Goal: Task Accomplishment & Management: Complete application form

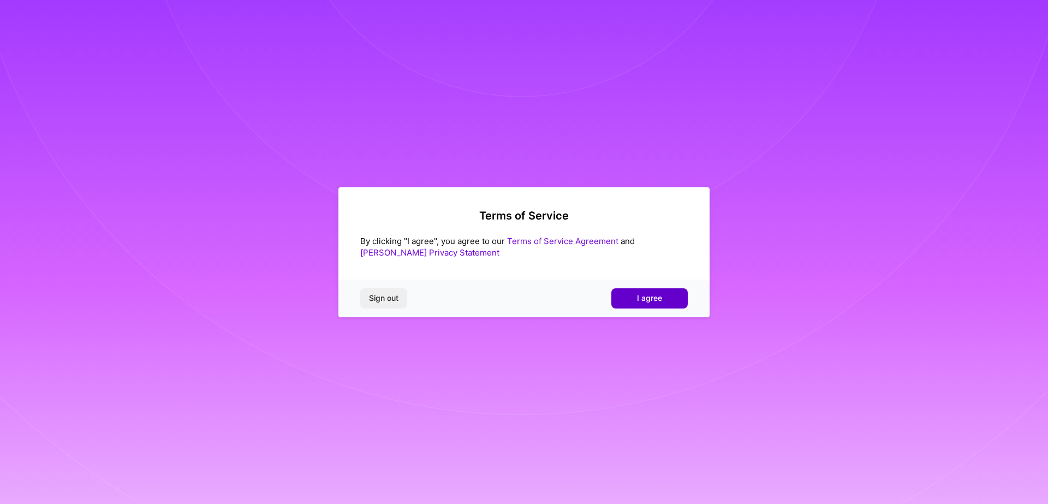
click at [671, 302] on button "I agree" at bounding box center [649, 298] width 76 height 20
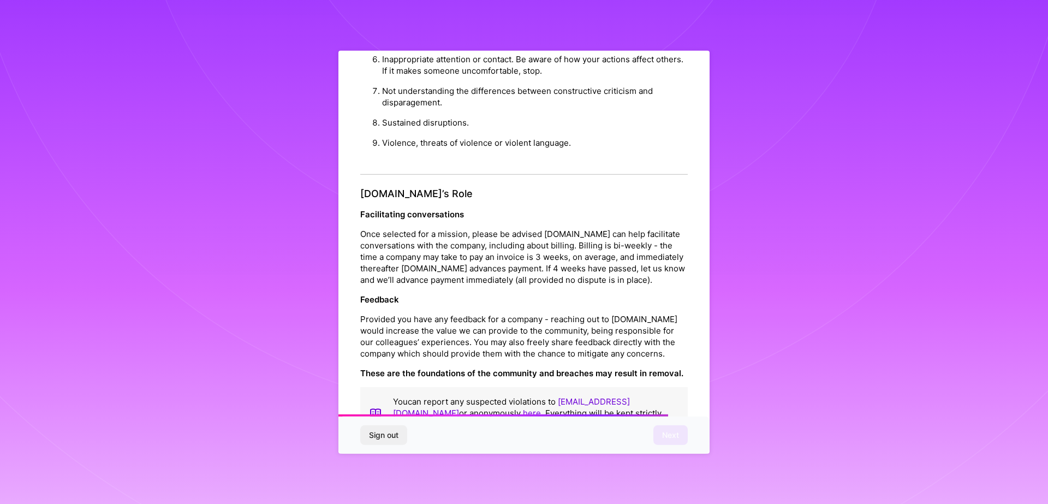
scroll to position [1177, 0]
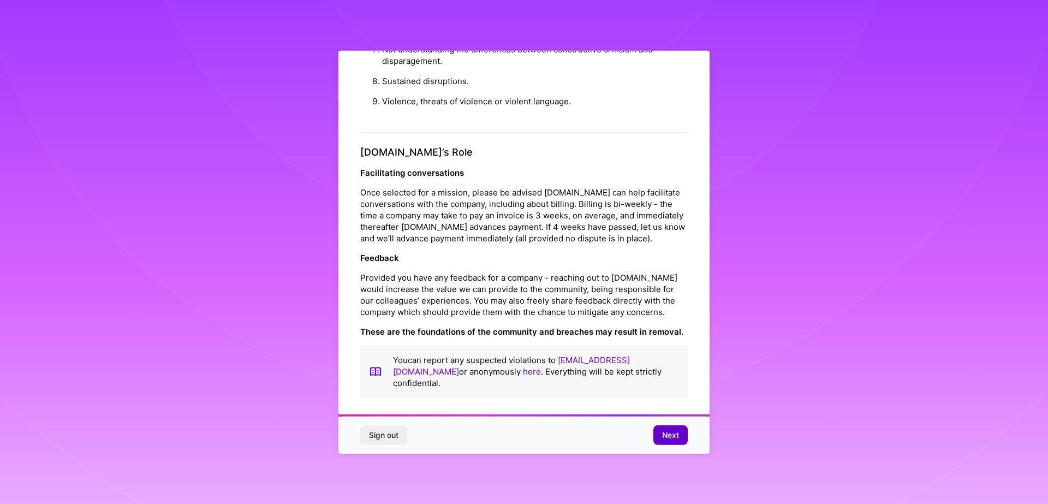
click at [667, 431] on span "Next" at bounding box center [670, 435] width 17 height 11
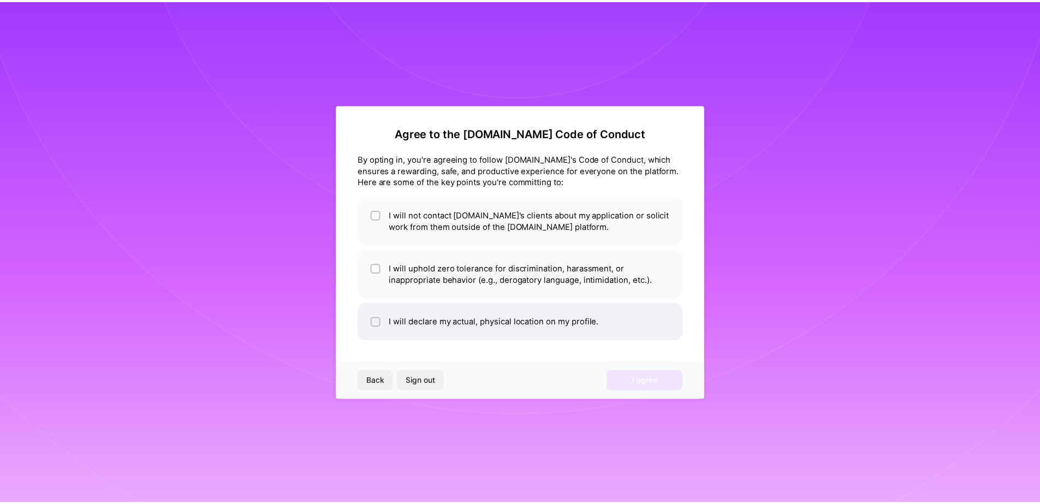
scroll to position [0, 0]
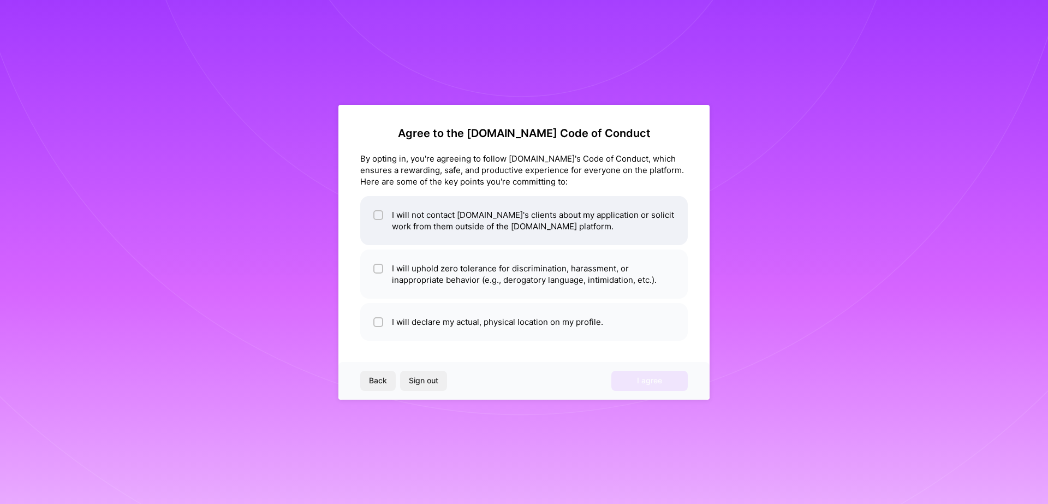
click at [379, 216] on input "checkbox" at bounding box center [380, 216] width 8 height 8
checkbox input "true"
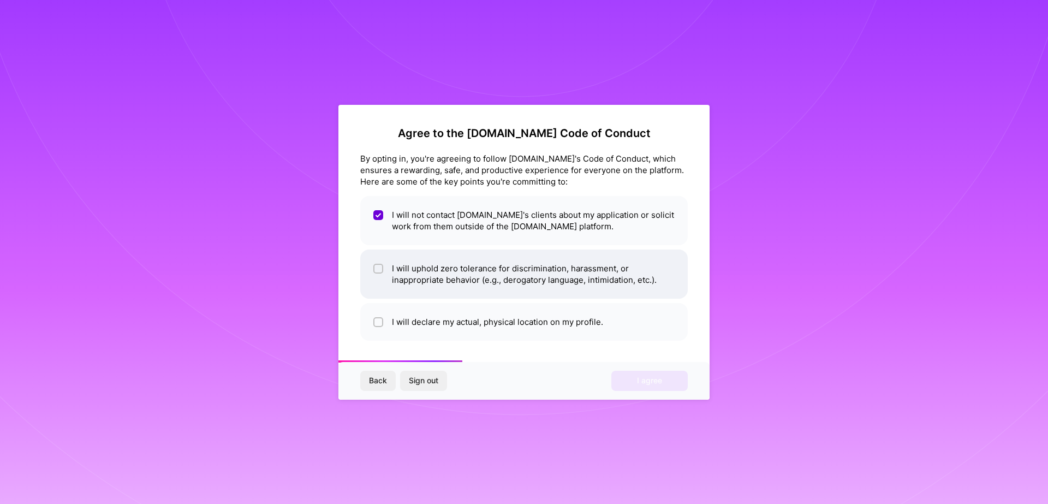
click at [382, 268] on input "checkbox" at bounding box center [380, 269] width 8 height 8
checkbox input "true"
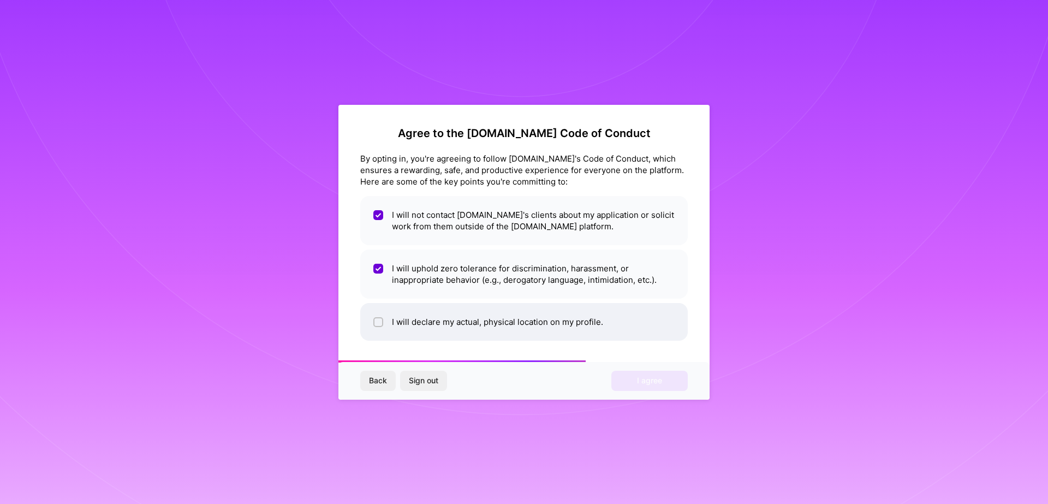
click at [382, 320] on input "checkbox" at bounding box center [380, 323] width 8 height 8
checkbox input "true"
click at [655, 385] on span "I agree" at bounding box center [649, 380] width 25 height 11
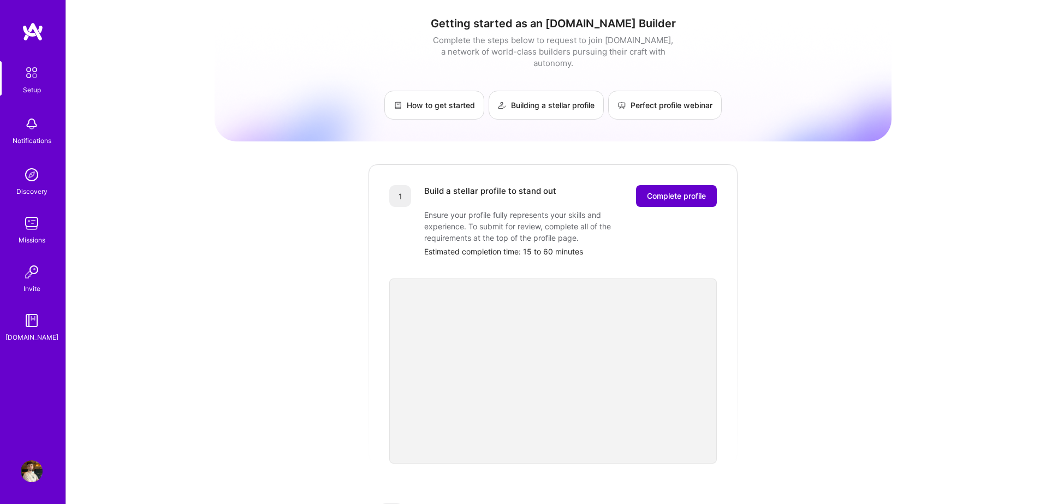
click at [696, 191] on span "Complete profile" at bounding box center [676, 196] width 59 height 11
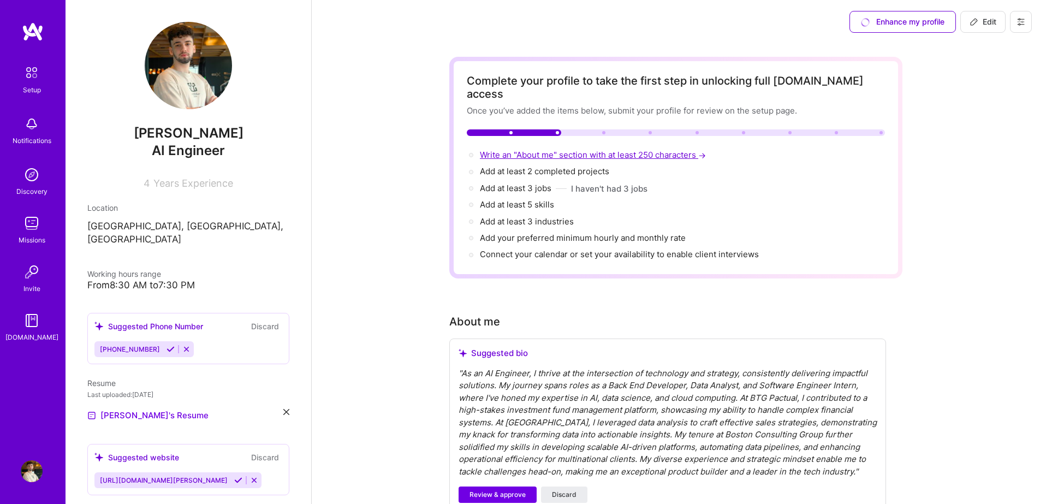
click at [551, 150] on span "Write an "About me" section with at least 250 characters →" at bounding box center [594, 155] width 228 height 10
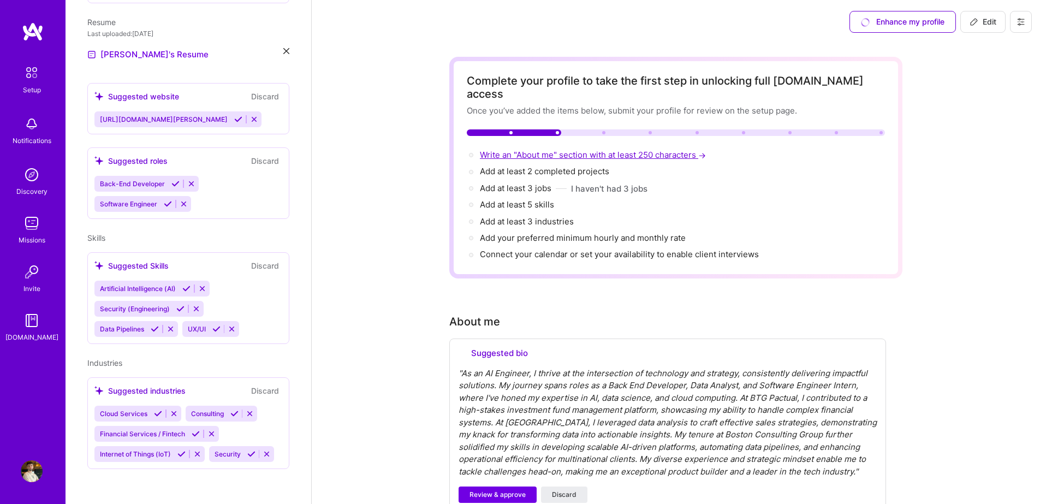
select select "US"
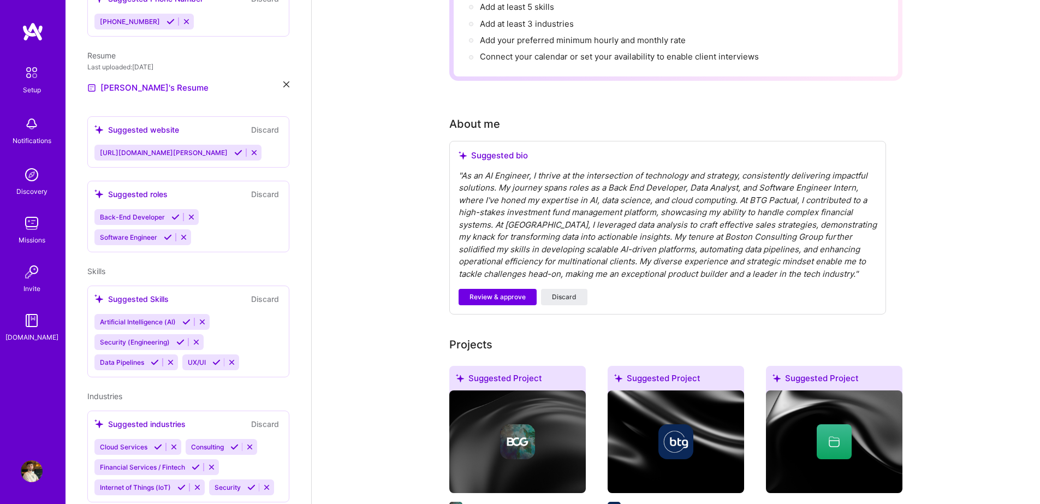
scroll to position [191, 0]
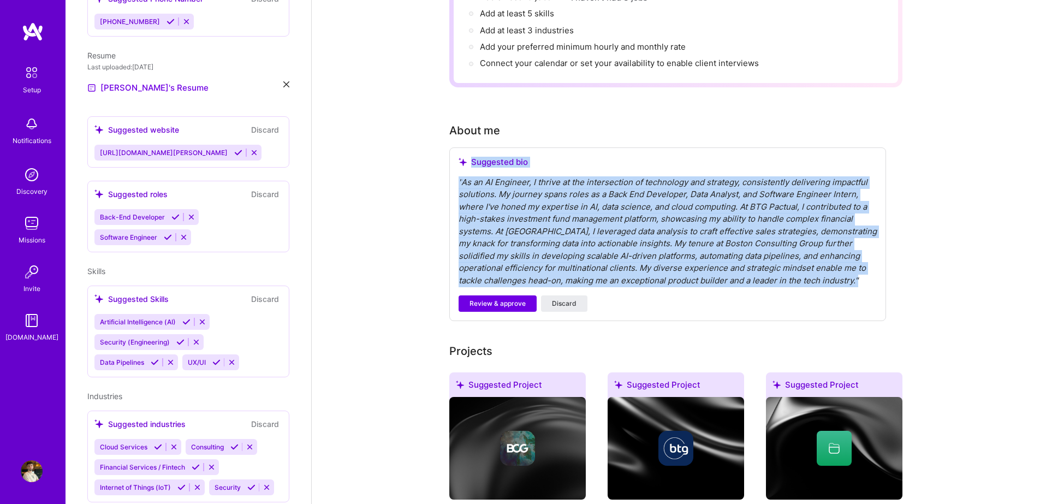
drag, startPoint x: 789, startPoint y: 268, endPoint x: 455, endPoint y: 146, distance: 355.4
click at [455, 147] on div "Suggested bio " As an AI Engineer, I thrive at the intersection of technology a…" at bounding box center [667, 234] width 437 height 174
copy div "Suggested bio " As an AI Engineer, I thrive at the intersection of technology a…"
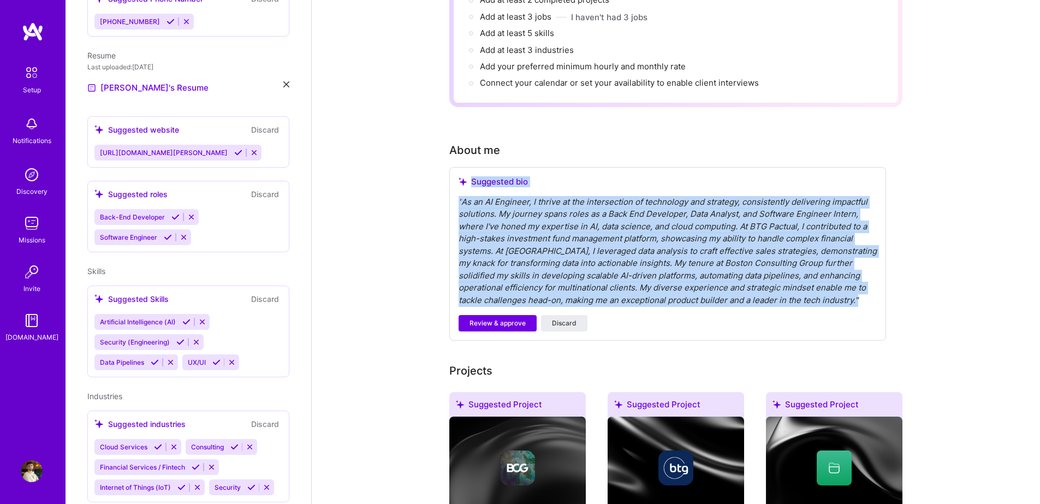
scroll to position [82, 0]
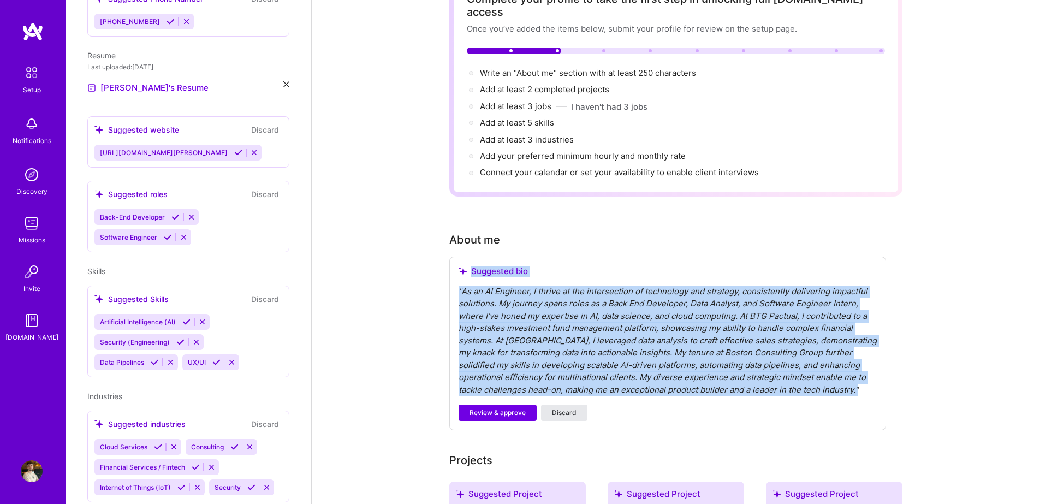
click at [557, 408] on span "Discard" at bounding box center [564, 413] width 25 height 10
click at [383, 298] on div "Complete your profile to take the first step in unlocking full A.Team access On…" at bounding box center [676, 502] width 728 height 1081
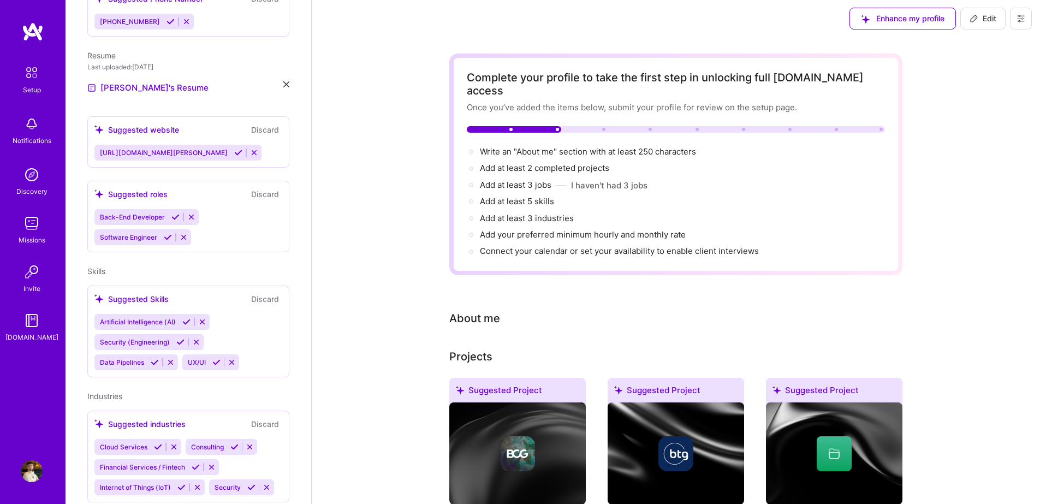
scroll to position [0, 0]
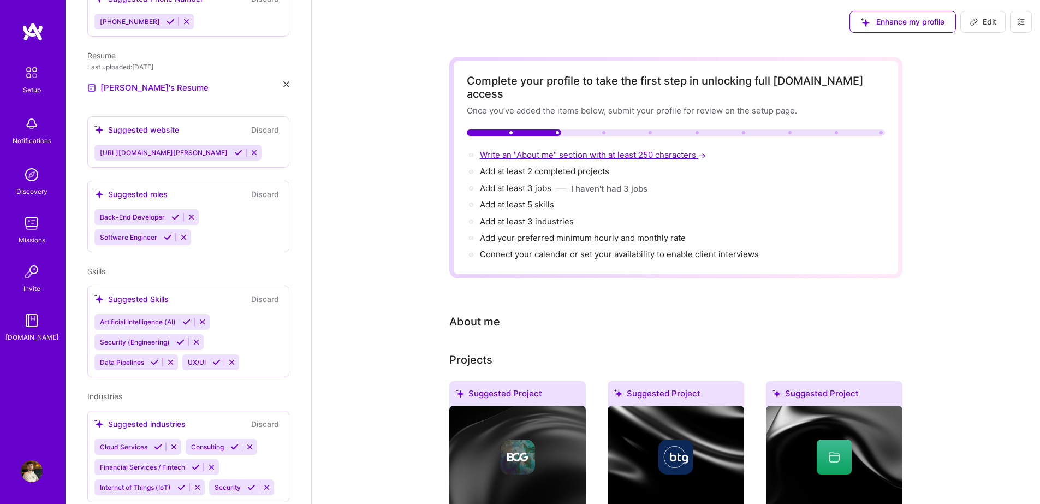
click at [560, 150] on span "Write an "About me" section with at least 250 characters →" at bounding box center [594, 155] width 228 height 10
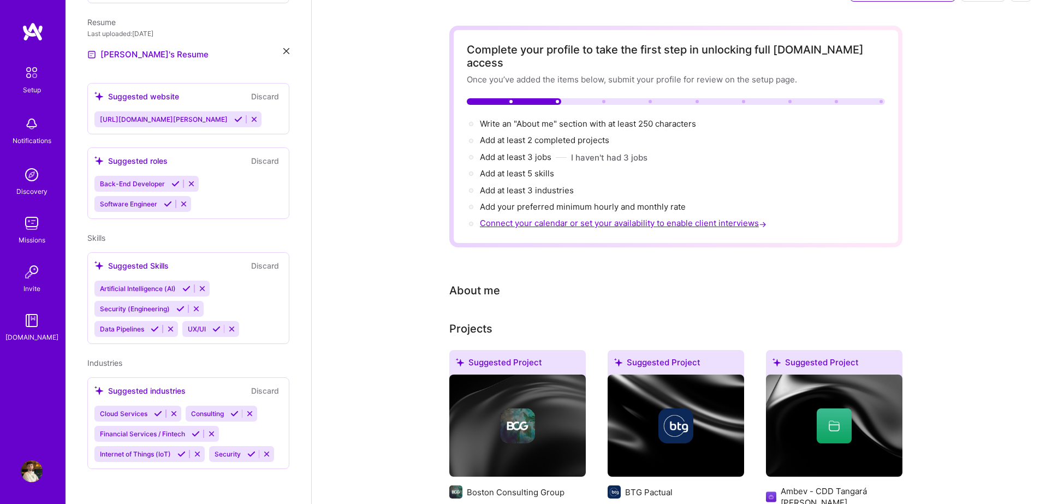
select select "US"
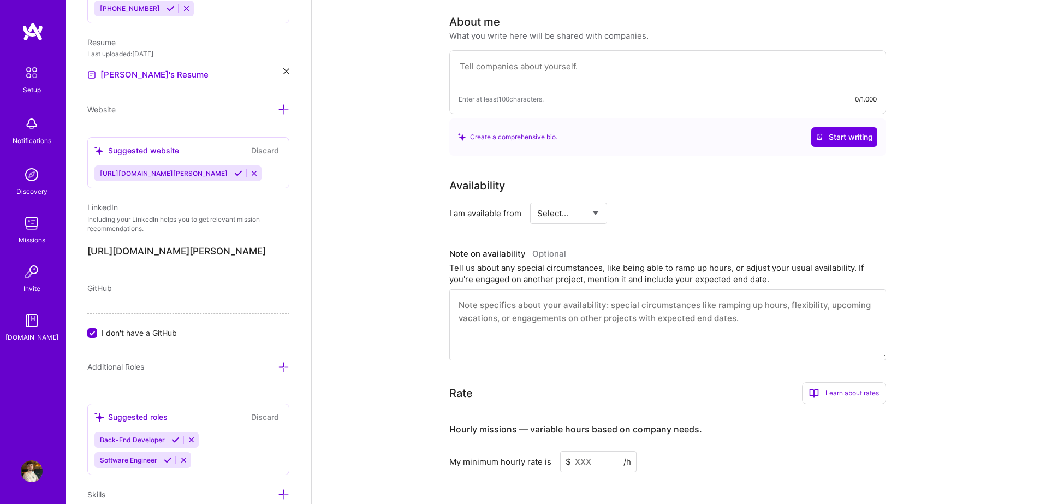
scroll to position [300, 0]
click at [543, 74] on div "Enter at least 100 characters. 0/1.000" at bounding box center [667, 82] width 437 height 64
click at [556, 59] on textarea at bounding box center [668, 71] width 418 height 25
paste textarea "I build intelligent, high-impact products. My expertise lies in engineering end…"
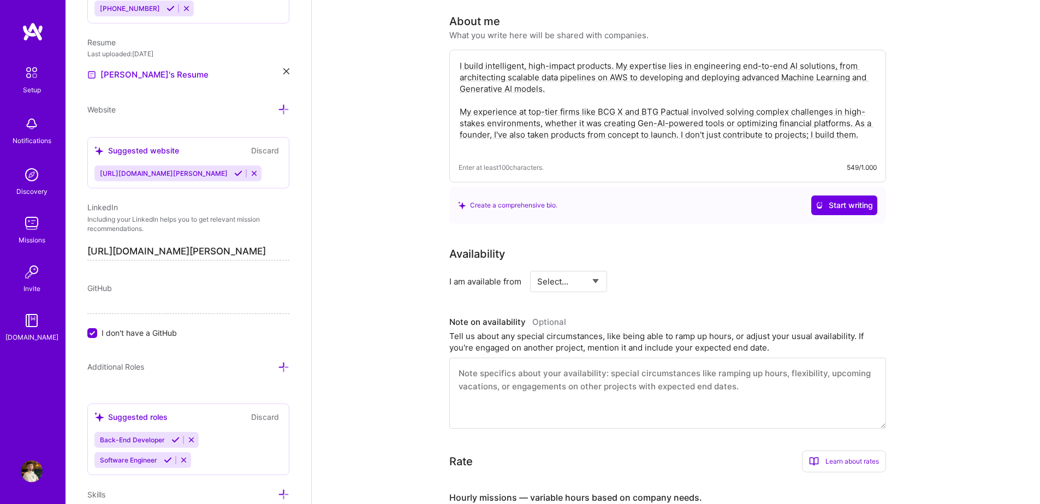
click at [592, 105] on textarea "I build intelligent, high-impact products. My expertise lies in engineering end…" at bounding box center [668, 106] width 418 height 94
paste textarea "Latin America's largest investment bank, BTG Pactual, involved solving complex …"
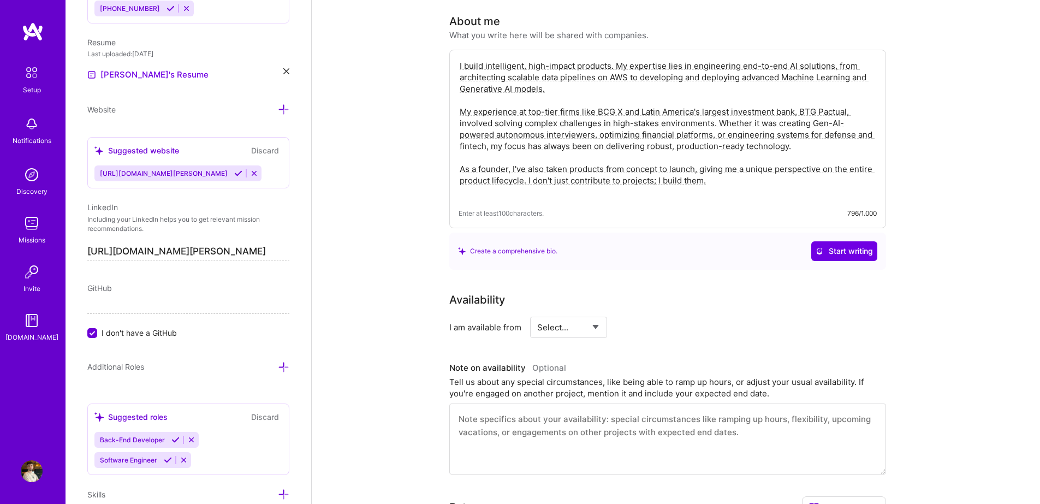
type textarea "I build intelligent, high-impact products. My expertise lies in engineering end…"
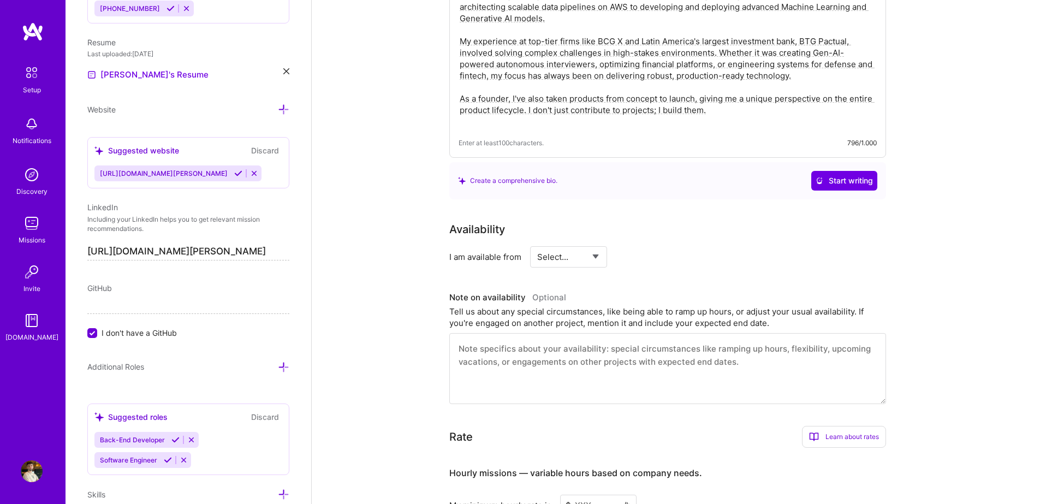
scroll to position [409, 0]
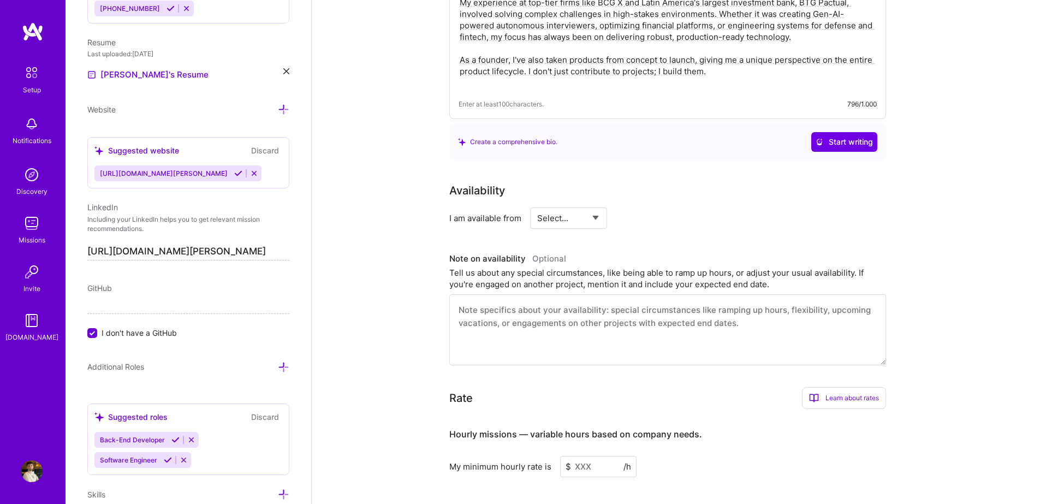
click at [567, 204] on select "Select... Right Now Future Date Not Available" at bounding box center [568, 218] width 63 height 28
select select "Right Now"
click at [537, 204] on select "Select... Right Now Future Date Not Available" at bounding box center [568, 218] width 63 height 28
drag, startPoint x: 786, startPoint y: 322, endPoint x: 588, endPoint y: 299, distance: 199.4
click at [604, 300] on textarea at bounding box center [667, 329] width 437 height 71
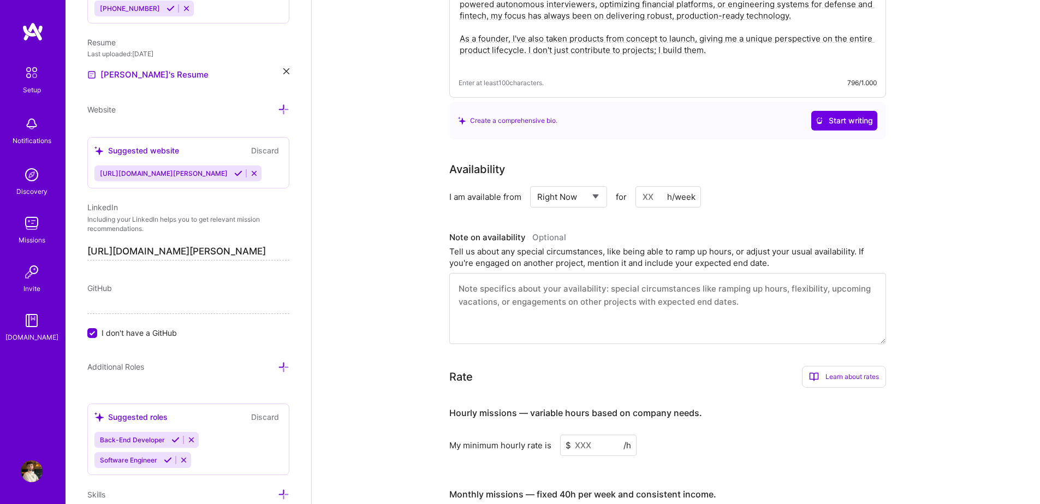
scroll to position [464, 0]
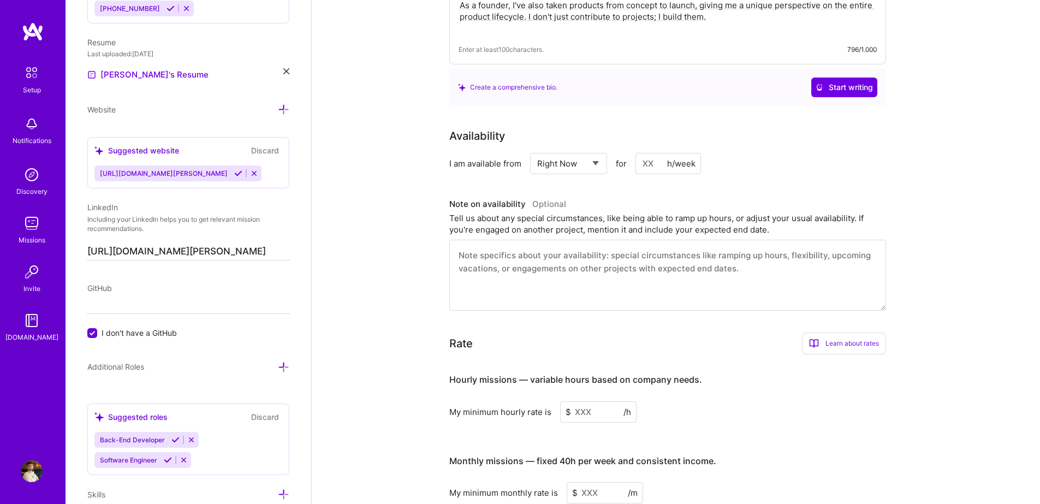
click at [648, 153] on input at bounding box center [669, 163] width 66 height 21
type input "15"
click at [601, 259] on textarea at bounding box center [667, 275] width 437 height 71
paste textarea "I am currently available for up to 15 hours per week, ideal for part-time missi…"
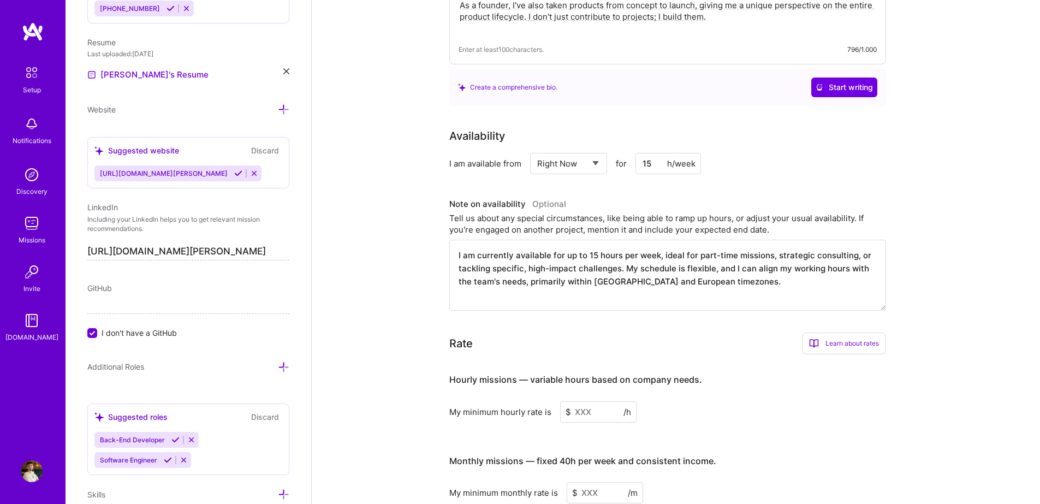
type textarea "I am currently available for up to 15 hours per week, ideal for part-time missi…"
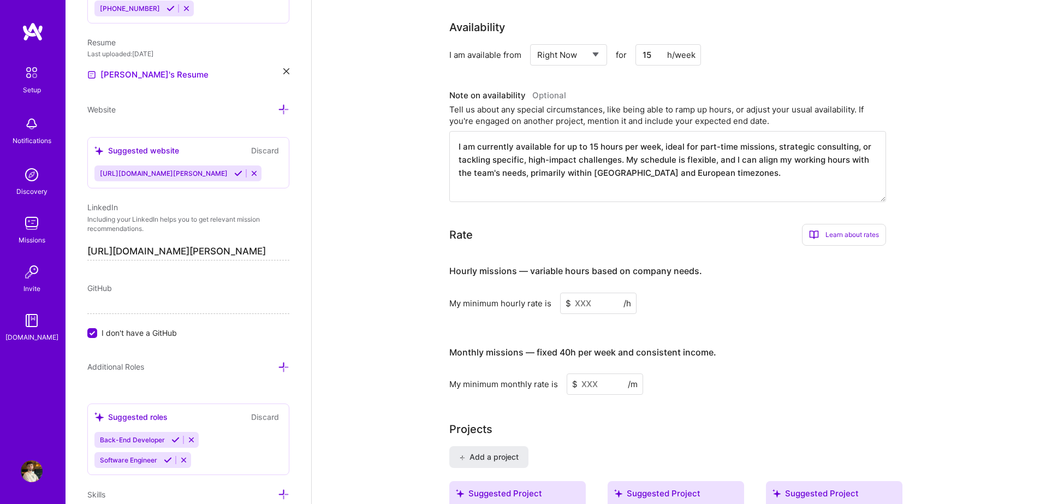
scroll to position [573, 0]
click at [583, 292] on input at bounding box center [598, 302] width 76 height 21
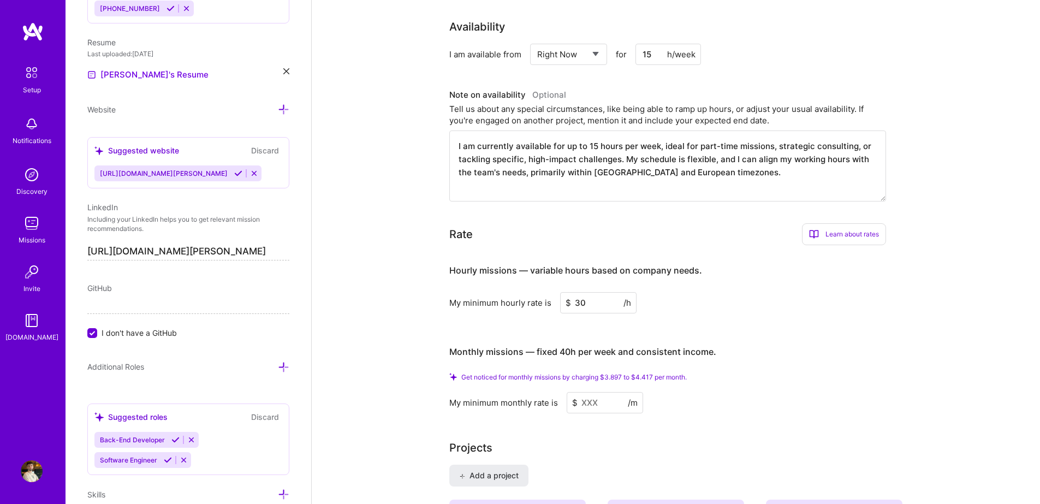
type input "30"
click at [596, 392] on input at bounding box center [605, 402] width 76 height 21
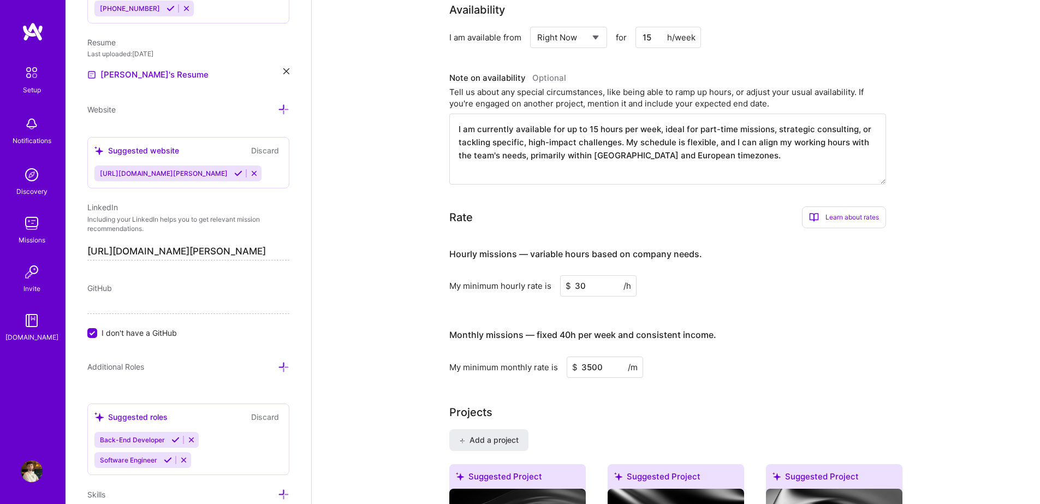
click at [713, 379] on div "Complete your profile to take the first step in unlocking full A.Team access On…" at bounding box center [675, 276] width 453 height 1584
click at [594, 357] on input "3500" at bounding box center [605, 367] width 76 height 21
drag, startPoint x: 591, startPoint y: 355, endPoint x: 581, endPoint y: 355, distance: 9.8
click at [581, 357] on input "2" at bounding box center [605, 367] width 76 height 21
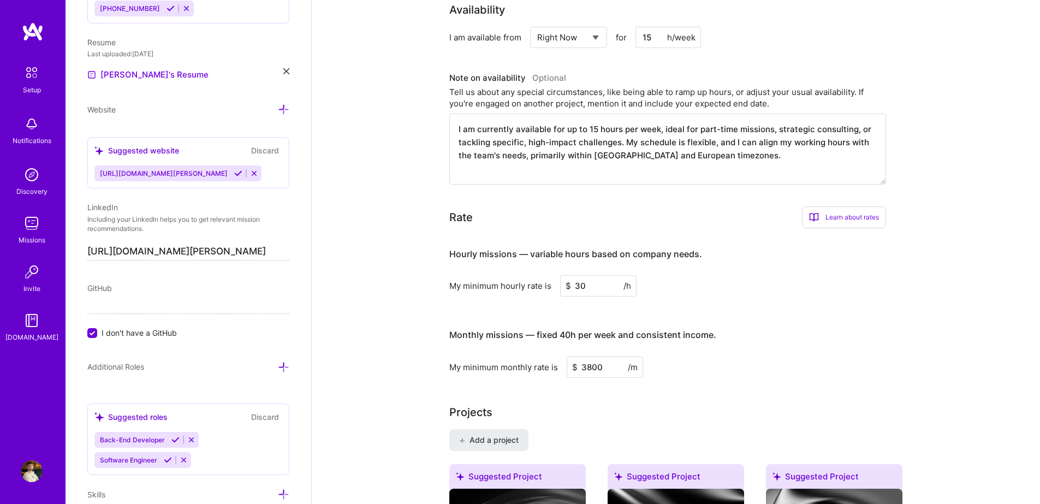
type input "3800"
click at [723, 362] on div "My minimum monthly rate is $ 3800 /m" at bounding box center [667, 367] width 437 height 21
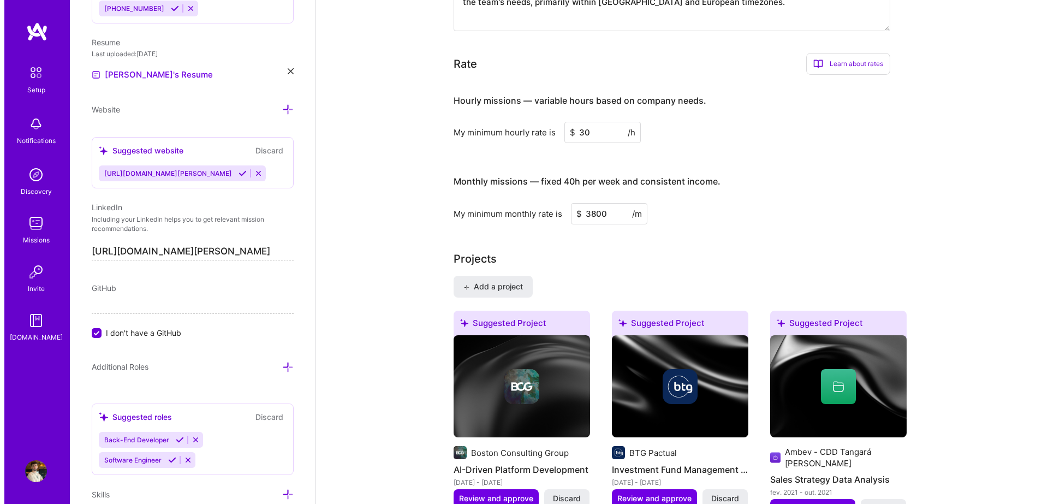
scroll to position [846, 0]
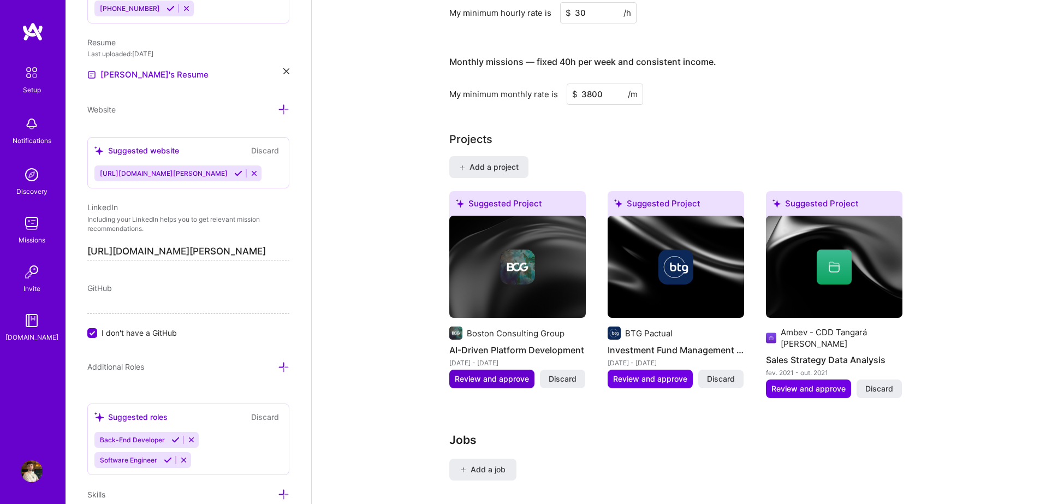
click at [495, 373] on span "Review and approve" at bounding box center [492, 378] width 74 height 11
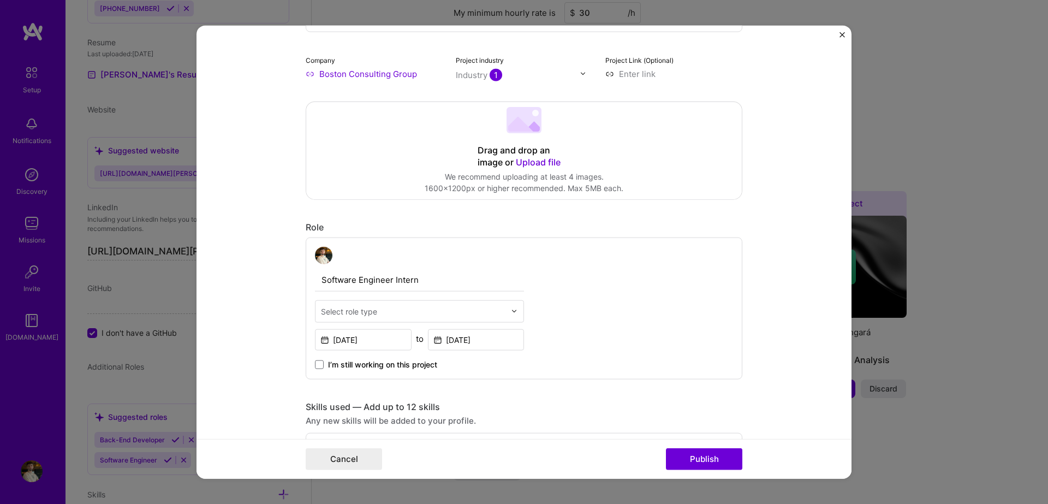
scroll to position [164, 0]
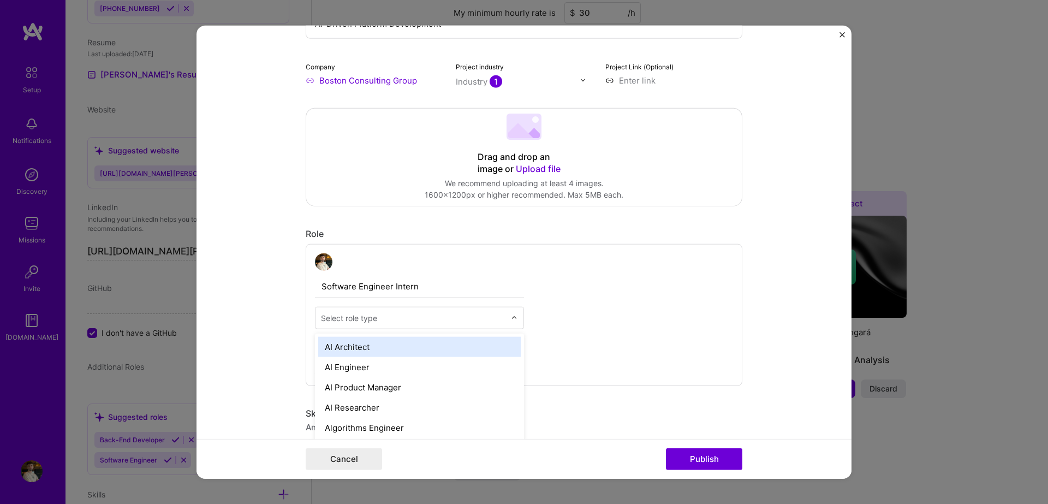
click at [495, 325] on div "Select role type" at bounding box center [413, 317] width 195 height 21
click at [458, 351] on div "AI Architect" at bounding box center [419, 346] width 203 height 20
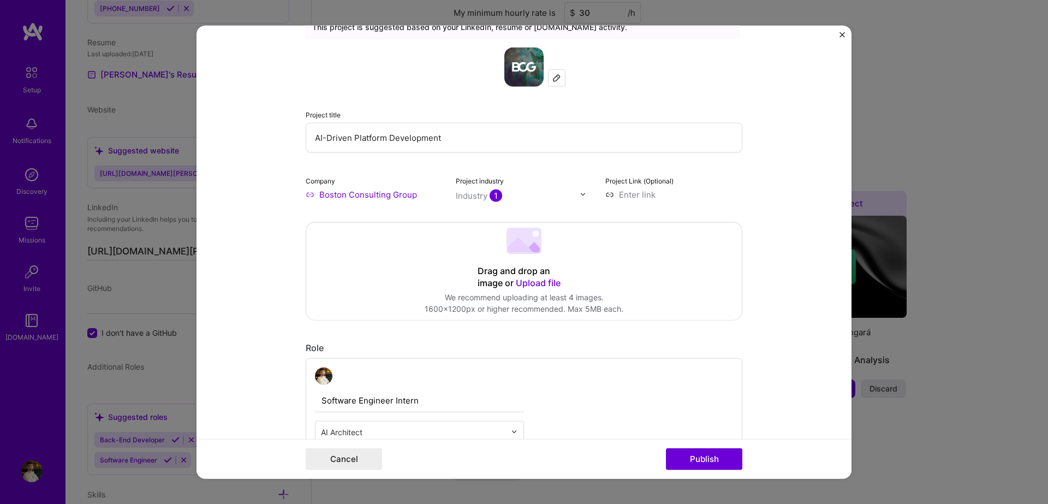
scroll to position [55, 0]
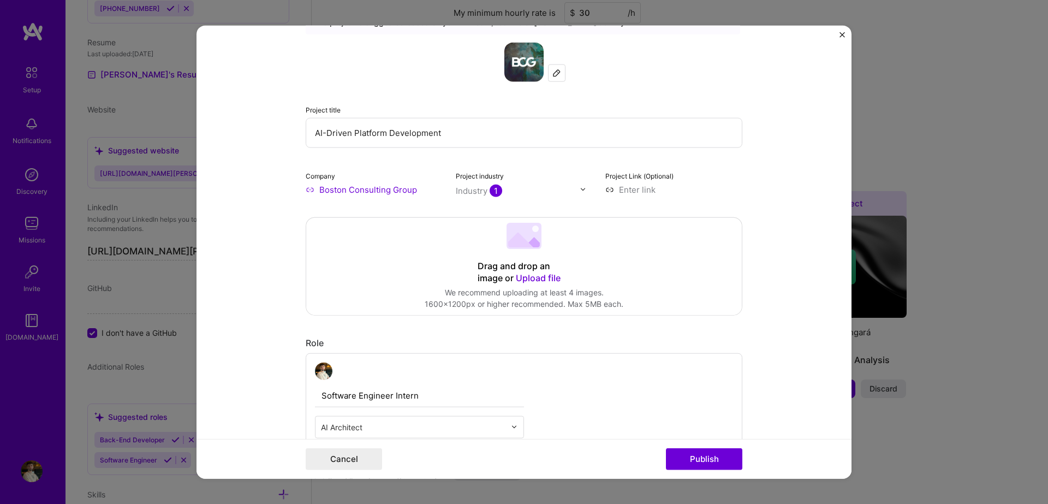
click at [542, 191] on input "text" at bounding box center [518, 190] width 124 height 11
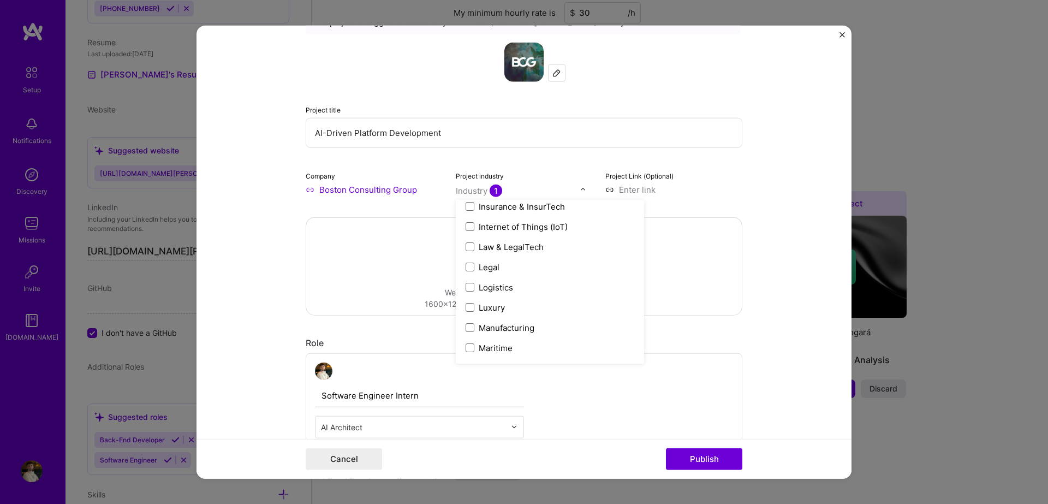
scroll to position [1529, 0]
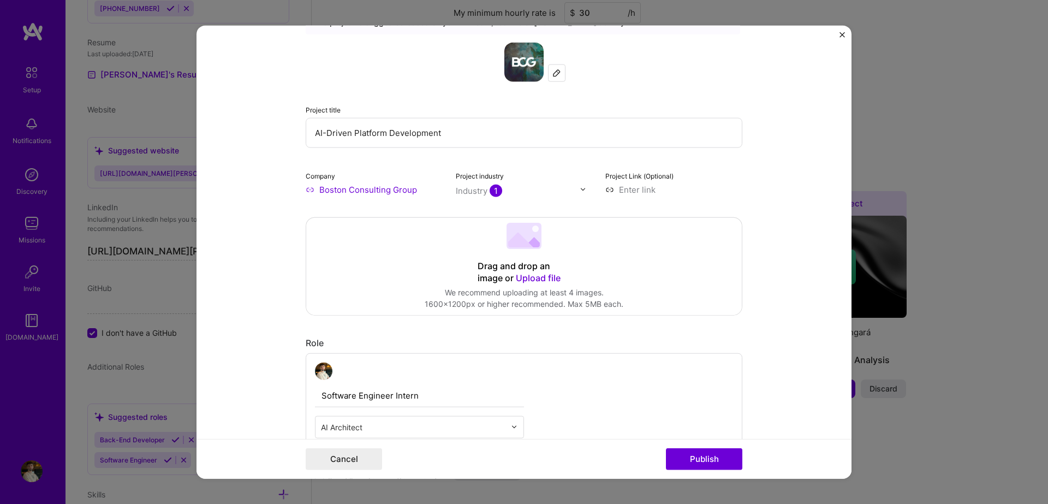
click at [822, 301] on form "Editing suggested project This project is suggested based on your LinkedIn, res…" at bounding box center [524, 252] width 655 height 454
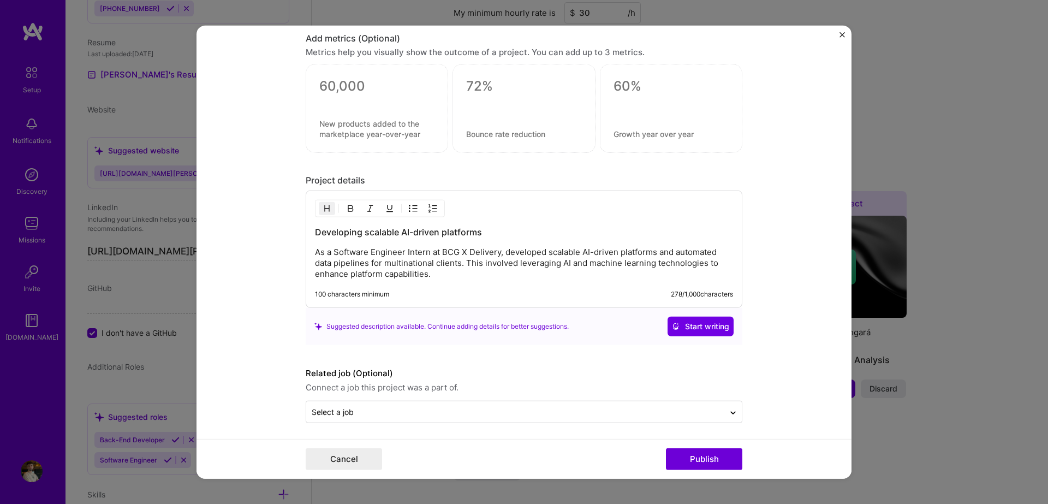
scroll to position [771, 0]
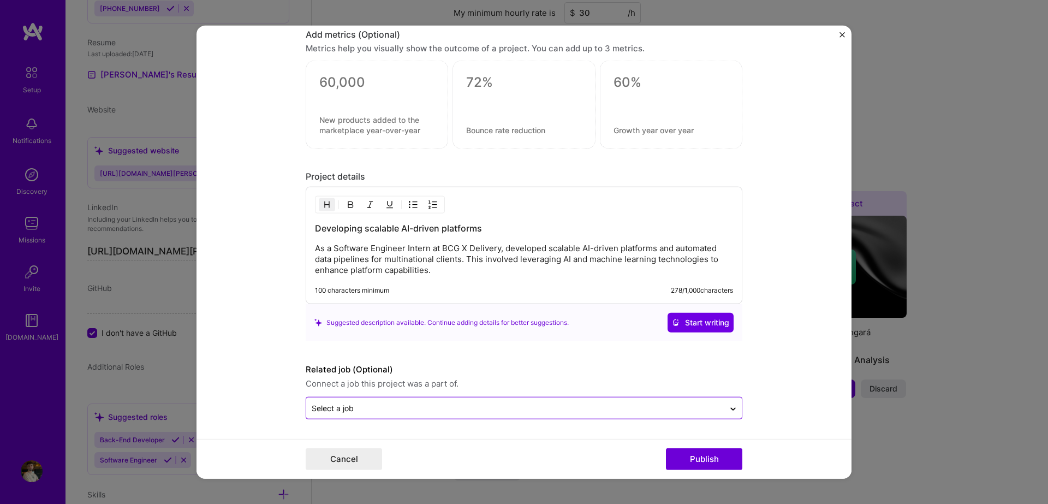
click at [622, 410] on input "text" at bounding box center [515, 407] width 407 height 11
click at [770, 335] on form "Editing suggested project This project is suggested based on your LinkedIn, res…" at bounding box center [524, 252] width 655 height 454
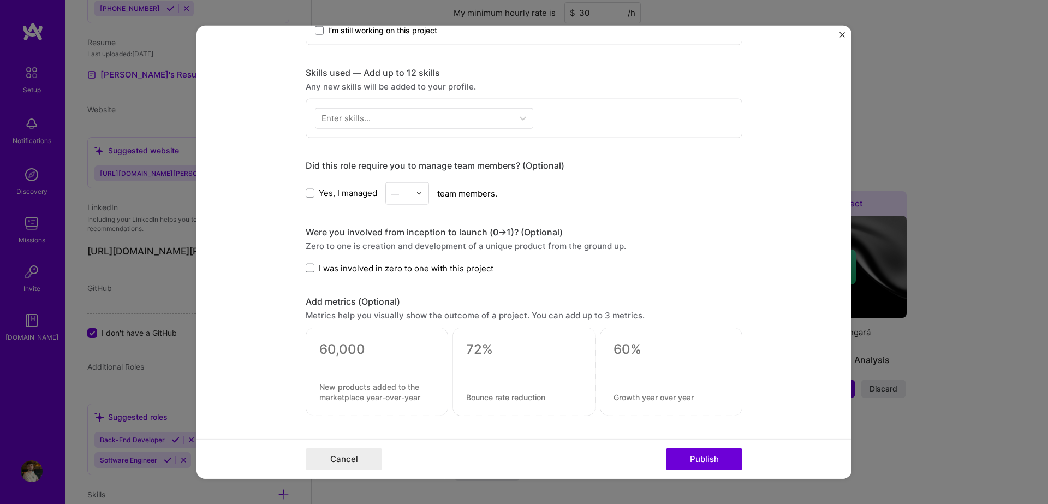
scroll to position [498, 0]
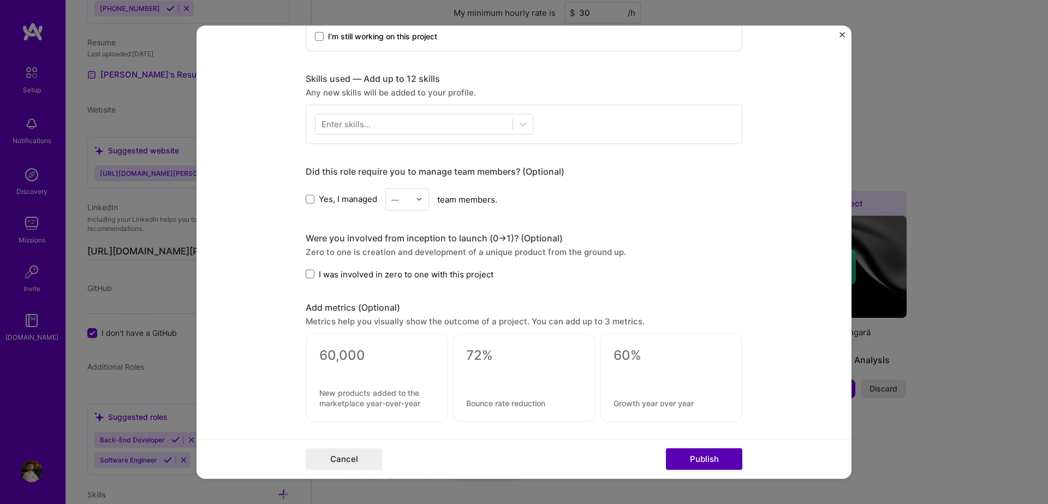
click at [705, 459] on button "Publish" at bounding box center [704, 459] width 76 height 22
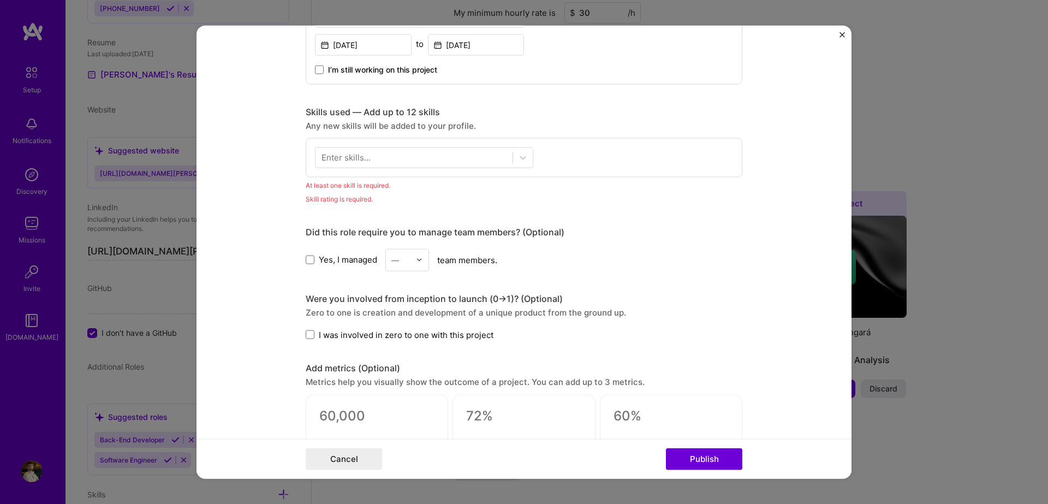
scroll to position [437, 0]
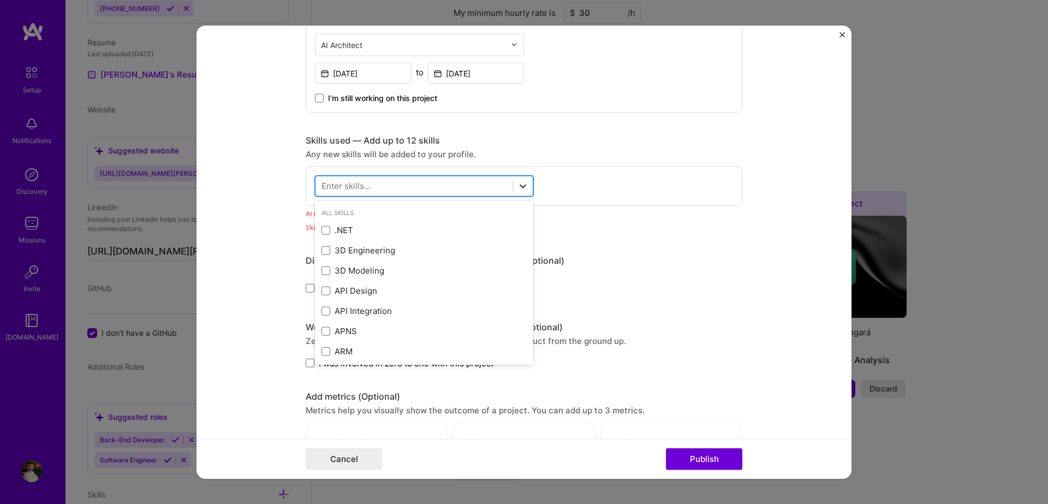
click at [518, 185] on icon at bounding box center [523, 185] width 11 height 11
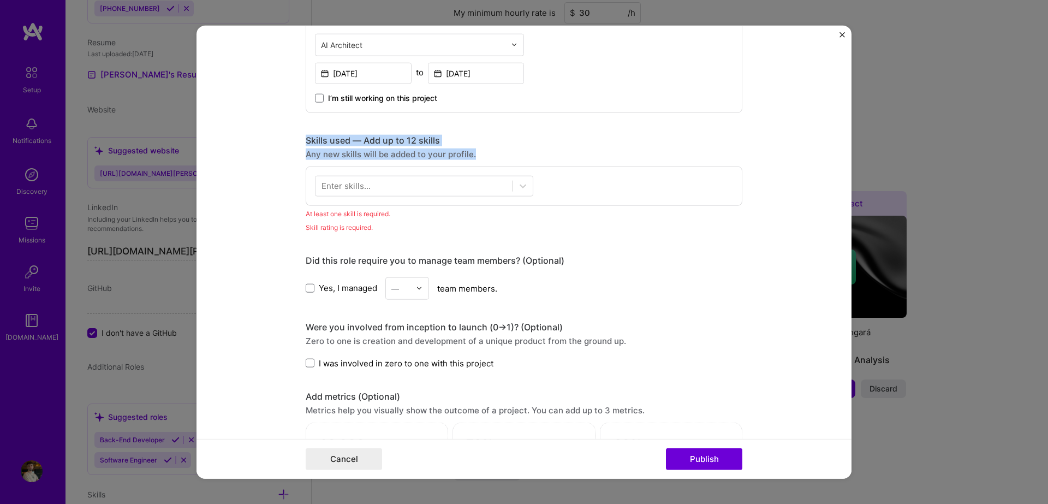
drag, startPoint x: 478, startPoint y: 150, endPoint x: 296, endPoint y: 142, distance: 182.0
click at [296, 142] on form "Editing suggested project This project is suggested based on your LinkedIn, res…" at bounding box center [524, 252] width 655 height 454
copy div "Skills used — Add up to 12 skills Any new skills will be added to your profile."
click at [432, 173] on div "Enter skills..." at bounding box center [524, 185] width 437 height 39
click at [448, 183] on div at bounding box center [414, 186] width 197 height 18
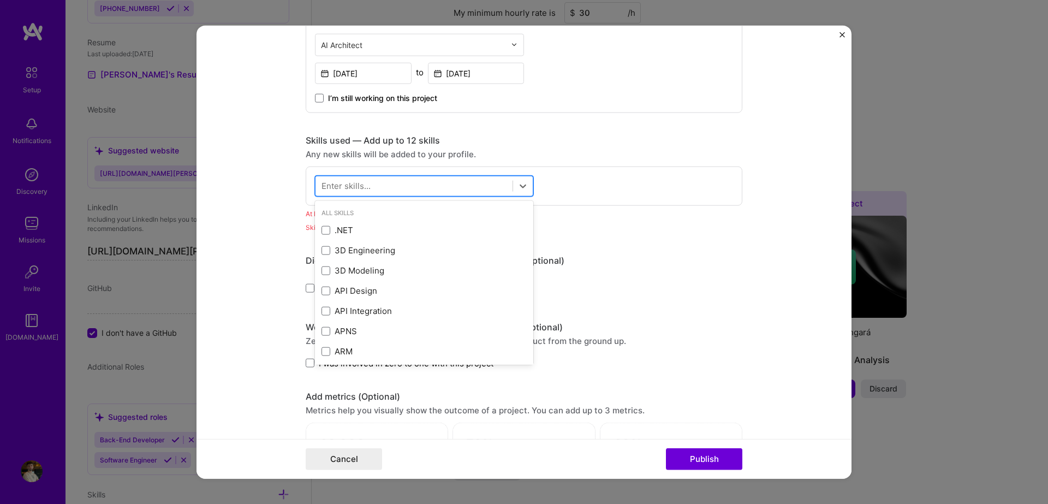
paste input "Machine Learning"
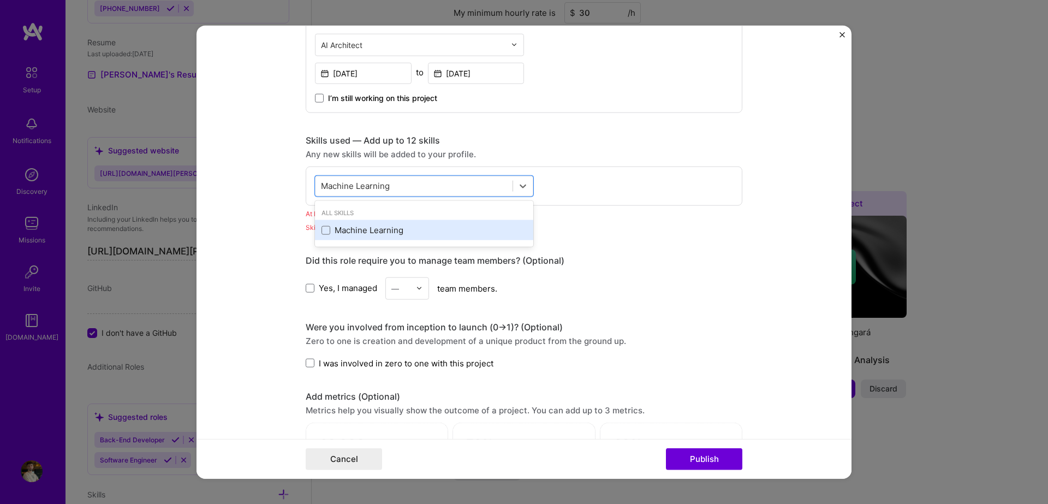
click at [390, 228] on div "Machine Learning" at bounding box center [424, 229] width 205 height 11
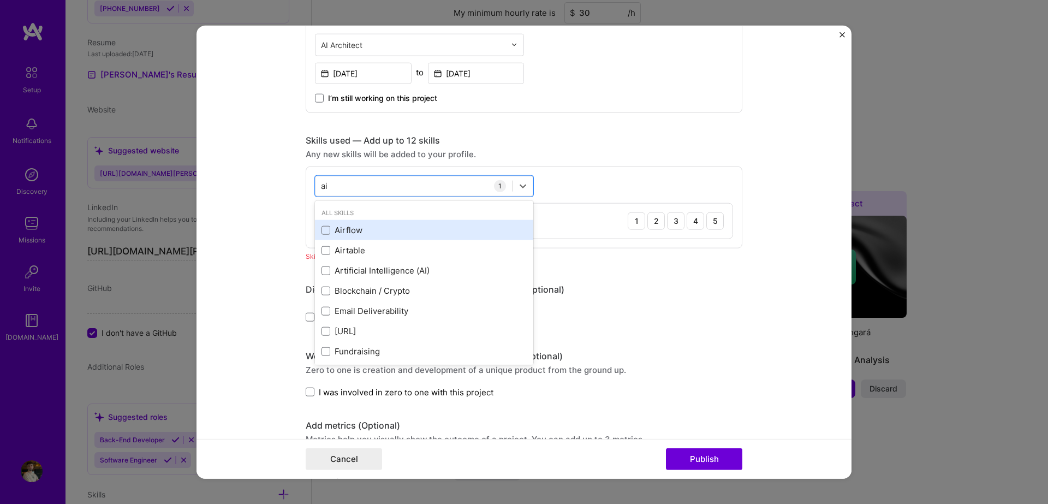
click at [335, 228] on div "Airflow" at bounding box center [424, 229] width 205 height 11
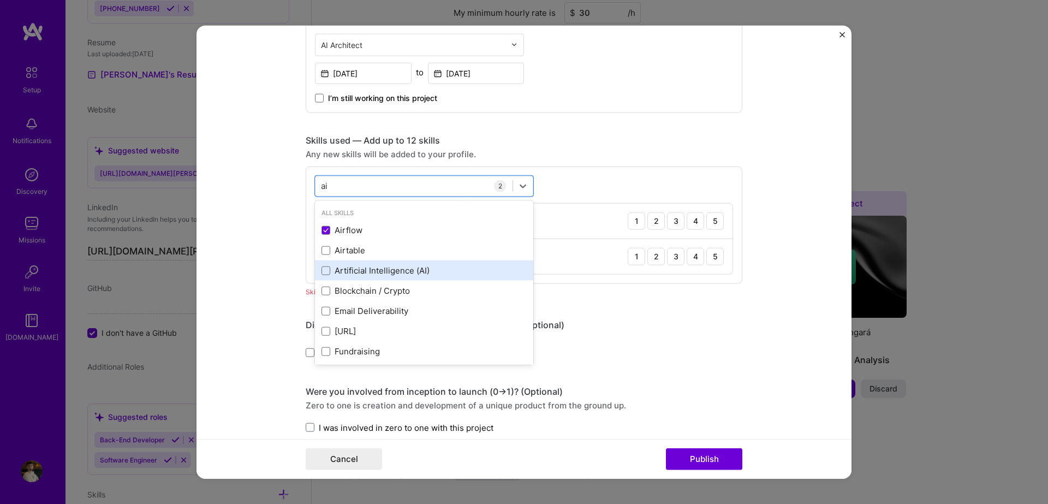
click at [375, 272] on div "Artificial Intelligence (AI)" at bounding box center [424, 270] width 205 height 11
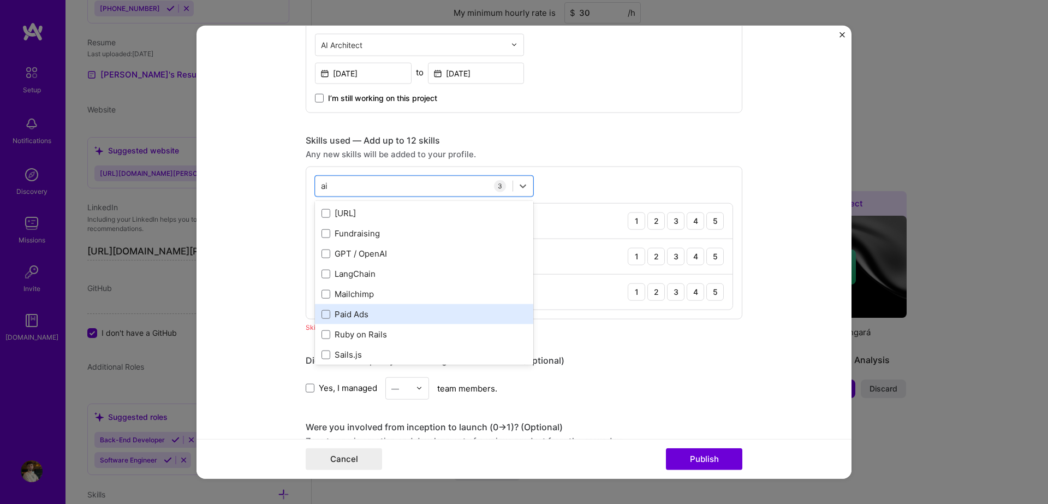
scroll to position [164, 0]
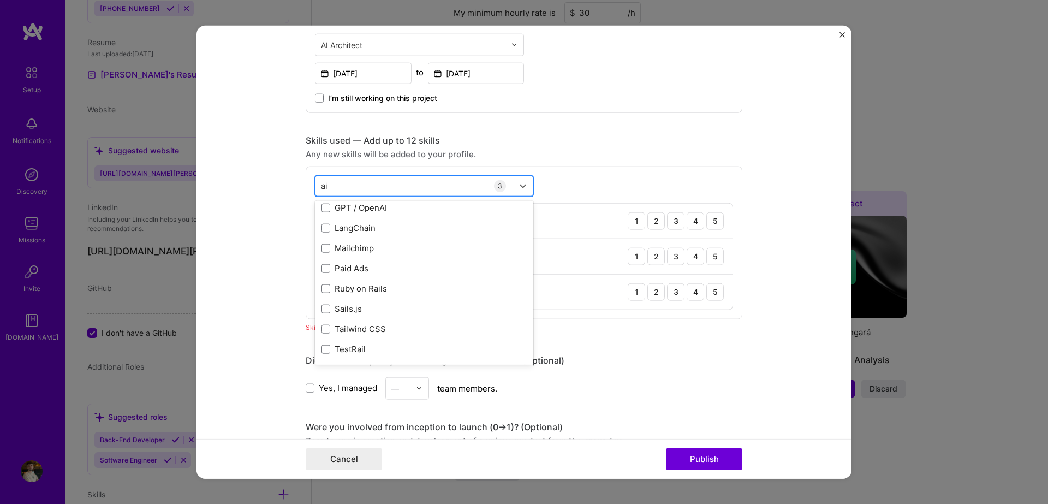
click at [414, 184] on div "ai ai" at bounding box center [414, 186] width 197 height 18
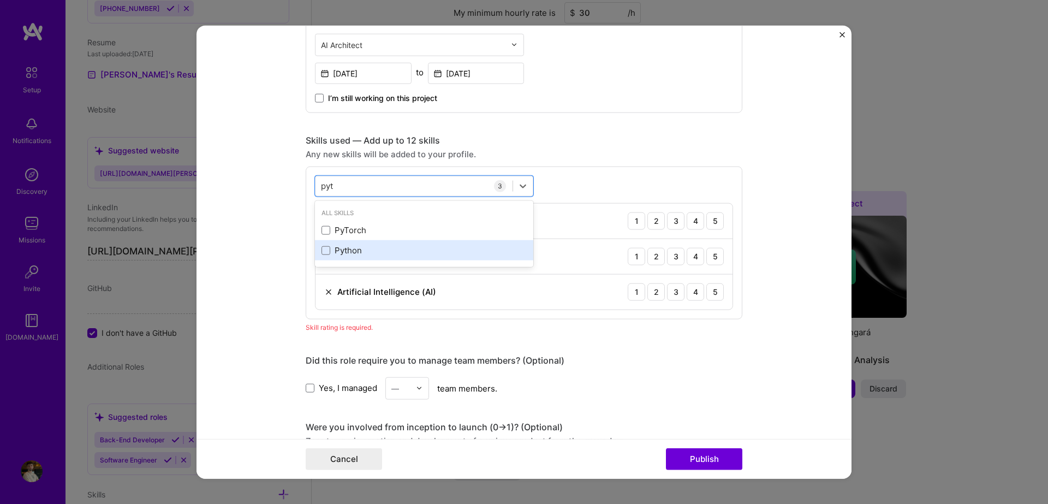
click at [338, 247] on div "Python" at bounding box center [424, 250] width 205 height 11
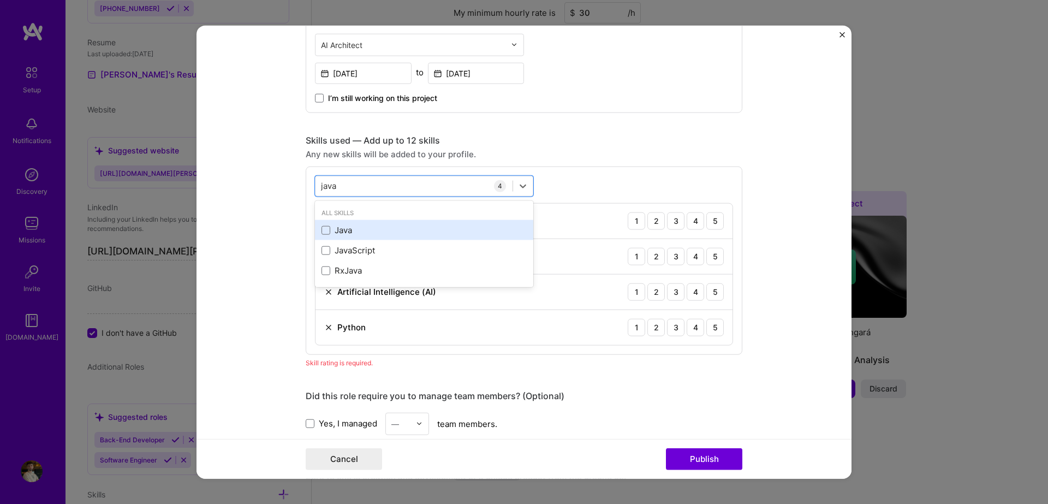
click at [353, 222] on div "Java" at bounding box center [424, 230] width 218 height 20
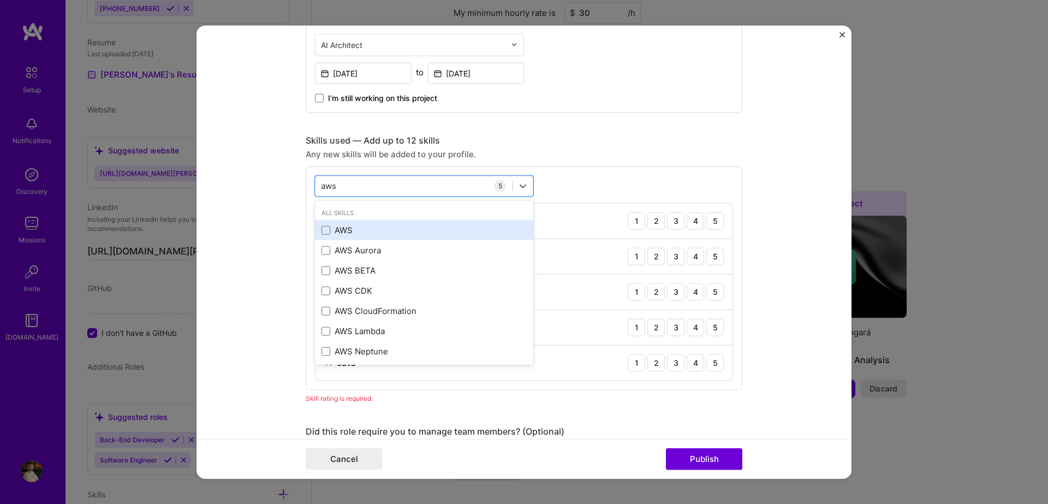
click at [360, 228] on div "AWS" at bounding box center [424, 229] width 205 height 11
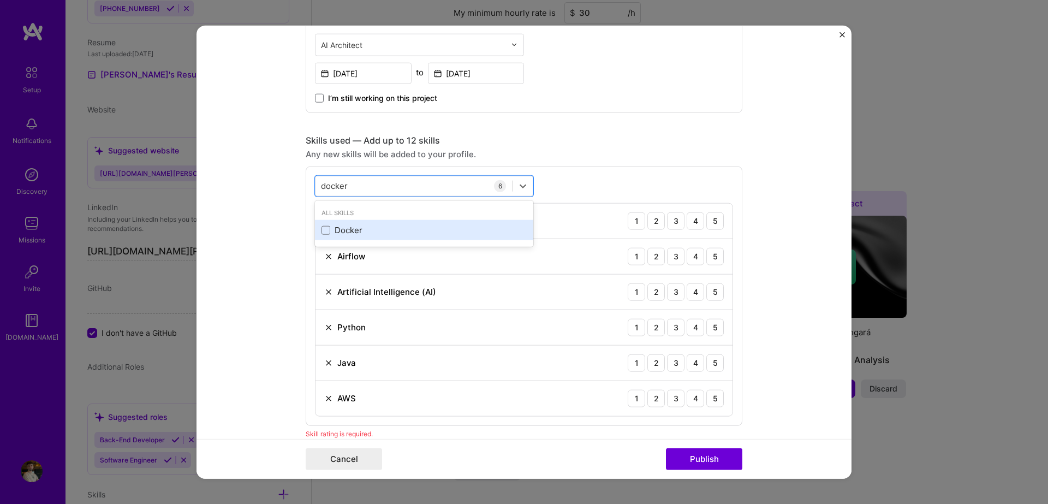
click at [442, 234] on div "Docker" at bounding box center [424, 229] width 205 height 11
click at [410, 227] on div "ETL" at bounding box center [424, 229] width 205 height 11
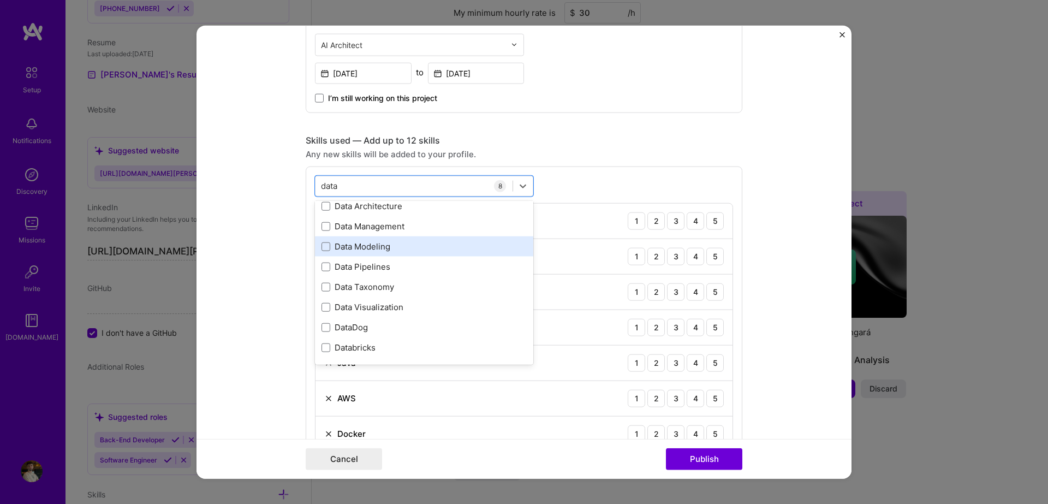
scroll to position [0, 0]
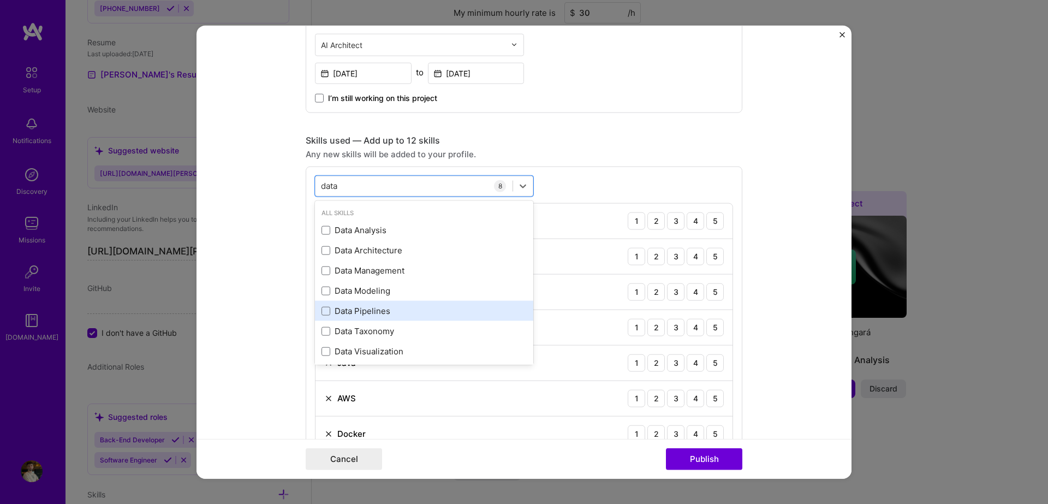
click at [399, 307] on div "Data Pipelines" at bounding box center [424, 310] width 205 height 11
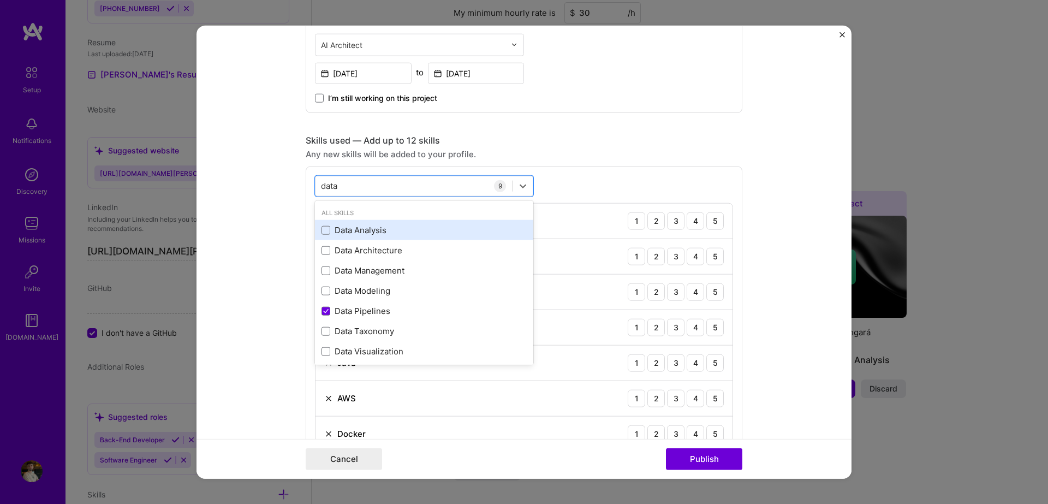
click at [384, 227] on div "Data Analysis" at bounding box center [424, 229] width 205 height 11
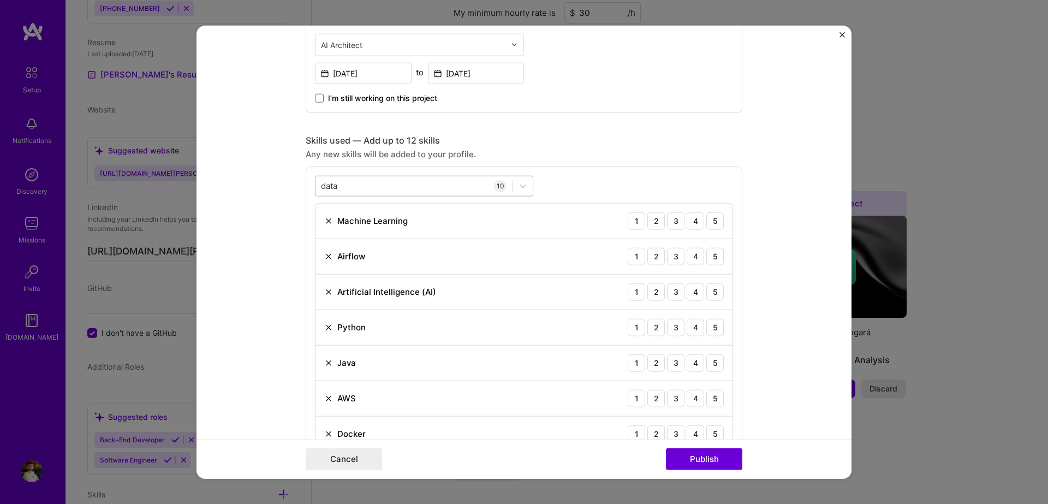
click at [404, 191] on div "data data" at bounding box center [414, 186] width 197 height 18
click at [380, 229] on div "Design Systems" at bounding box center [424, 229] width 205 height 11
click at [400, 225] on div "Fast API" at bounding box center [424, 229] width 205 height 11
click at [402, 189] on div "fast fast" at bounding box center [414, 186] width 197 height 18
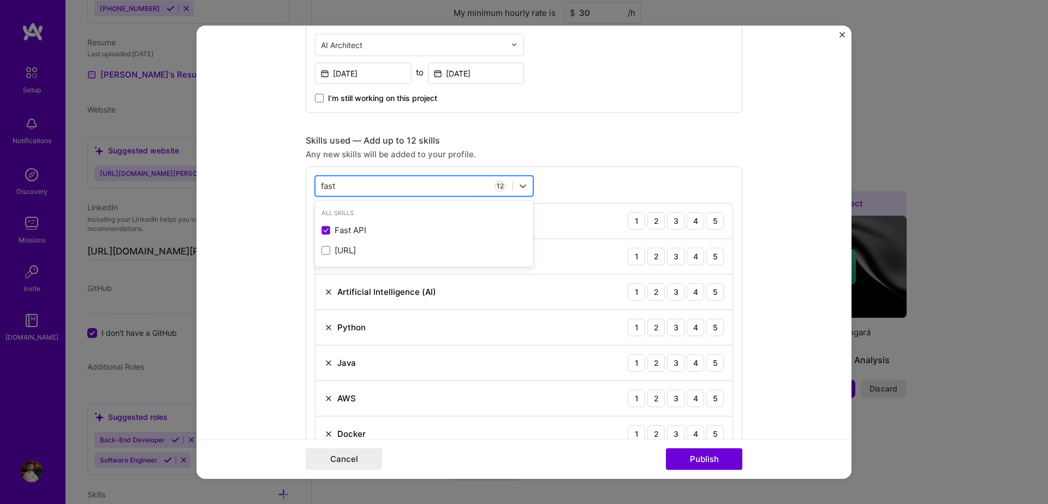
click at [401, 189] on div "fast fast" at bounding box center [414, 186] width 197 height 18
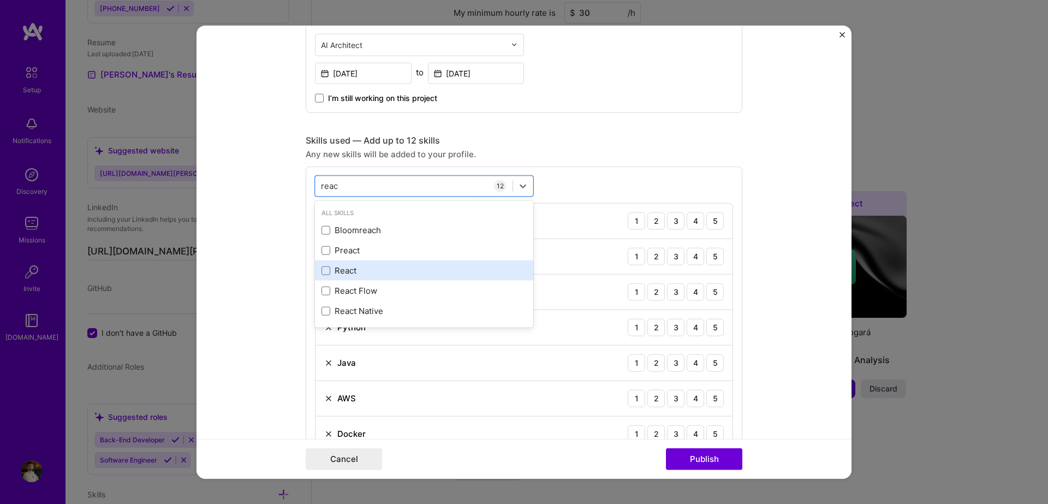
click at [371, 274] on div "React" at bounding box center [424, 270] width 205 height 11
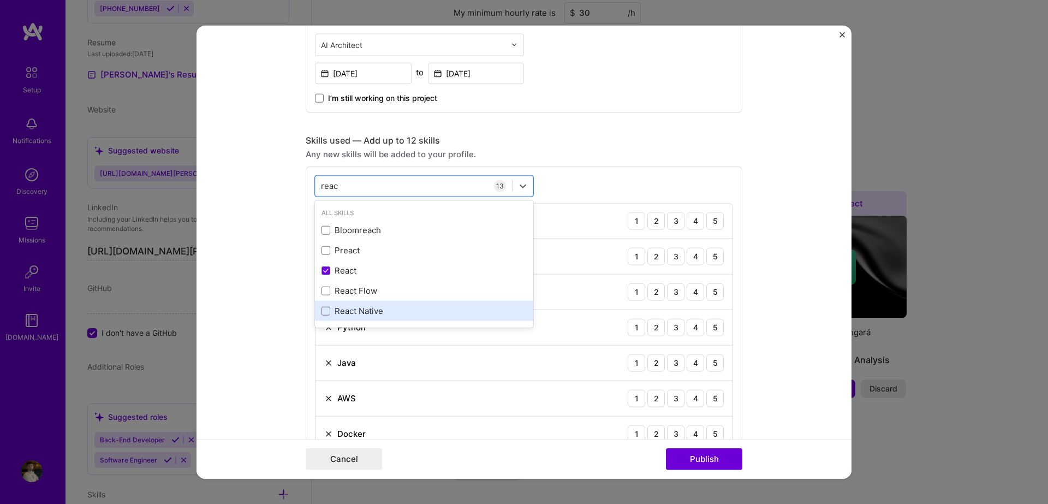
click at [424, 306] on div "React Native" at bounding box center [424, 310] width 205 height 11
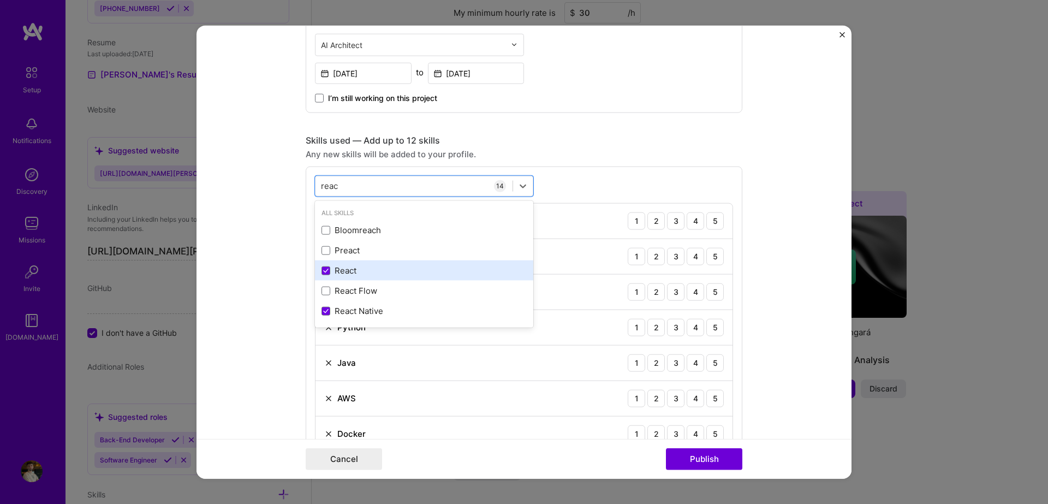
click at [382, 266] on div "React" at bounding box center [424, 270] width 205 height 11
type input "reac"
click at [779, 312] on form "Editing suggested project This project is suggested based on your LinkedIn, res…" at bounding box center [524, 252] width 655 height 454
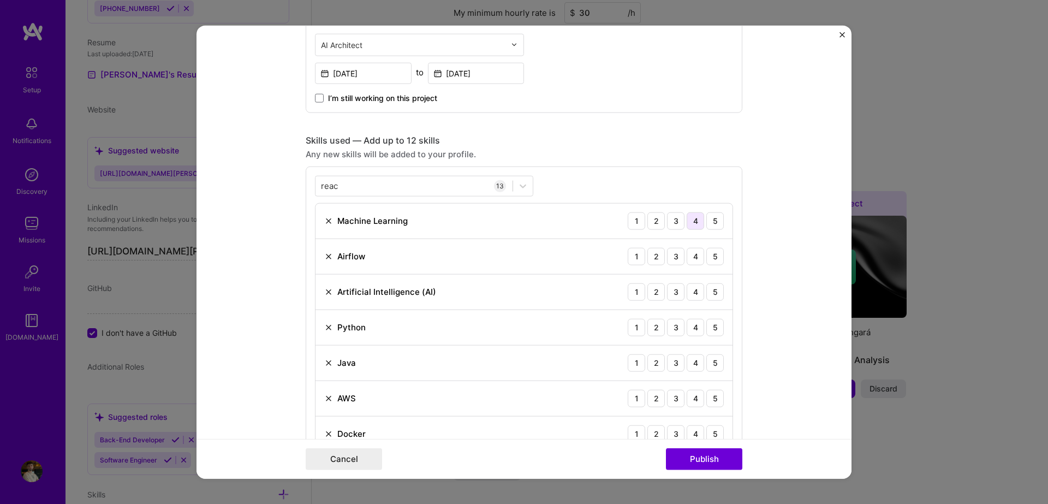
click at [691, 222] on div "4" at bounding box center [695, 220] width 17 height 17
click at [673, 256] on div "3" at bounding box center [675, 255] width 17 height 17
click at [691, 297] on div "4" at bounding box center [695, 291] width 17 height 17
click at [707, 329] on div "5" at bounding box center [714, 326] width 17 height 17
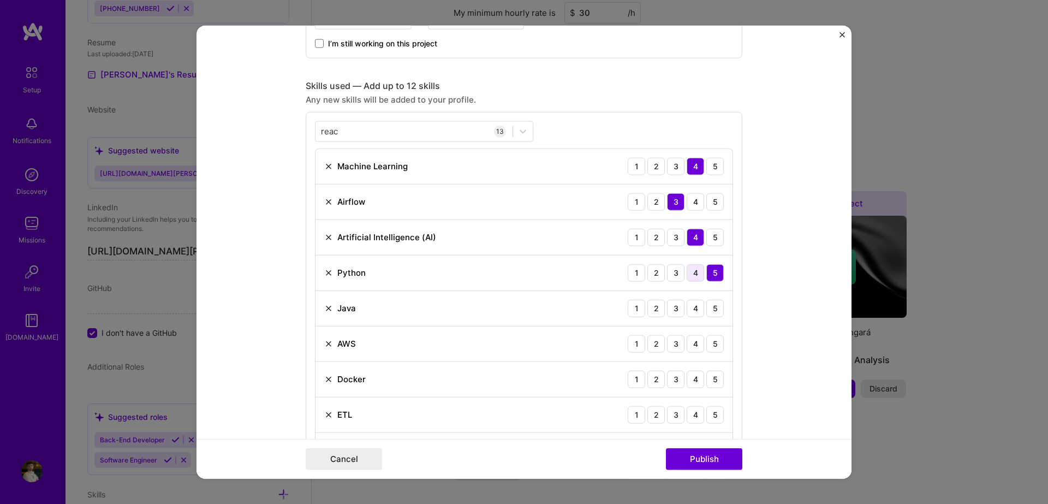
click at [693, 273] on div "4" at bounding box center [695, 272] width 17 height 17
click at [694, 307] on div "4" at bounding box center [695, 307] width 17 height 17
click at [672, 348] on div "3" at bounding box center [675, 343] width 17 height 17
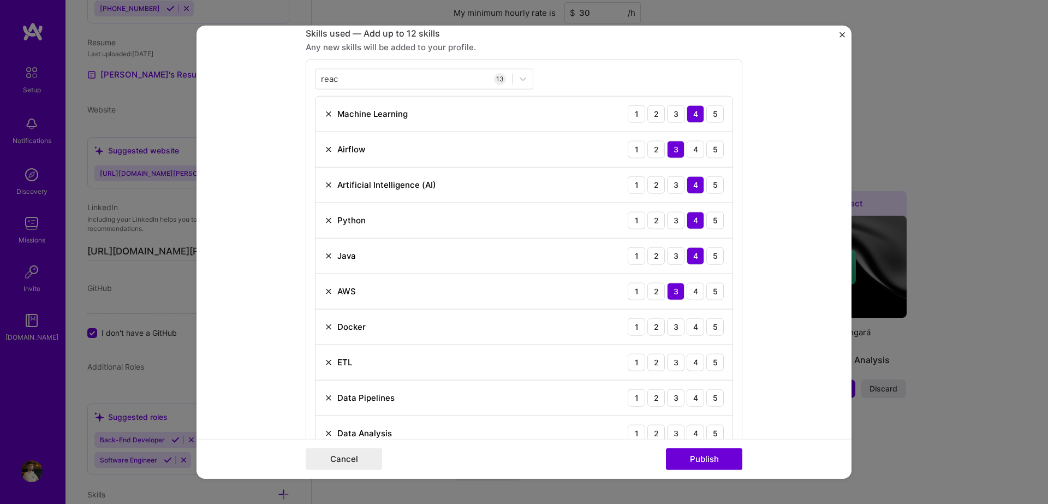
scroll to position [546, 0]
click at [675, 325] on div "3" at bounding box center [675, 324] width 17 height 17
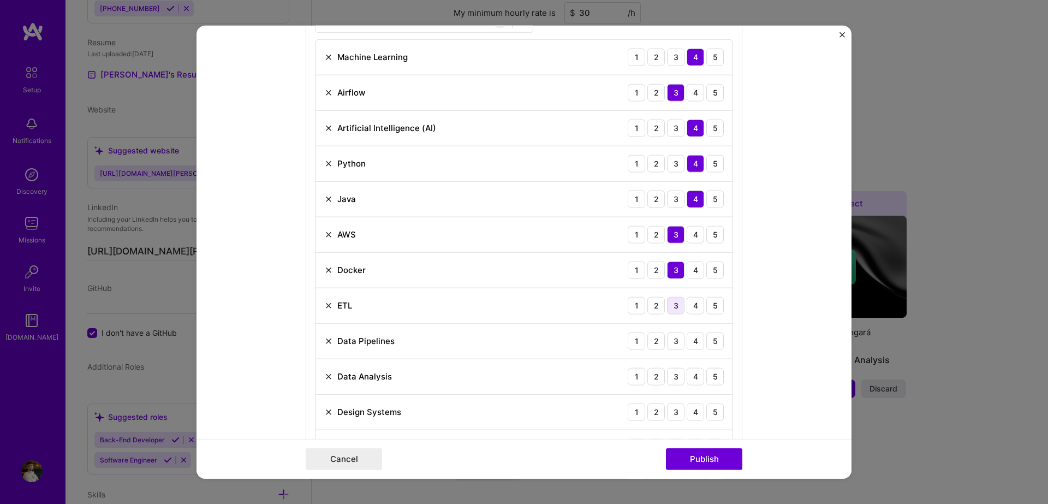
click at [676, 305] on div "3" at bounding box center [675, 304] width 17 height 17
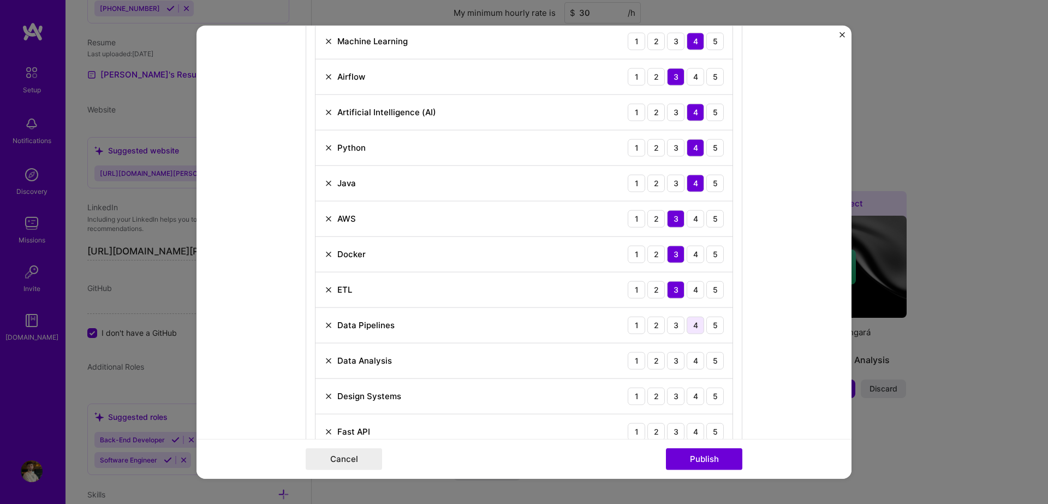
scroll to position [655, 0]
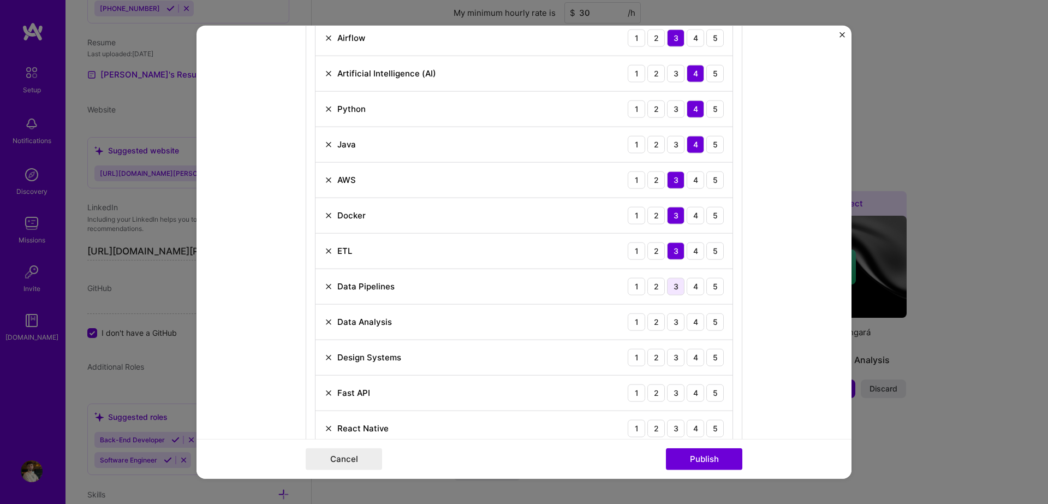
click at [669, 286] on div "3" at bounding box center [675, 285] width 17 height 17
click at [687, 322] on div "4" at bounding box center [695, 321] width 17 height 17
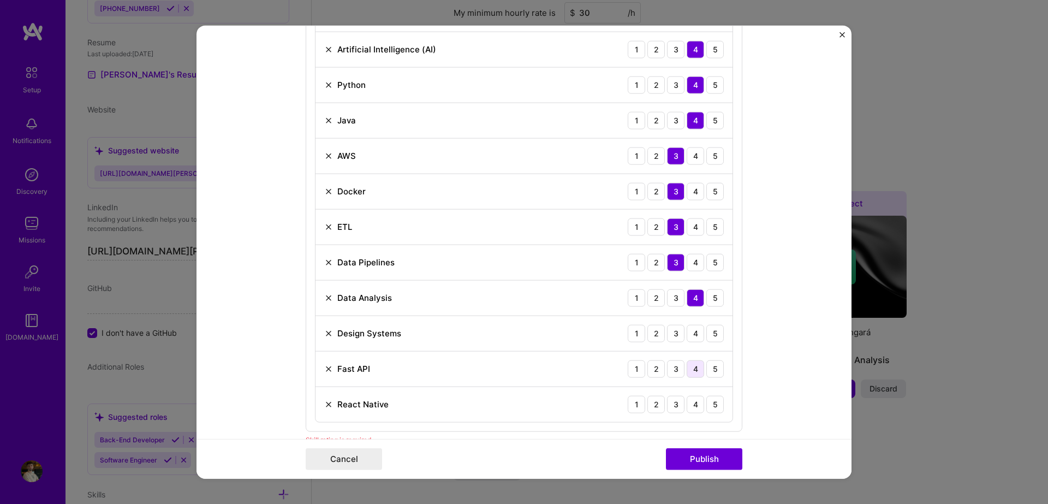
scroll to position [710, 0]
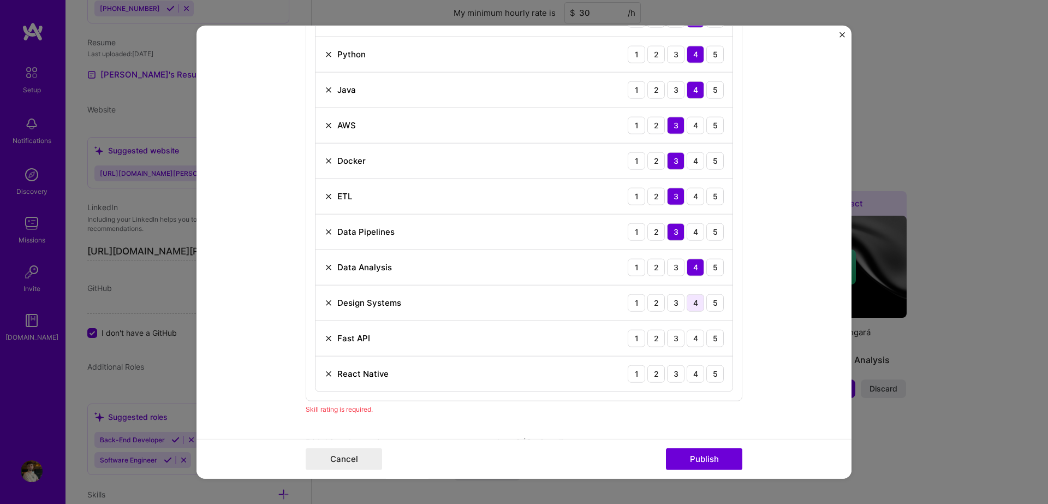
click at [696, 306] on div "4" at bounding box center [695, 302] width 17 height 17
click at [690, 340] on div "4" at bounding box center [695, 337] width 17 height 17
click at [692, 375] on div "4" at bounding box center [695, 373] width 17 height 17
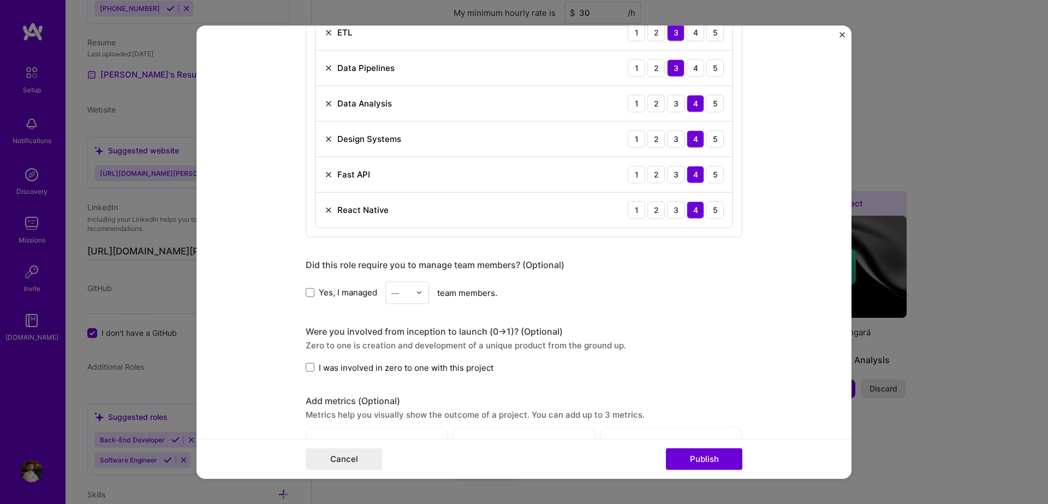
drag, startPoint x: 709, startPoint y: 456, endPoint x: 707, endPoint y: 434, distance: 21.9
click at [709, 456] on button "Publish" at bounding box center [704, 459] width 76 height 22
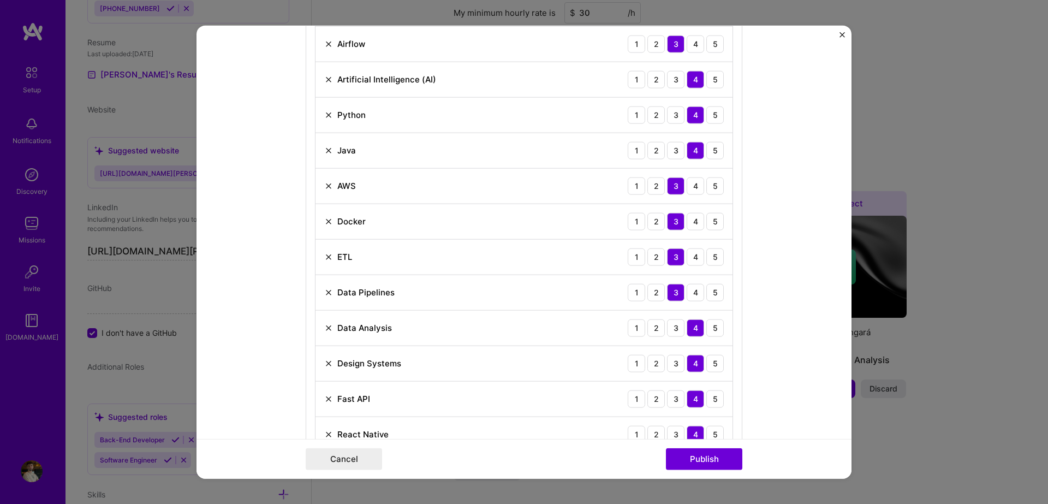
scroll to position [655, 0]
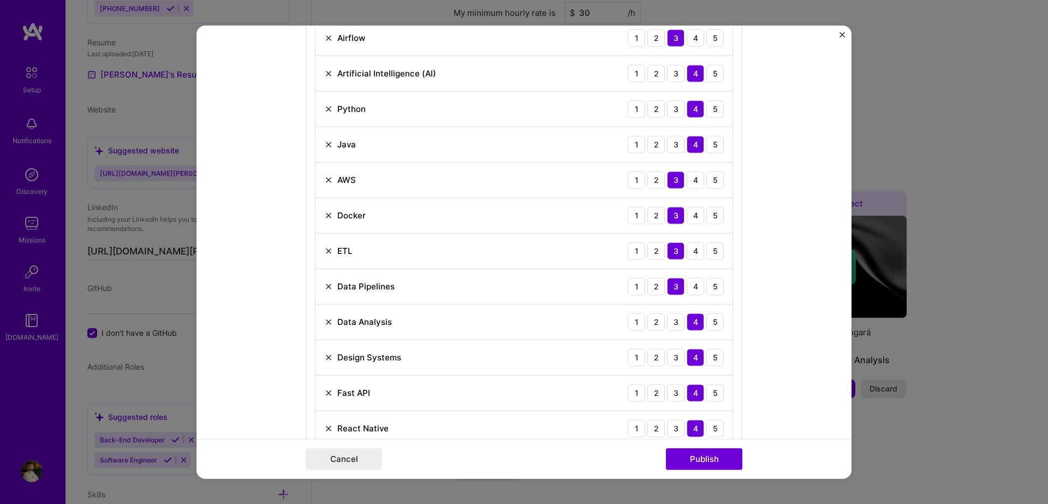
click at [326, 254] on img at bounding box center [328, 250] width 9 height 9
click at [702, 458] on button "Publish" at bounding box center [704, 459] width 76 height 22
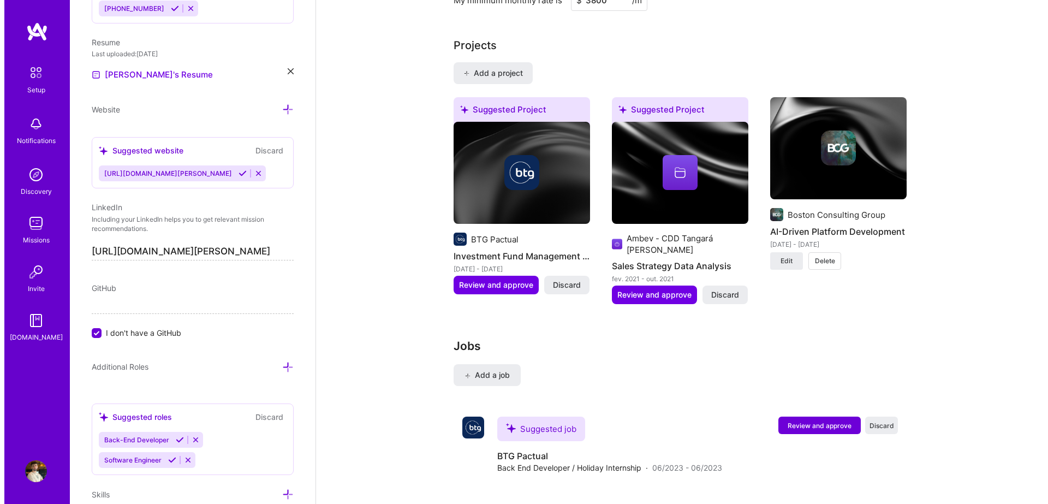
scroll to position [928, 0]
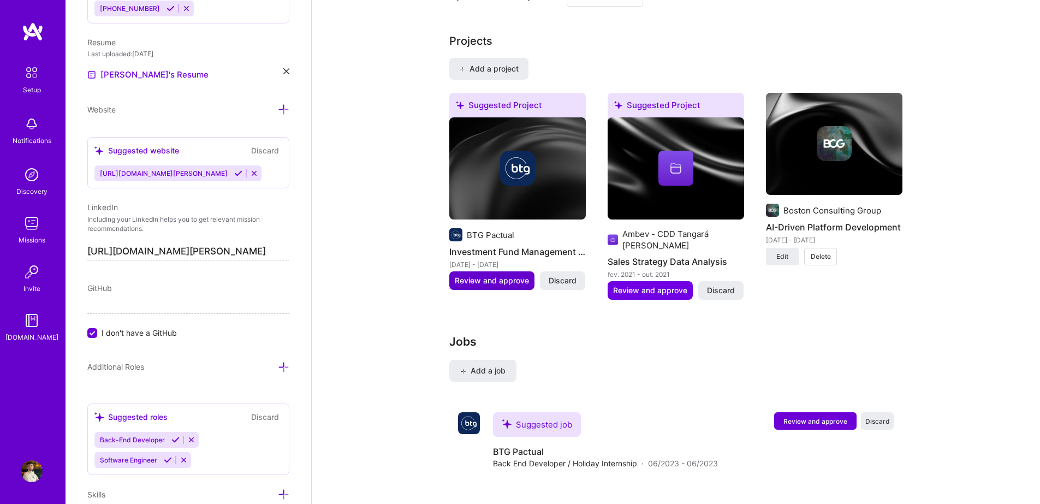
click at [503, 275] on span "Review and approve" at bounding box center [492, 280] width 74 height 11
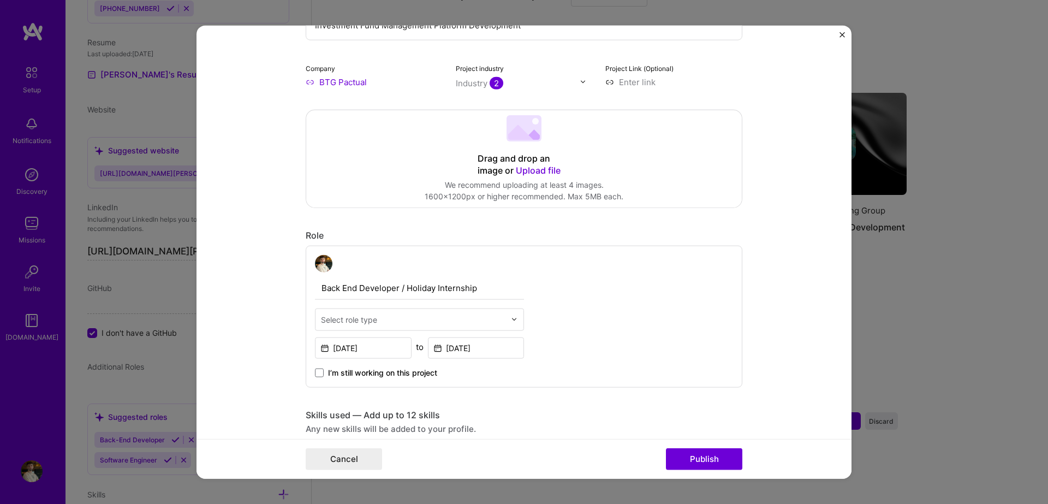
scroll to position [273, 0]
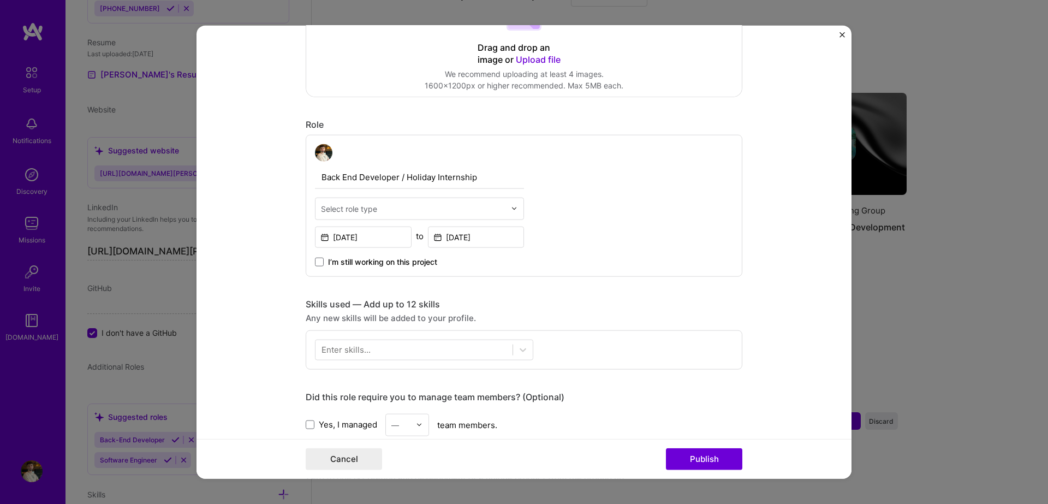
click at [359, 211] on div "Select role type" at bounding box center [349, 208] width 56 height 11
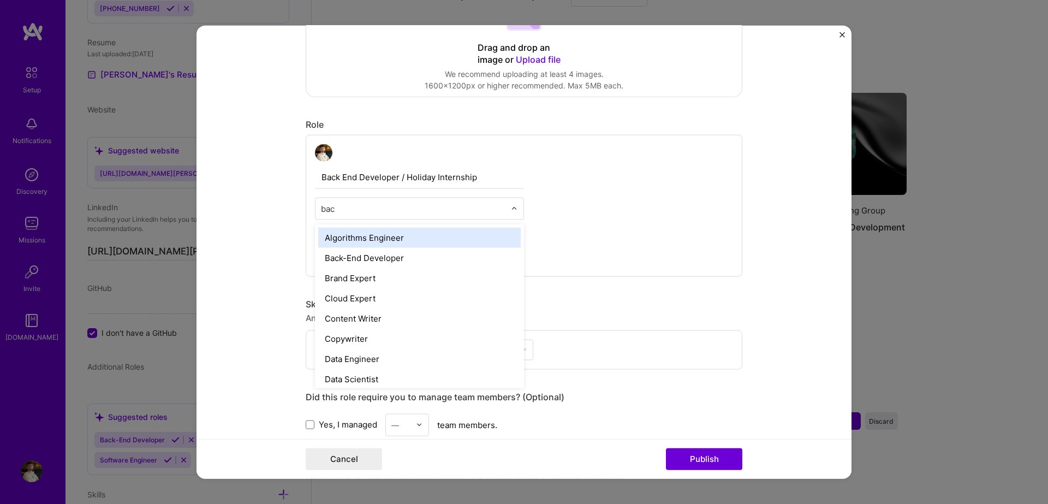
type input "back"
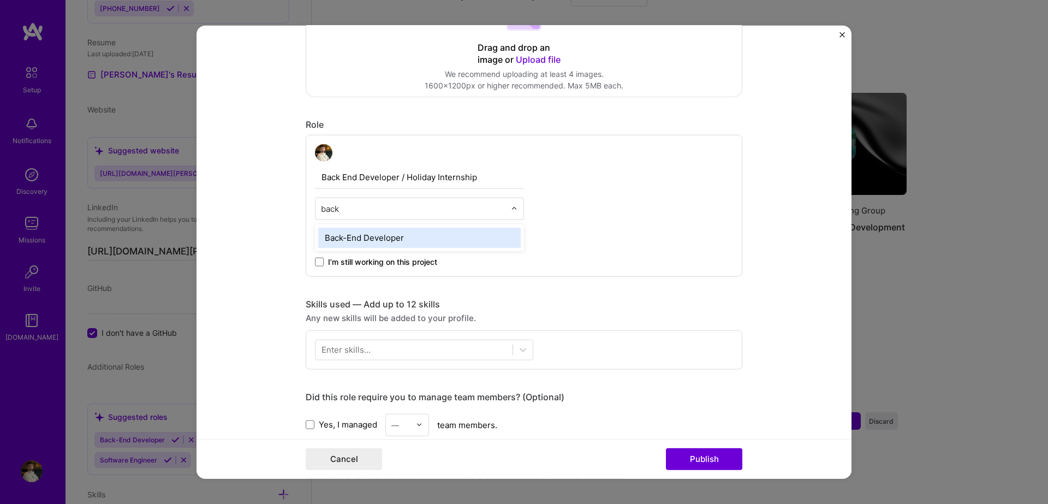
click at [419, 239] on div "Back-End Developer" at bounding box center [419, 237] width 203 height 20
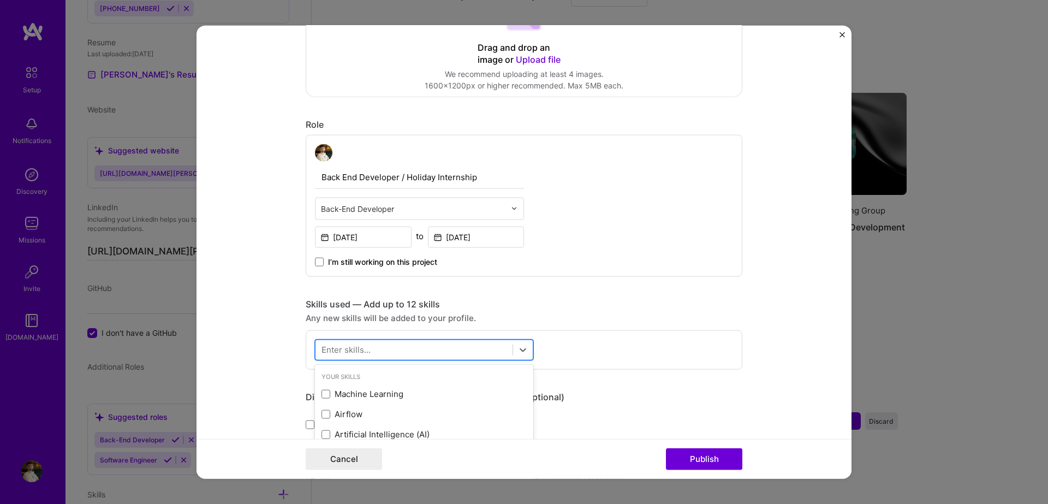
scroll to position [957, 0]
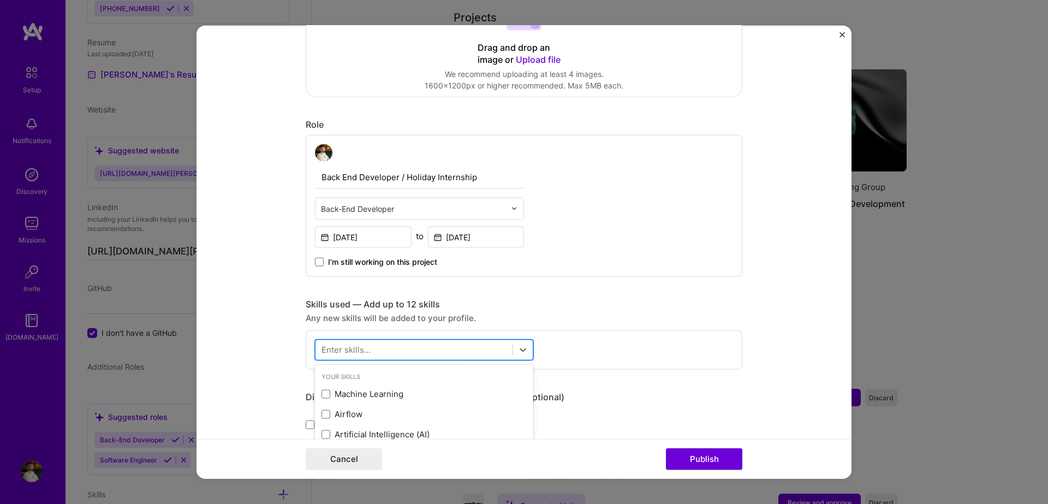
click at [480, 355] on div at bounding box center [414, 350] width 197 height 18
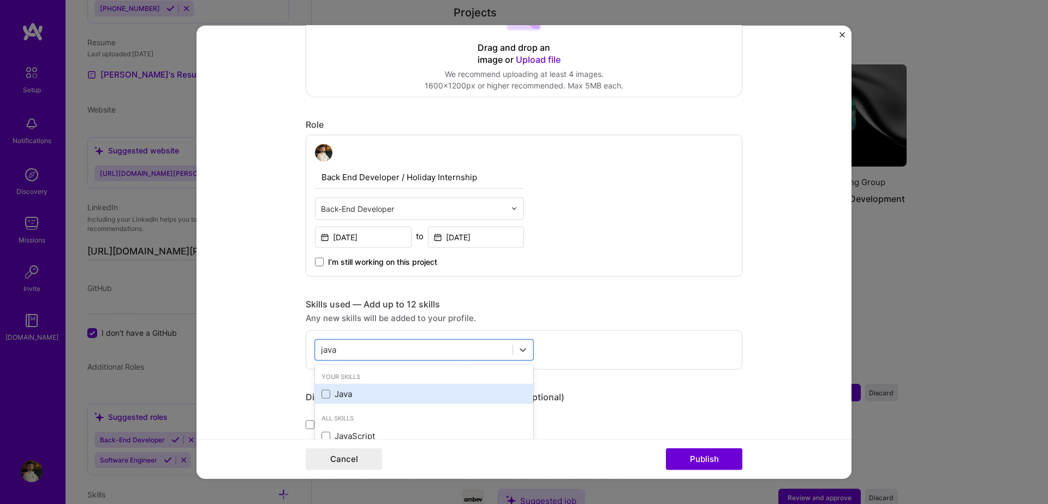
click at [430, 387] on div "Java" at bounding box center [424, 394] width 218 height 20
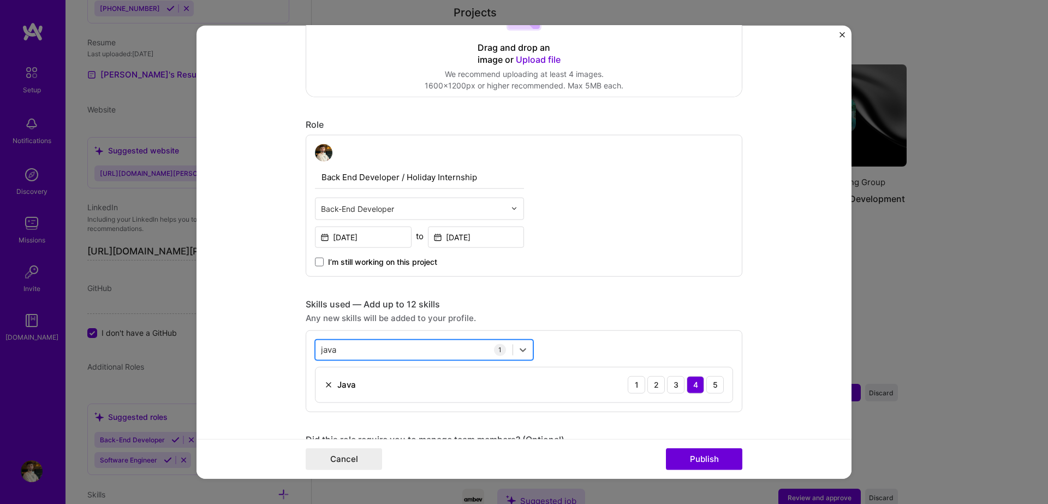
click at [423, 349] on div "java java" at bounding box center [414, 350] width 197 height 18
click at [434, 406] on div "MySQL" at bounding box center [424, 414] width 218 height 20
click at [355, 355] on div "my my" at bounding box center [414, 350] width 197 height 18
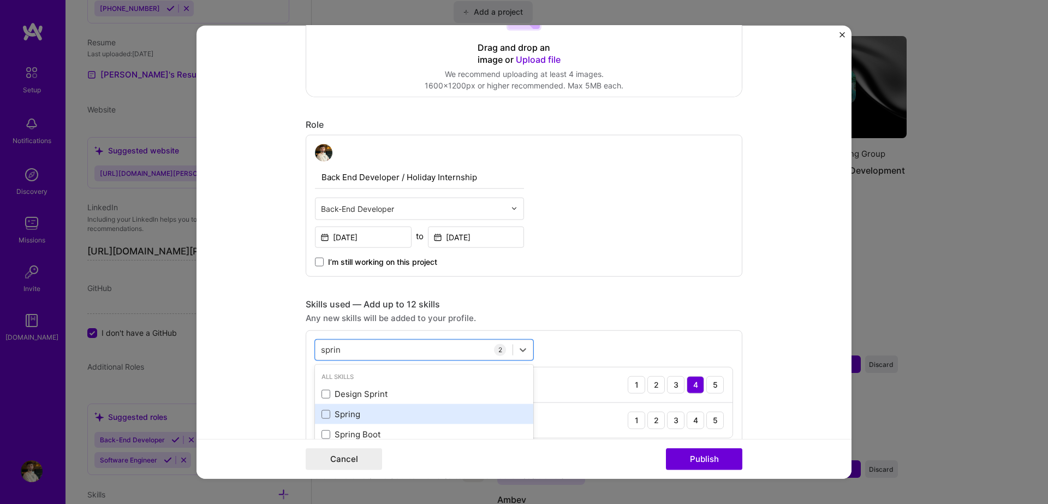
click at [378, 410] on div "Spring" at bounding box center [424, 413] width 205 height 11
click at [375, 348] on div "sprin sprin" at bounding box center [414, 350] width 197 height 18
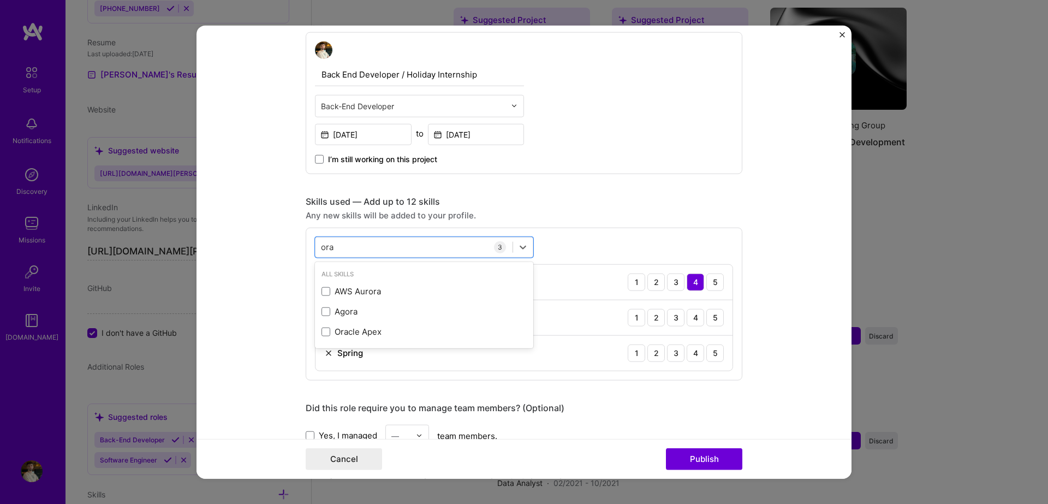
scroll to position [382, 0]
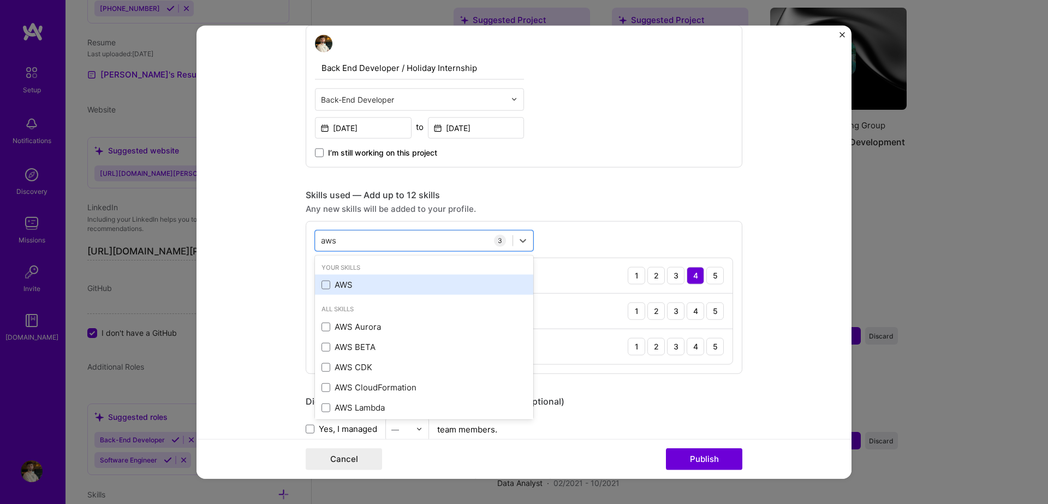
click at [429, 280] on div "AWS" at bounding box center [424, 284] width 205 height 11
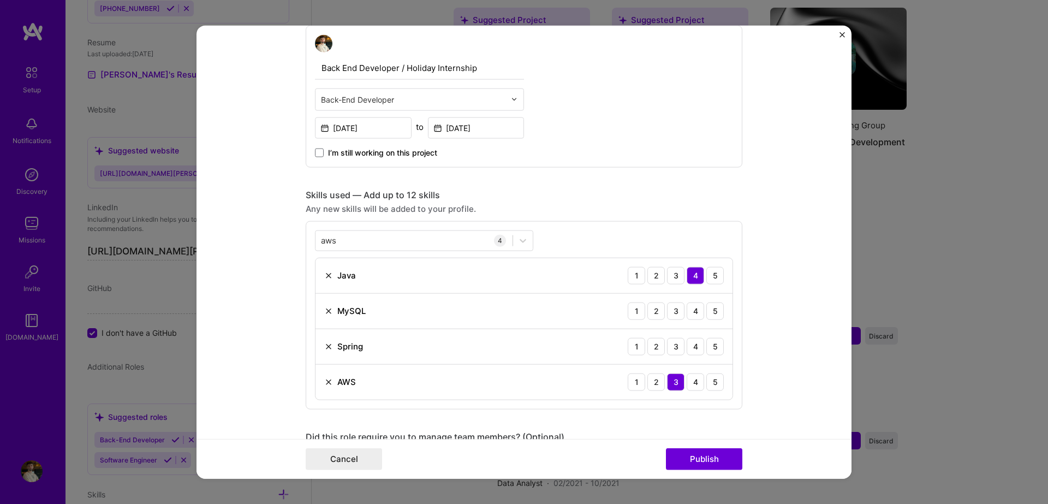
click at [611, 188] on div "Editing suggested project This project is suggested based on your LinkedIn, res…" at bounding box center [524, 311] width 437 height 1292
click at [688, 315] on div "4" at bounding box center [695, 310] width 17 height 17
click at [677, 347] on div "3" at bounding box center [675, 345] width 17 height 17
click at [451, 244] on div "aws aws" at bounding box center [414, 240] width 197 height 18
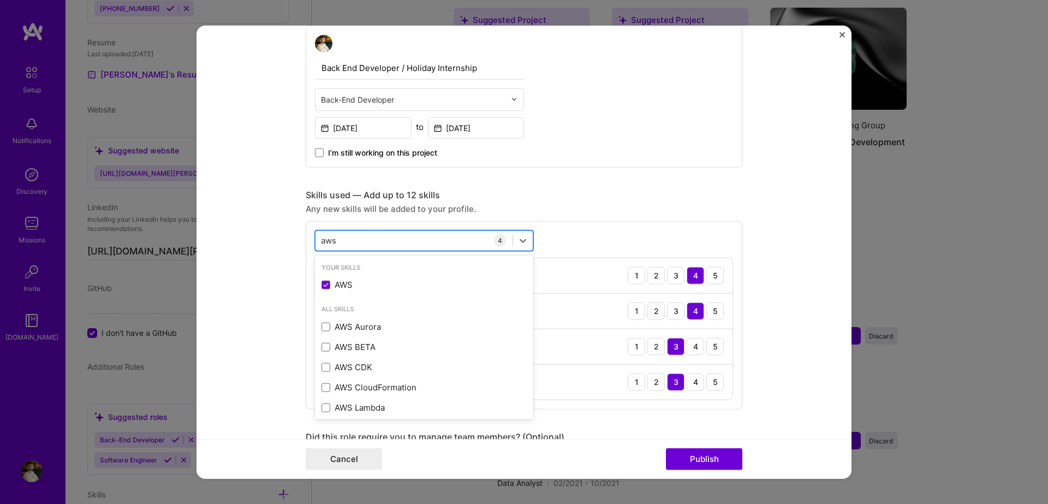
click at [451, 244] on div "aws aws" at bounding box center [414, 240] width 197 height 18
click at [438, 233] on div "aws aws" at bounding box center [414, 240] width 197 height 18
paste input "Jenkin"
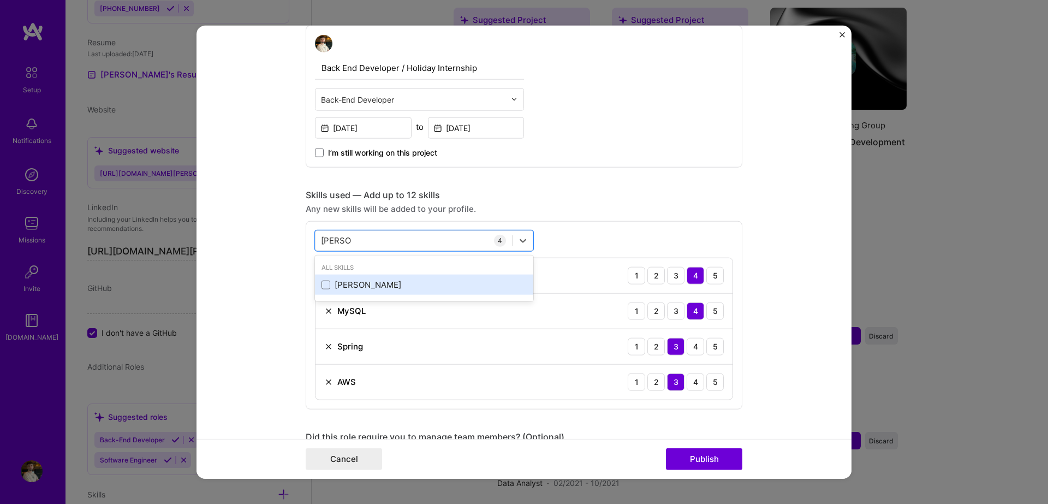
click at [345, 279] on div "Jenkins" at bounding box center [424, 284] width 205 height 11
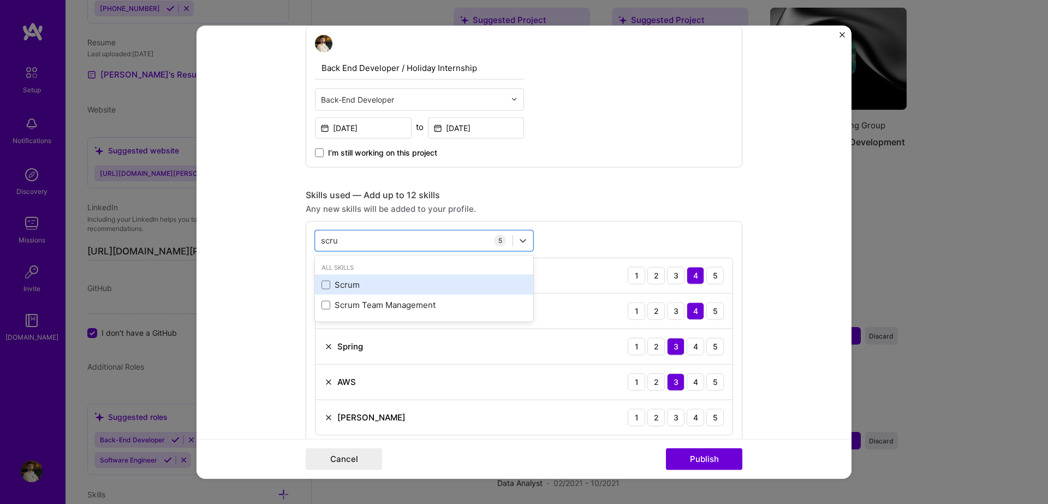
click at [371, 283] on div "Scrum" at bounding box center [424, 284] width 205 height 11
click at [421, 282] on div "Scrum" at bounding box center [424, 284] width 205 height 11
drag, startPoint x: 382, startPoint y: 287, endPoint x: 385, endPoint y: 283, distance: 5.8
click at [382, 287] on div "GitHub" at bounding box center [424, 284] width 205 height 11
type input "git"
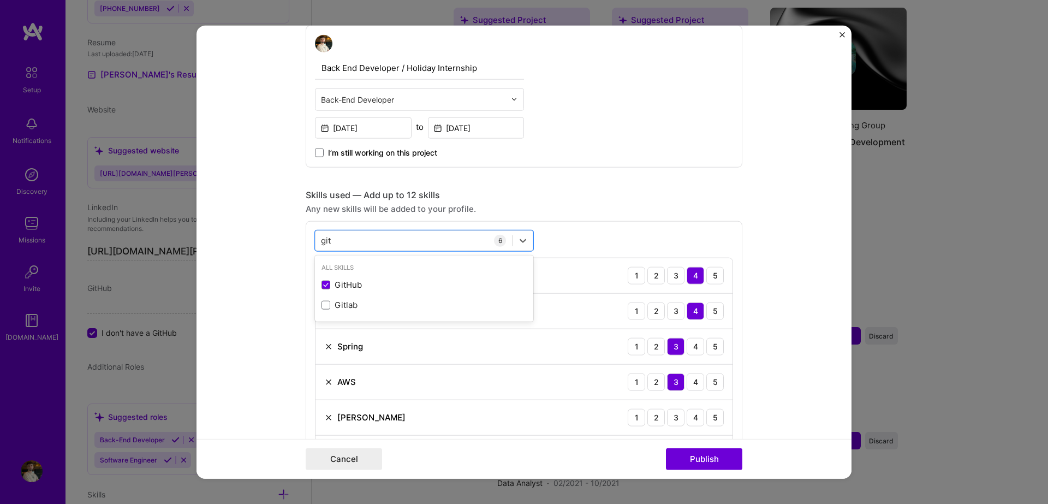
click at [581, 181] on div "Editing suggested project This project is suggested based on your LinkedIn, res…" at bounding box center [524, 346] width 437 height 1363
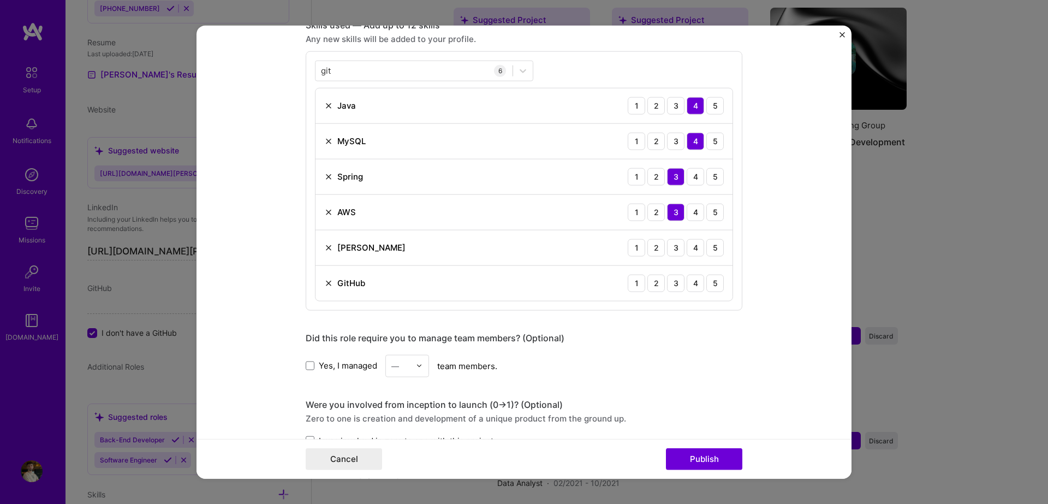
scroll to position [546, 0]
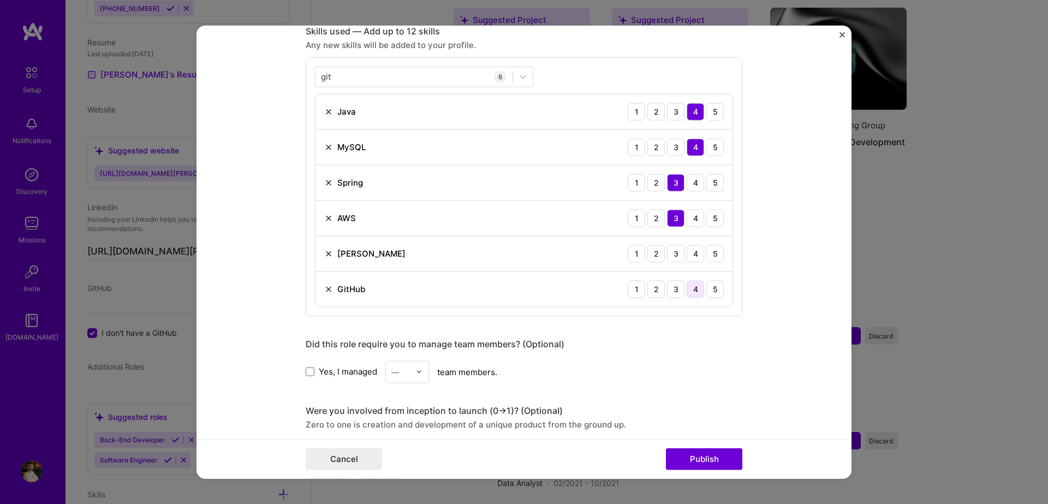
click at [694, 286] on div "4" at bounding box center [695, 288] width 17 height 17
click at [676, 252] on div "3" at bounding box center [675, 253] width 17 height 17
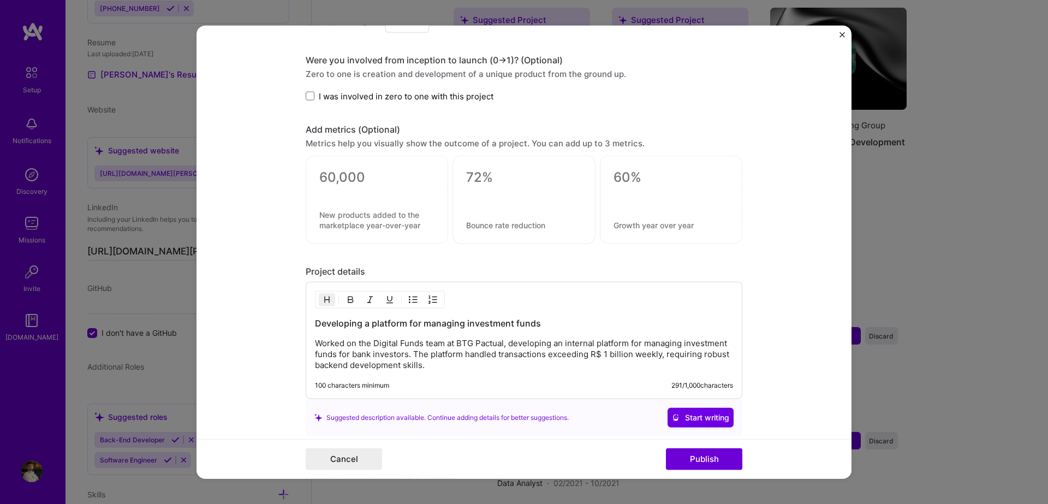
scroll to position [991, 0]
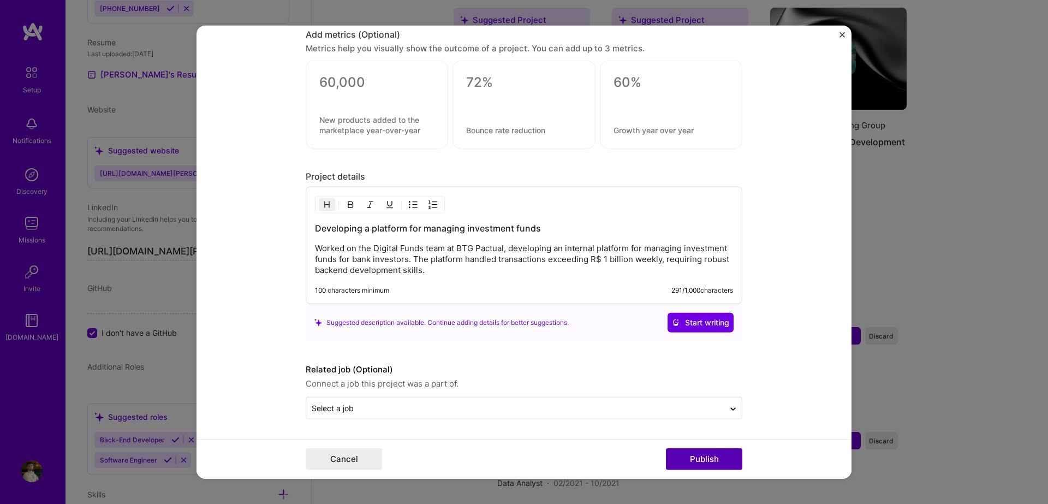
click at [713, 458] on button "Publish" at bounding box center [704, 459] width 76 height 22
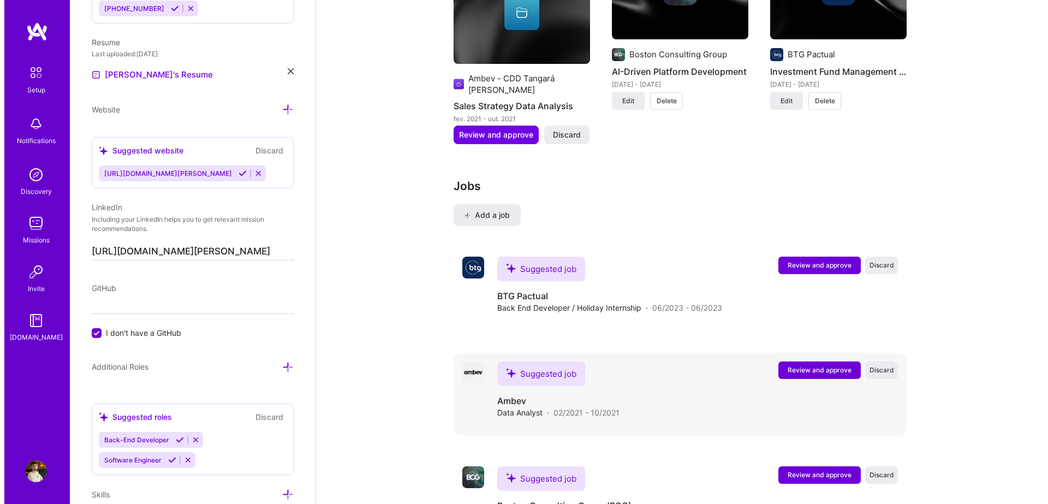
scroll to position [1068, 0]
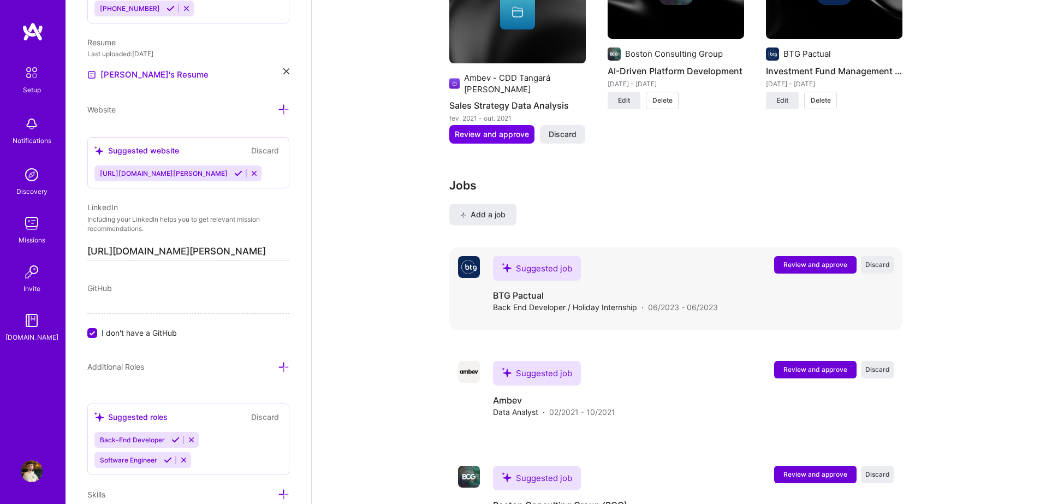
click at [811, 260] on span "Review and approve" at bounding box center [815, 264] width 64 height 9
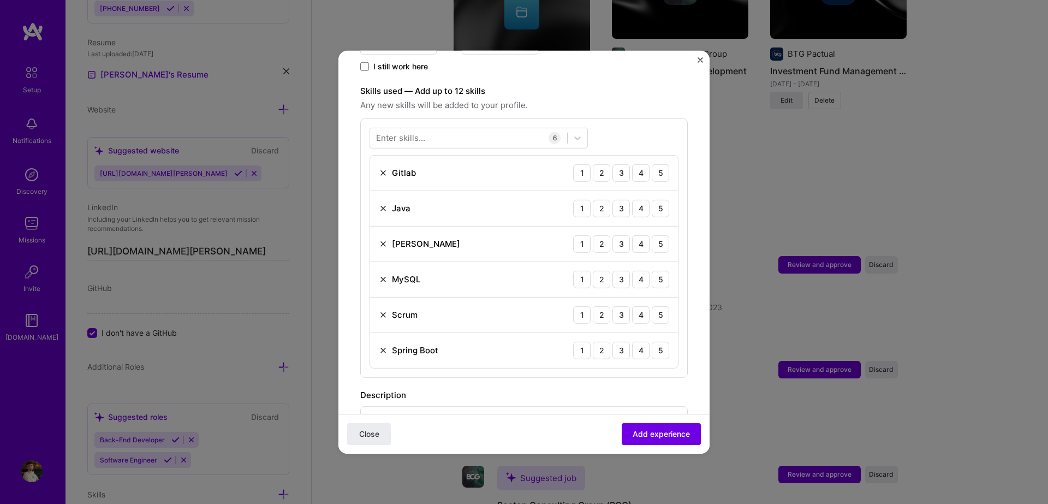
scroll to position [382, 0]
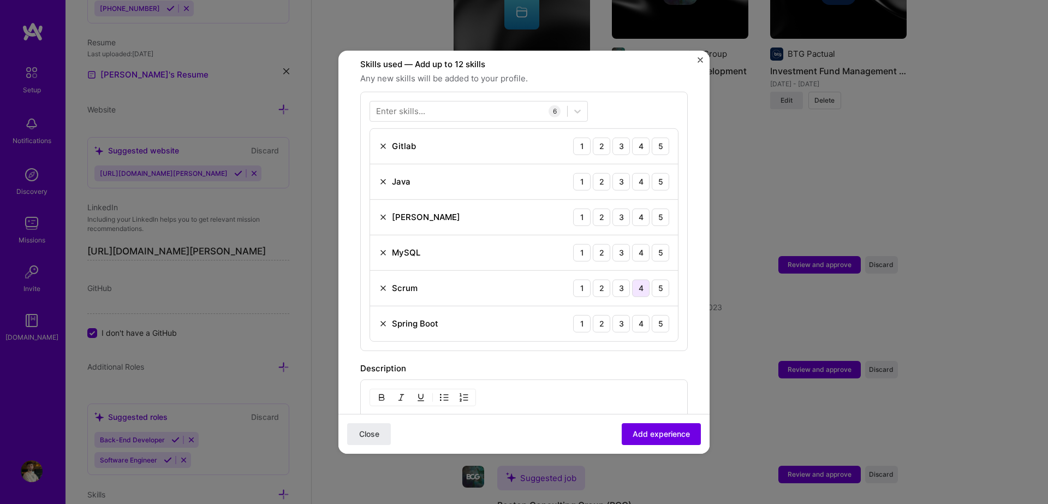
click at [632, 279] on div "4" at bounding box center [640, 287] width 17 height 17
click at [633, 314] on div "4" at bounding box center [640, 322] width 17 height 17
click at [613, 314] on div "3" at bounding box center [621, 322] width 17 height 17
drag, startPoint x: 630, startPoint y: 244, endPoint x: 629, endPoint y: 235, distance: 8.8
click at [632, 244] on div "4" at bounding box center [640, 252] width 17 height 17
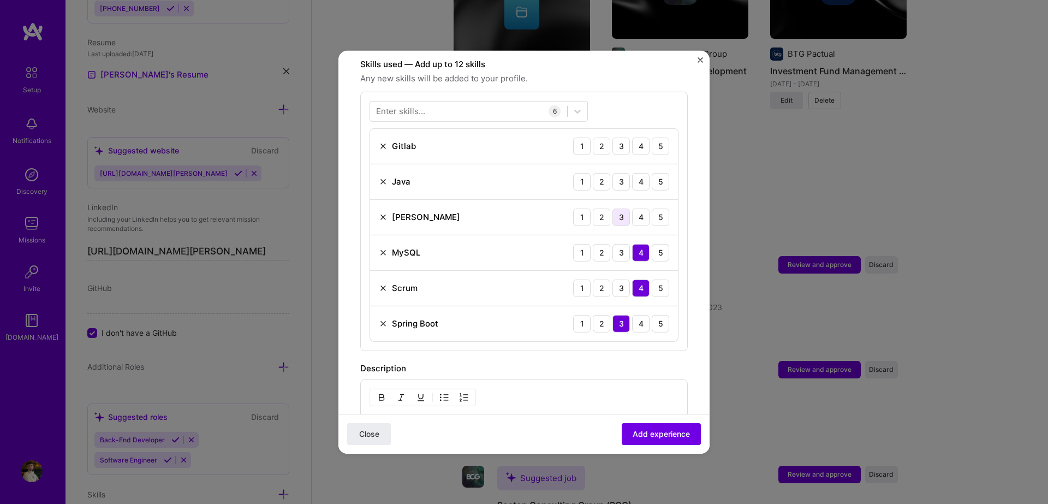
click at [613, 208] on div "3" at bounding box center [621, 216] width 17 height 17
click at [635, 173] on div "4" at bounding box center [640, 181] width 17 height 17
click at [383, 141] on img at bounding box center [383, 145] width 9 height 9
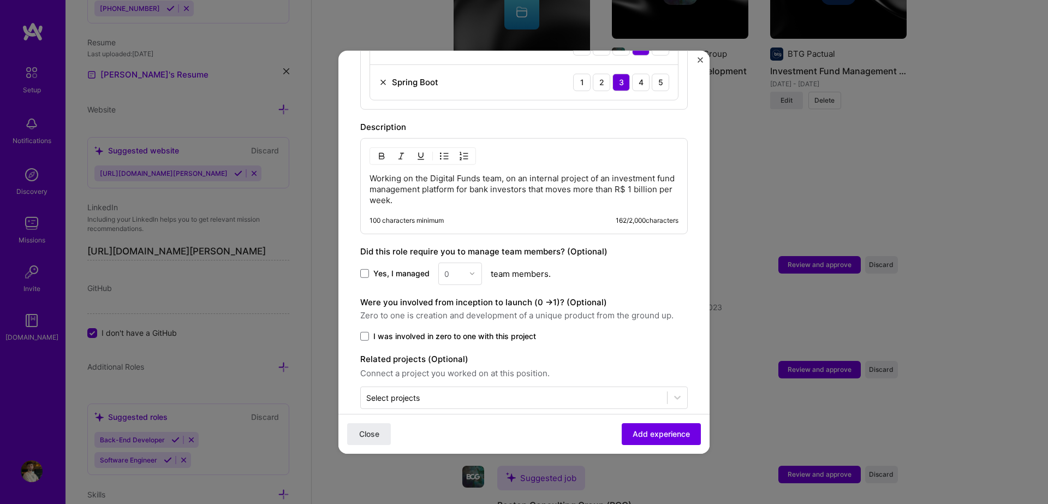
scroll to position [593, 0]
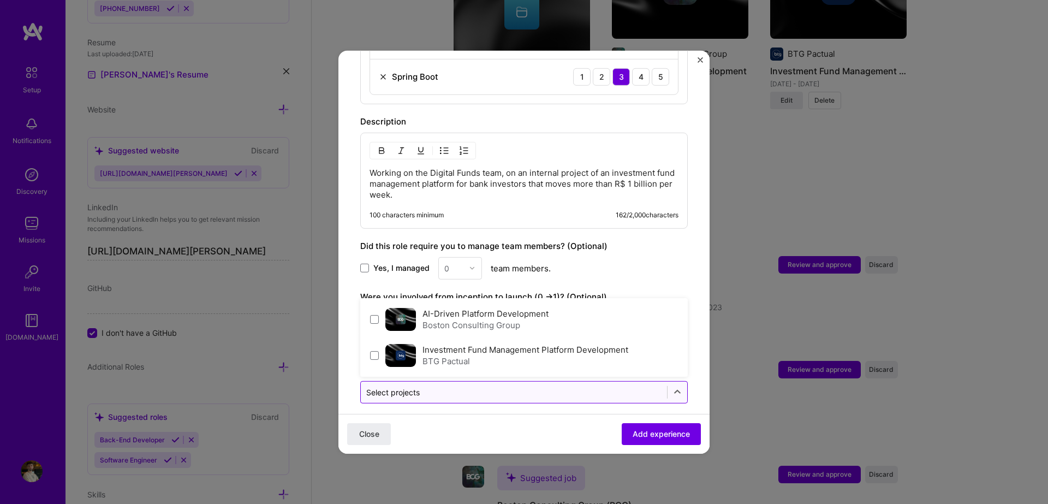
click at [638, 387] on div at bounding box center [513, 392] width 295 height 14
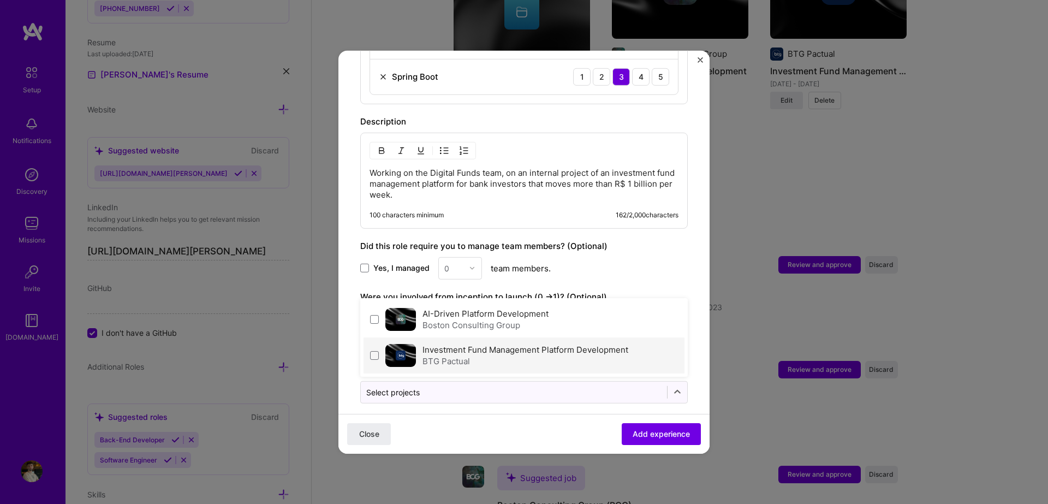
click at [440, 355] on div "BTG Pactual" at bounding box center [526, 360] width 206 height 11
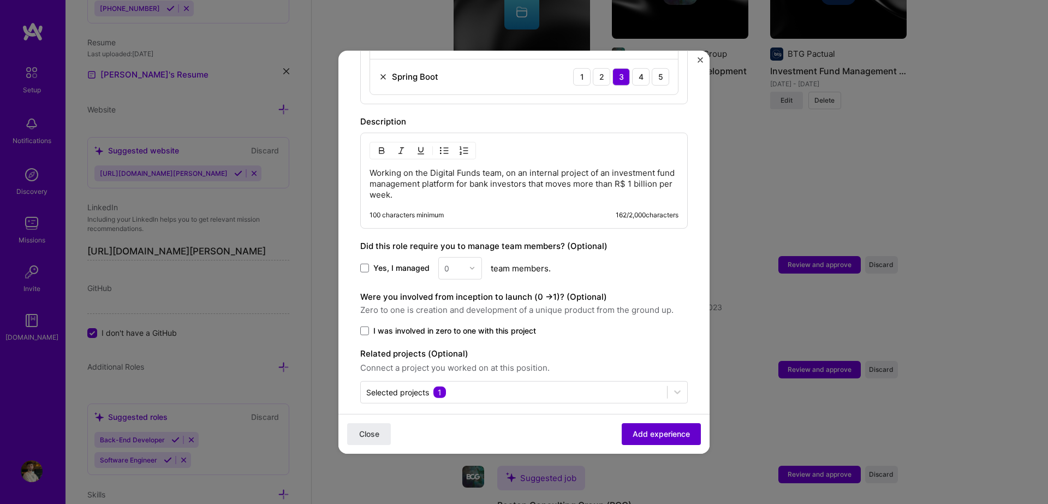
click at [658, 435] on span "Add experience" at bounding box center [661, 434] width 57 height 11
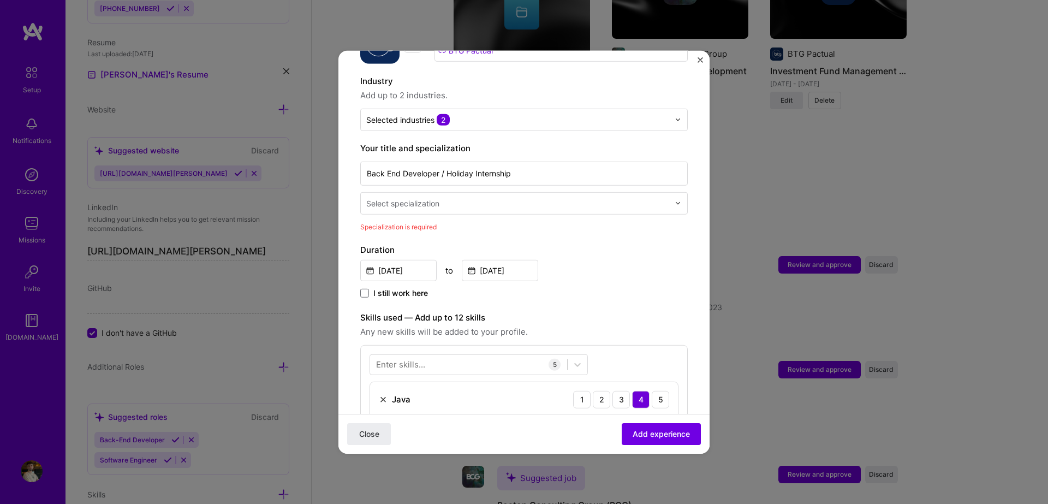
scroll to position [117, 0]
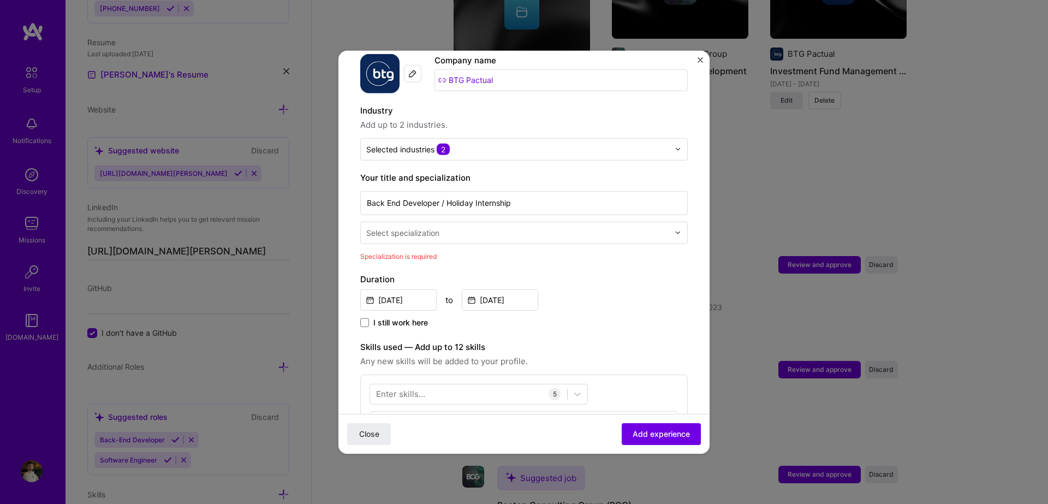
click at [455, 227] on input "text" at bounding box center [518, 232] width 305 height 11
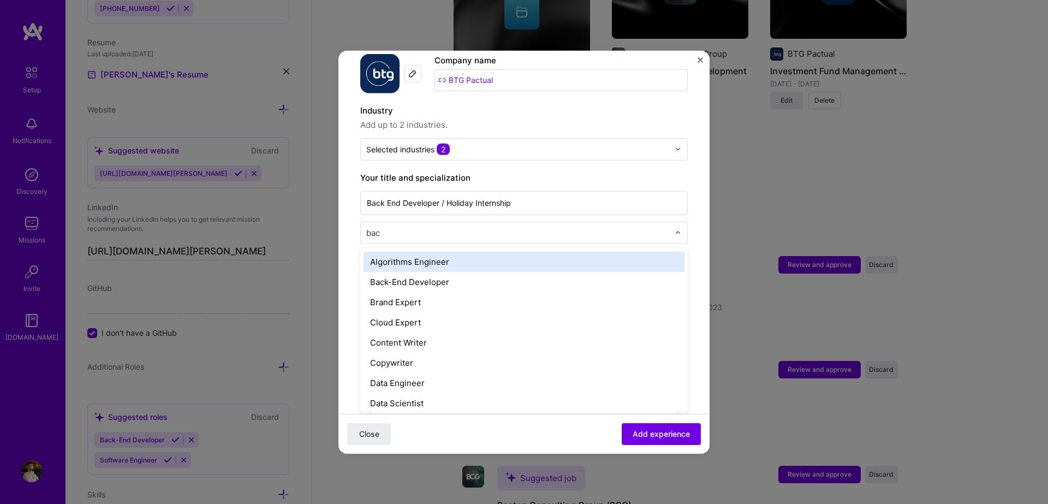
type input "back"
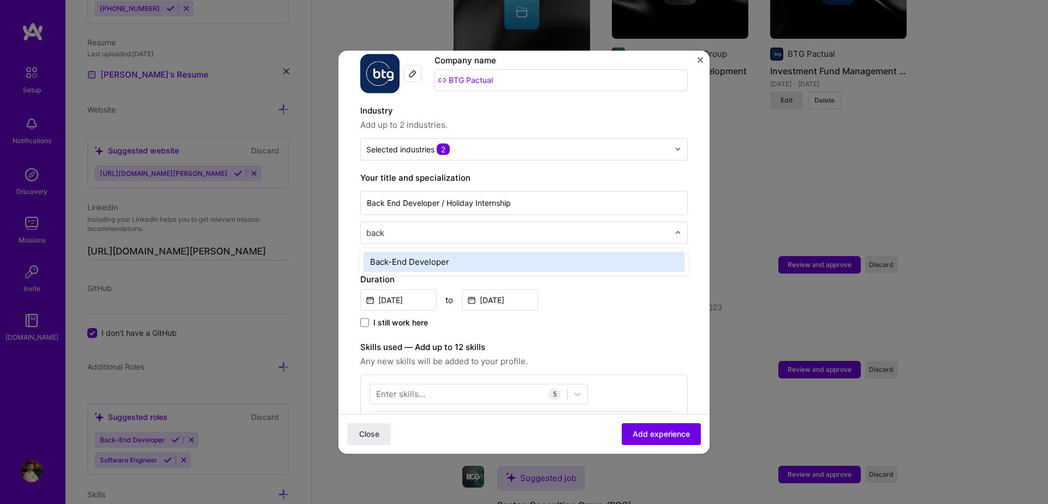
click at [455, 251] on div "Back-End Developer" at bounding box center [524, 261] width 321 height 20
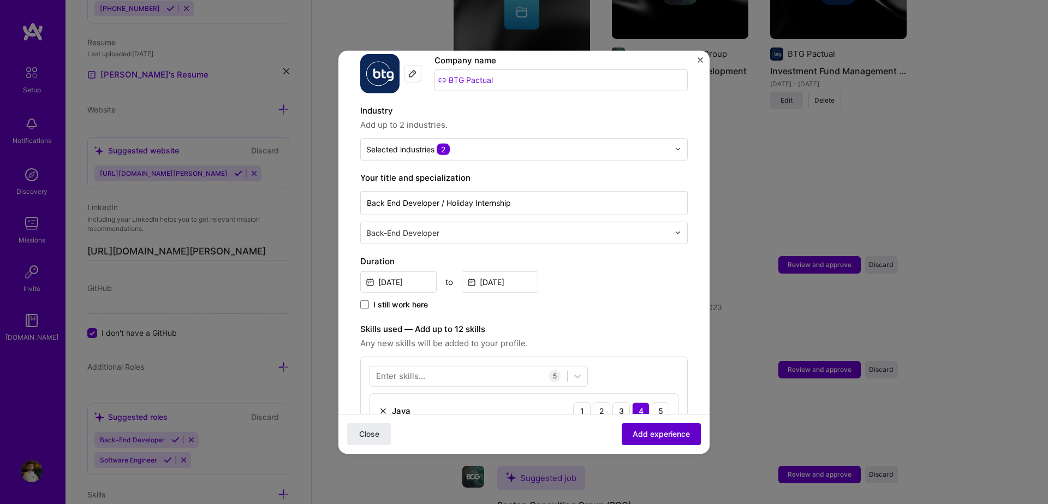
click at [648, 438] on span "Add experience" at bounding box center [661, 434] width 57 height 11
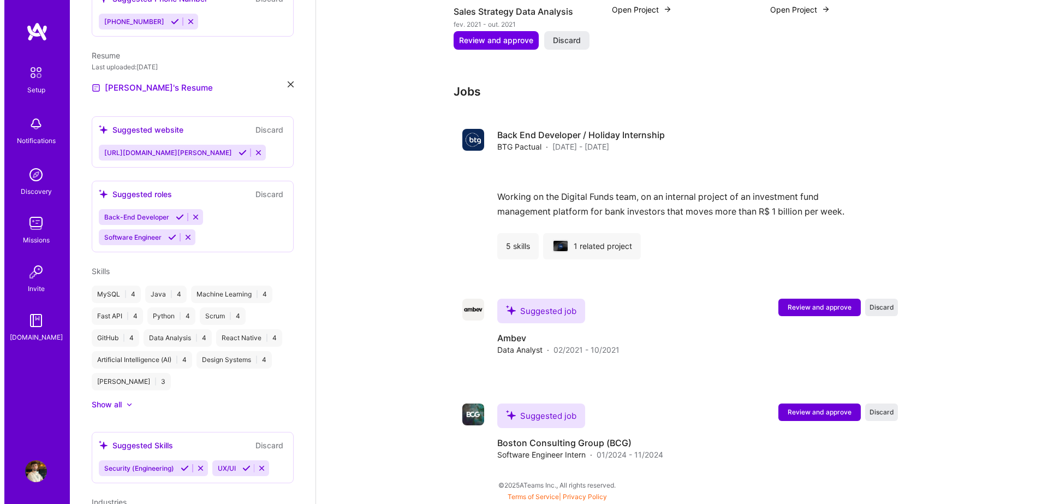
scroll to position [492, 0]
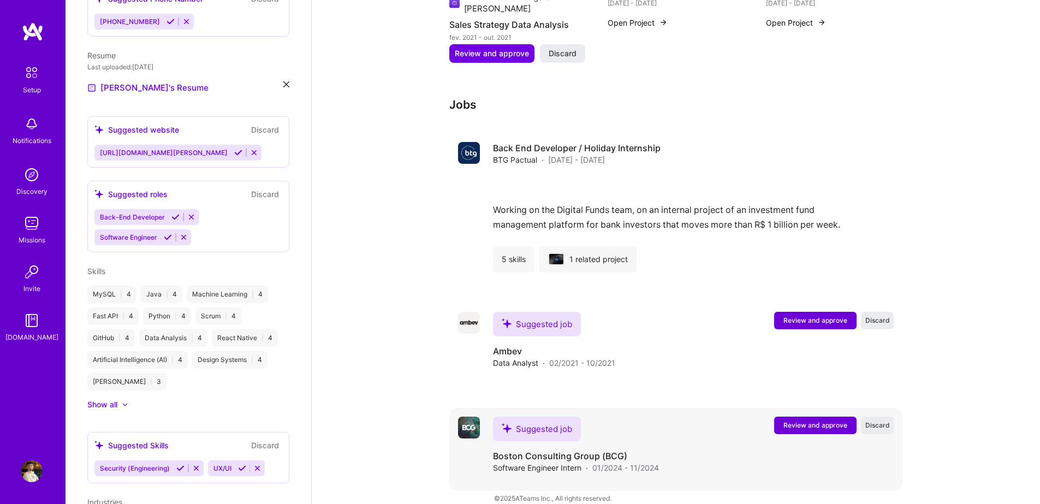
click at [803, 417] on button "Review and approve" at bounding box center [815, 425] width 82 height 17
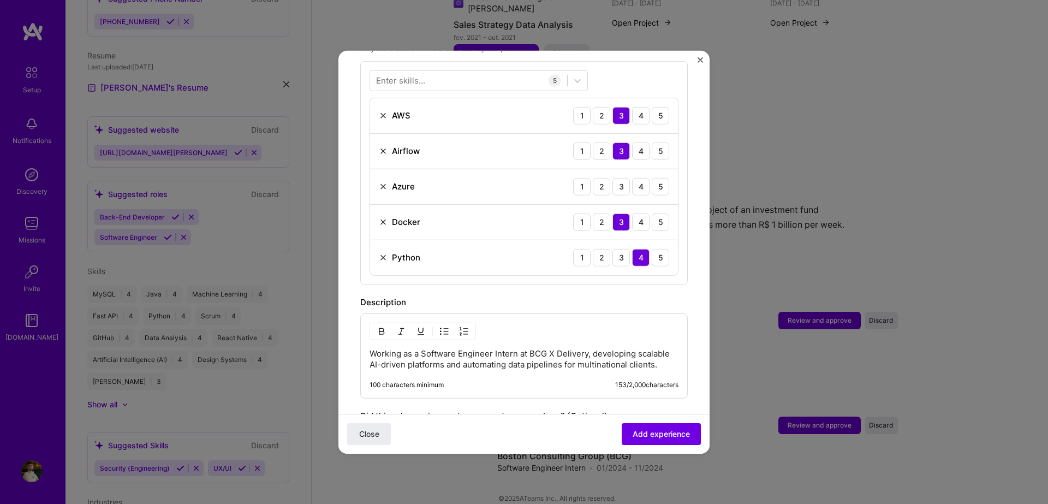
scroll to position [382, 0]
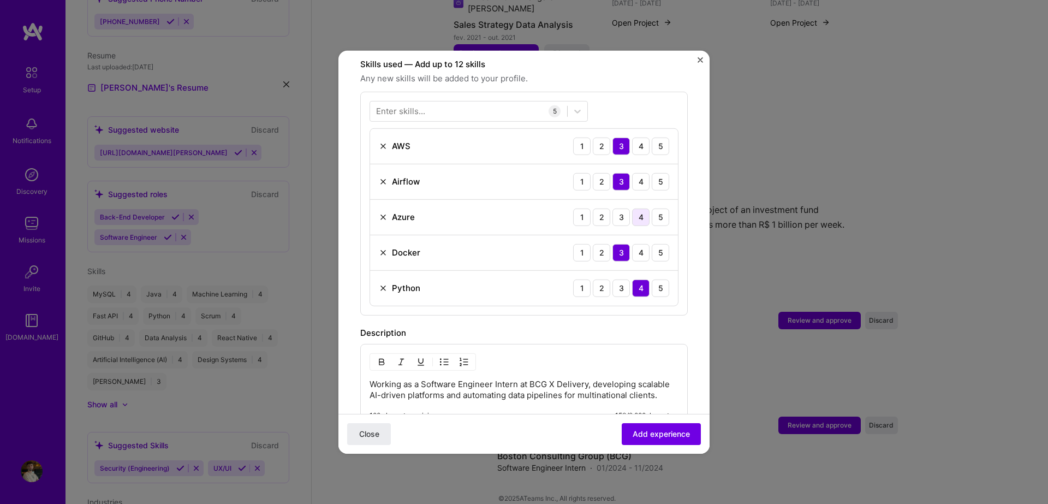
click at [632, 208] on div "4" at bounding box center [640, 216] width 17 height 17
click at [613, 208] on div "3" at bounding box center [621, 216] width 17 height 17
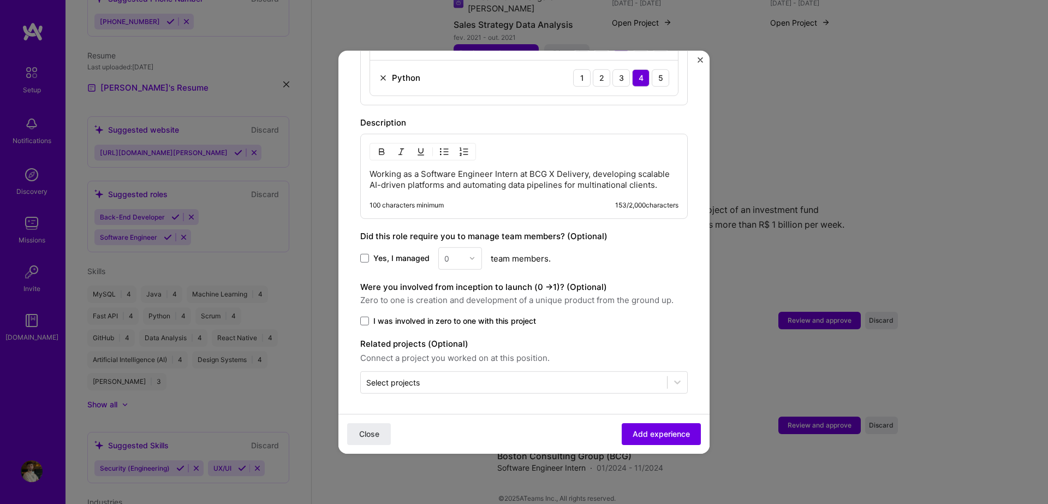
scroll to position [593, 0]
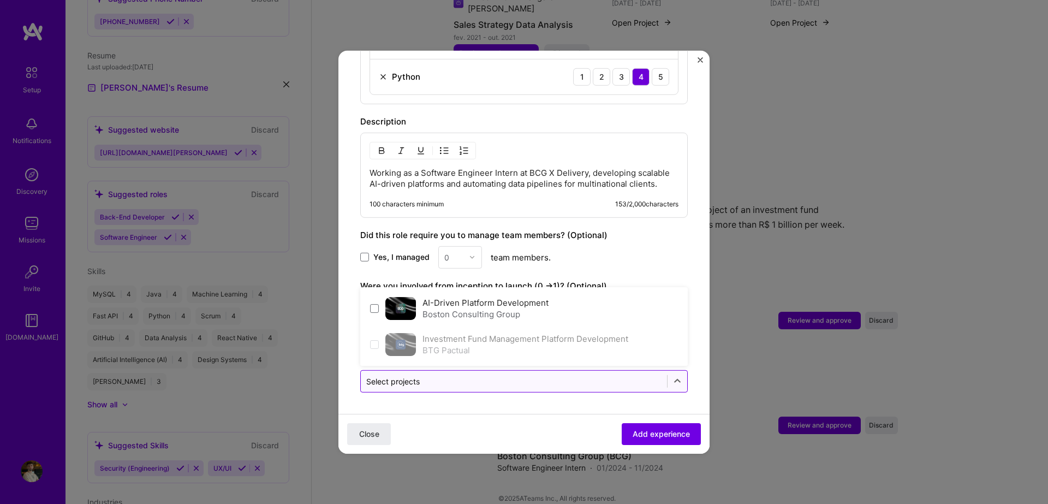
click at [542, 381] on input "text" at bounding box center [513, 380] width 295 height 11
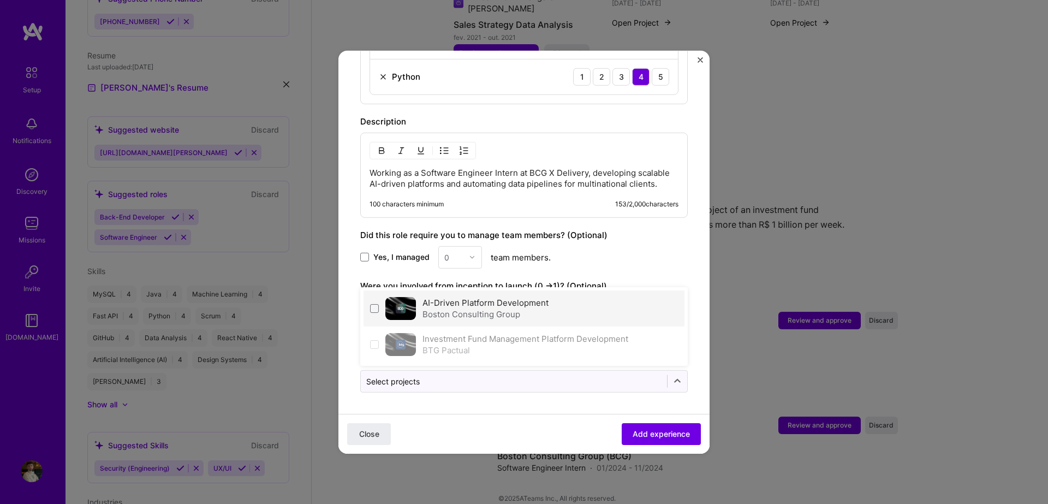
click at [449, 313] on div "Boston Consulting Group" at bounding box center [486, 313] width 126 height 11
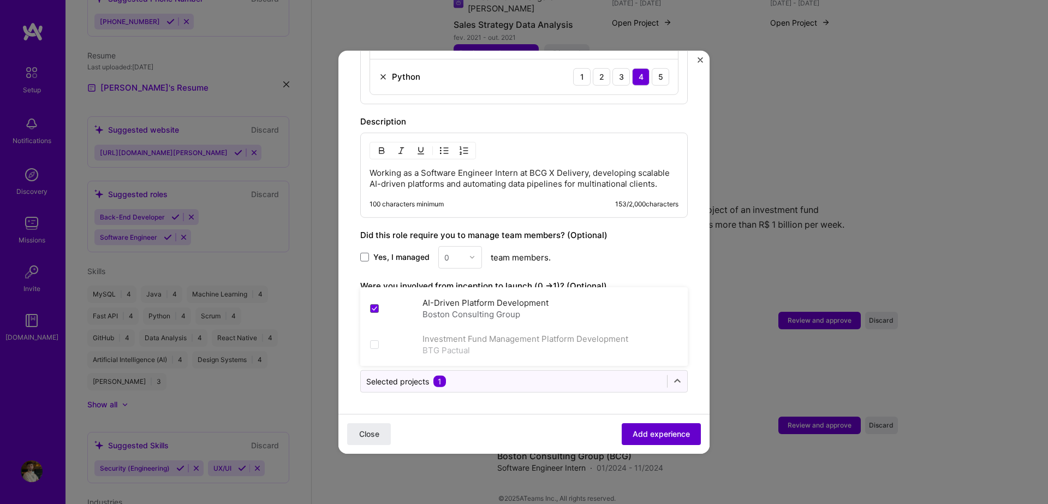
click at [643, 440] on button "Add experience" at bounding box center [661, 434] width 79 height 22
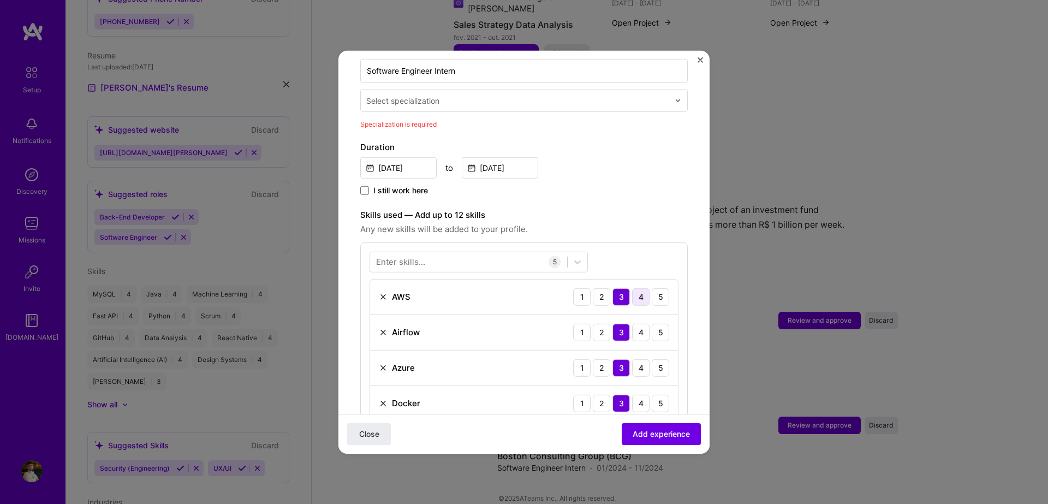
scroll to position [227, 0]
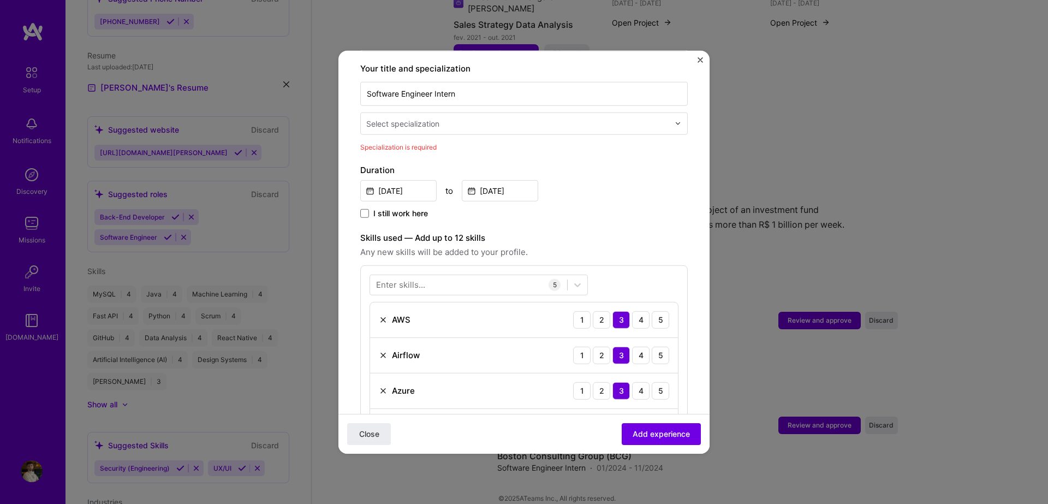
click at [459, 117] on input "text" at bounding box center [518, 122] width 305 height 11
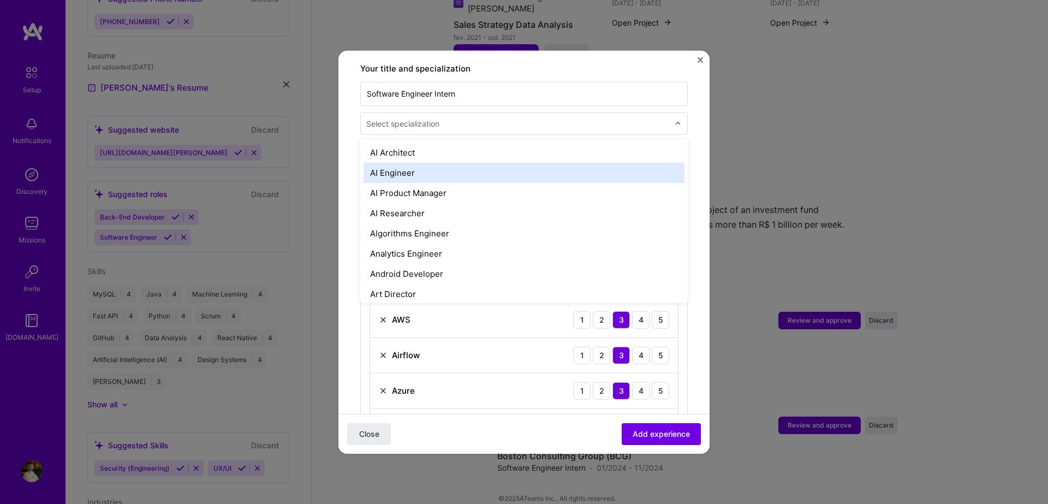
click at [428, 162] on div "AI Engineer" at bounding box center [524, 172] width 321 height 20
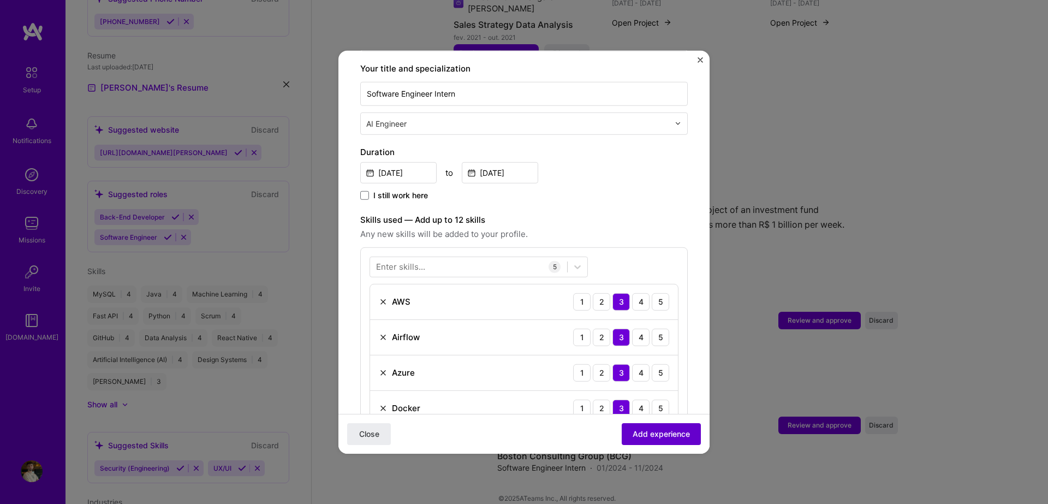
click at [649, 431] on span "Add experience" at bounding box center [661, 434] width 57 height 11
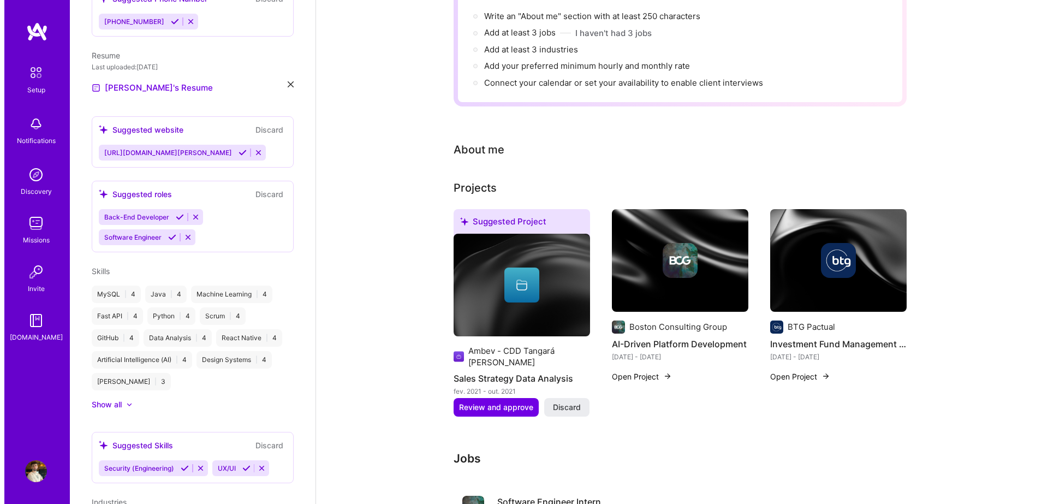
scroll to position [165, 0]
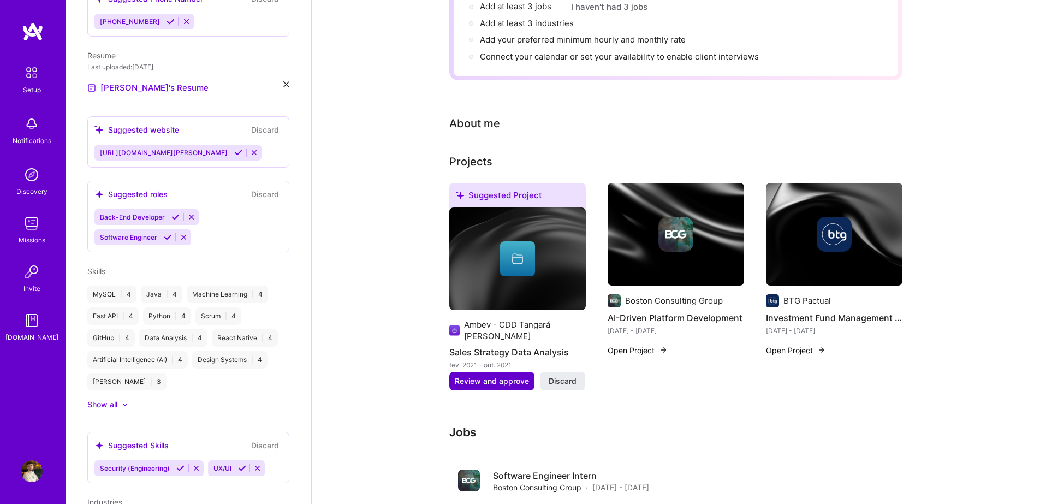
click at [507, 376] on span "Review and approve" at bounding box center [492, 381] width 74 height 11
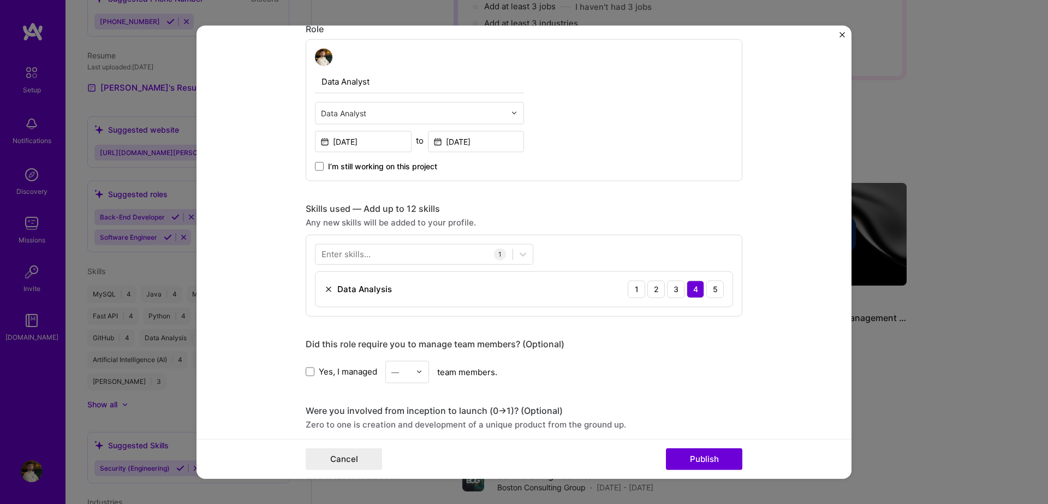
scroll to position [382, 0]
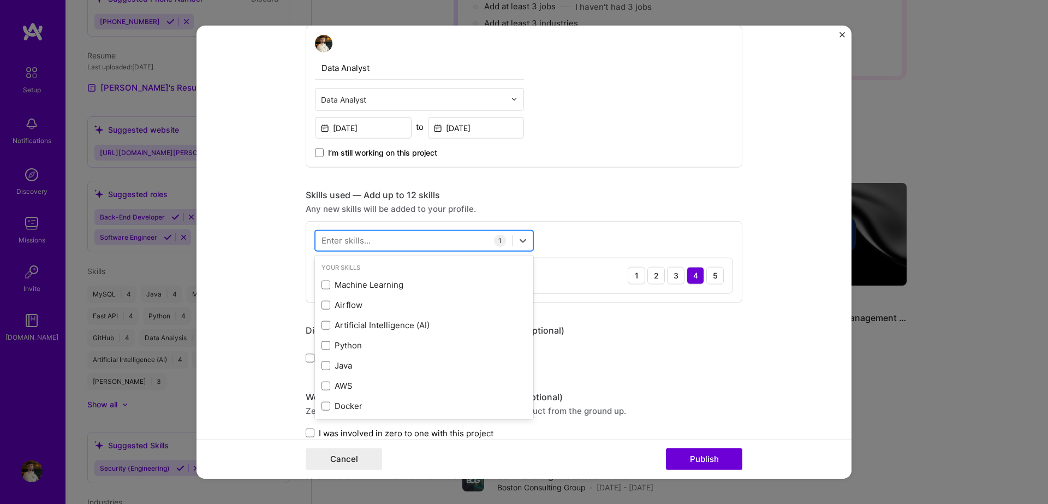
click at [437, 242] on div at bounding box center [414, 240] width 197 height 18
click at [435, 277] on div "Python" at bounding box center [424, 285] width 218 height 20
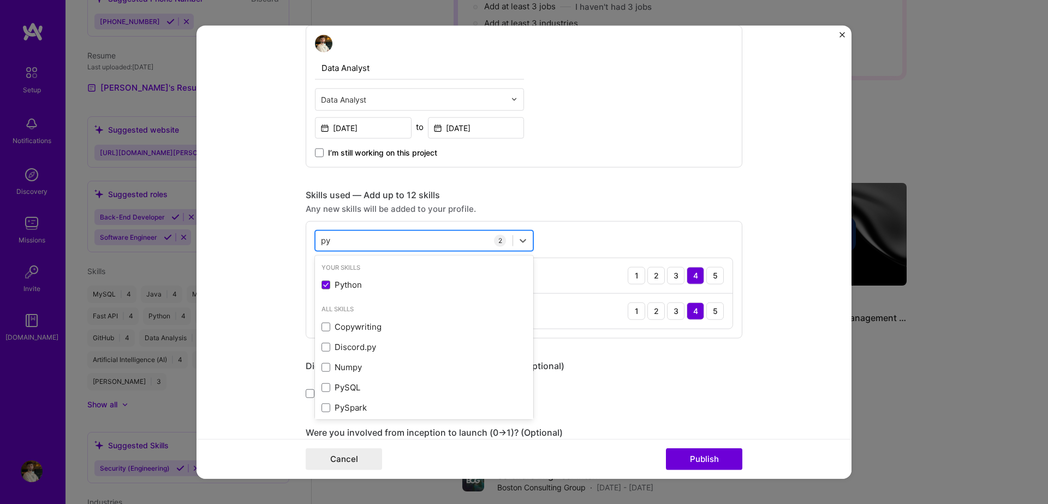
click at [414, 239] on div "py py" at bounding box center [414, 240] width 197 height 18
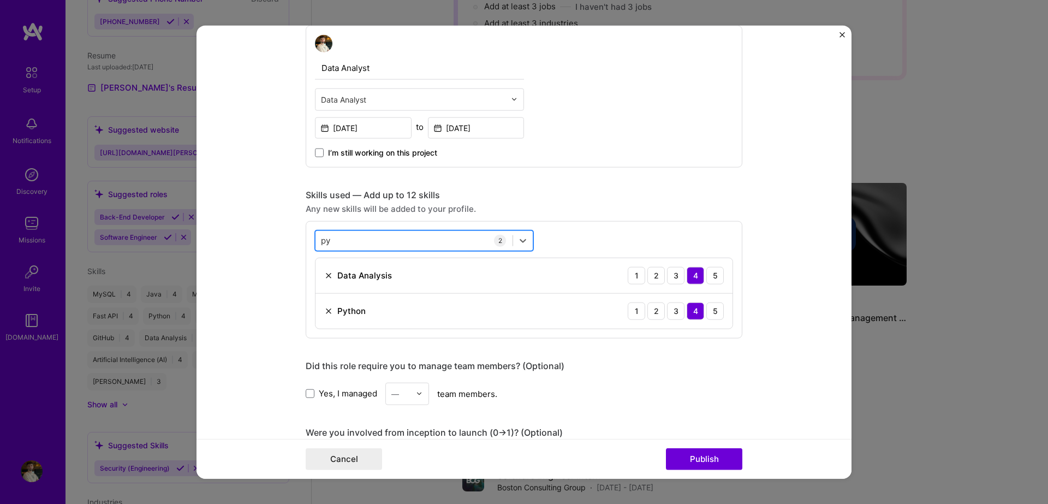
click at [414, 239] on div "py py" at bounding box center [414, 240] width 197 height 18
click at [411, 288] on div "MySQL" at bounding box center [424, 284] width 205 height 11
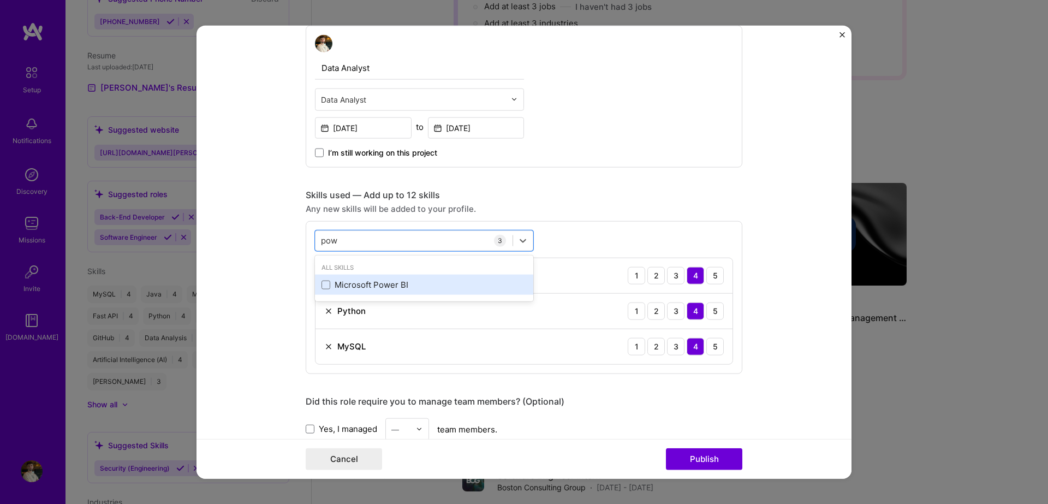
click at [440, 277] on div "Microsoft Power BI" at bounding box center [424, 285] width 218 height 20
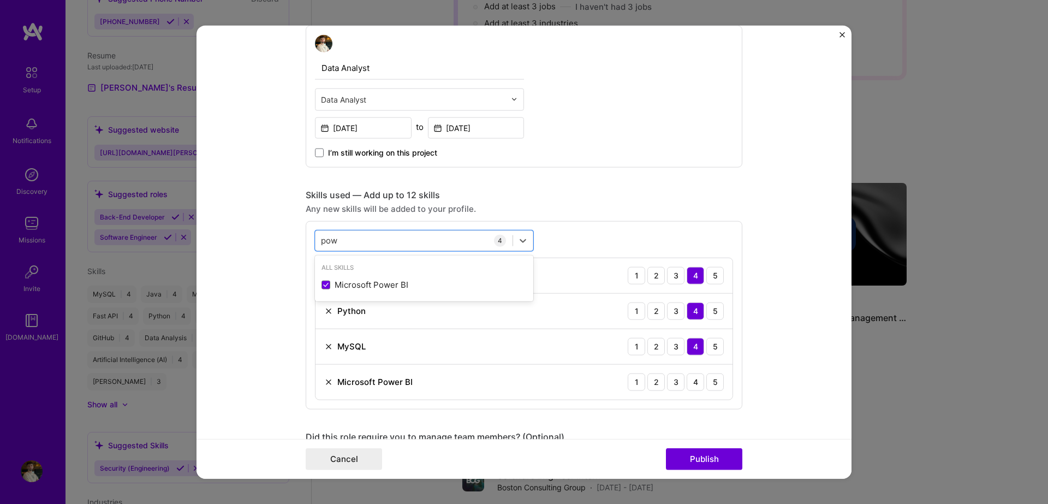
click at [636, 211] on div "Any new skills will be added to your profile." at bounding box center [524, 208] width 437 height 11
click at [419, 233] on div "pow pow" at bounding box center [414, 240] width 197 height 18
type input "str"
click at [626, 197] on div "Skills used — Add up to 12 skills" at bounding box center [524, 194] width 437 height 11
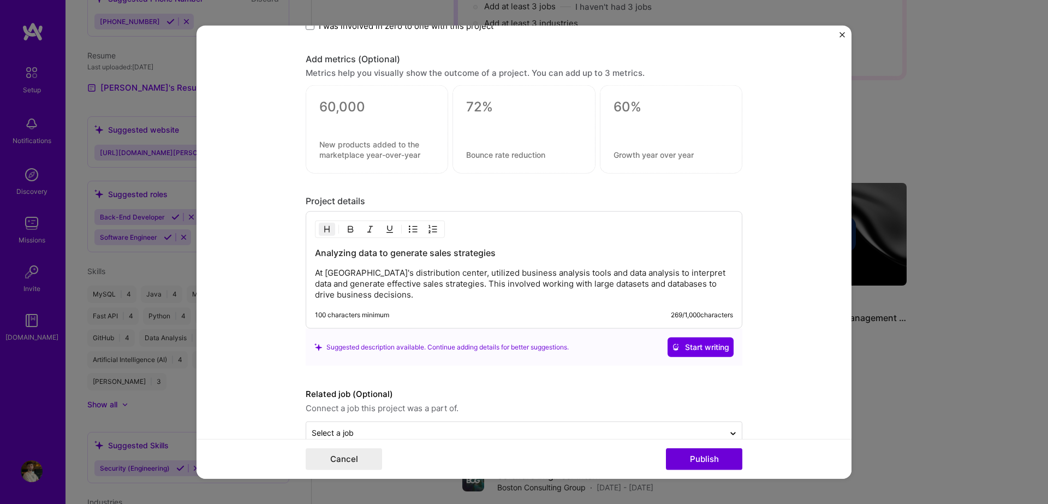
scroll to position [921, 0]
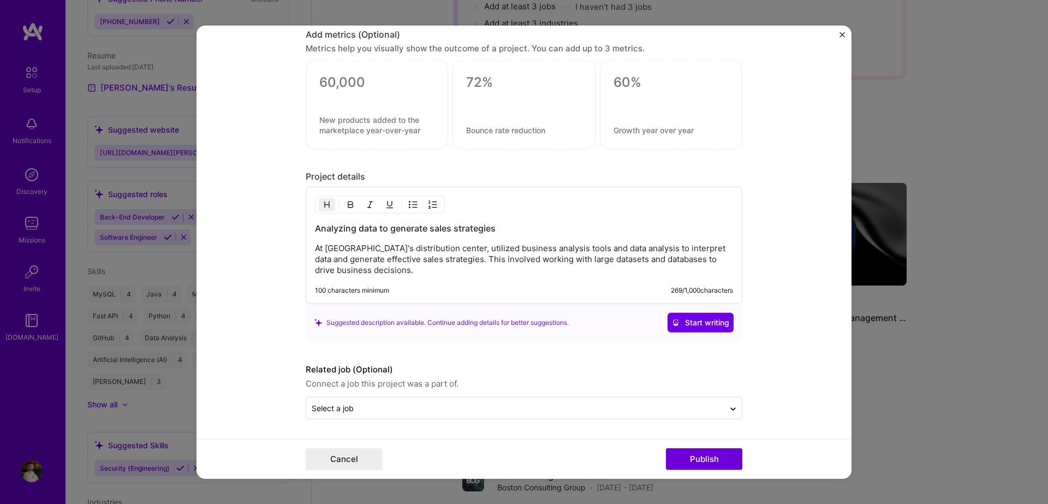
click at [628, 419] on form "Editing suggested project This project is suggested based on your LinkedIn, res…" at bounding box center [524, 252] width 655 height 454
click at [621, 405] on input "text" at bounding box center [515, 407] width 407 height 11
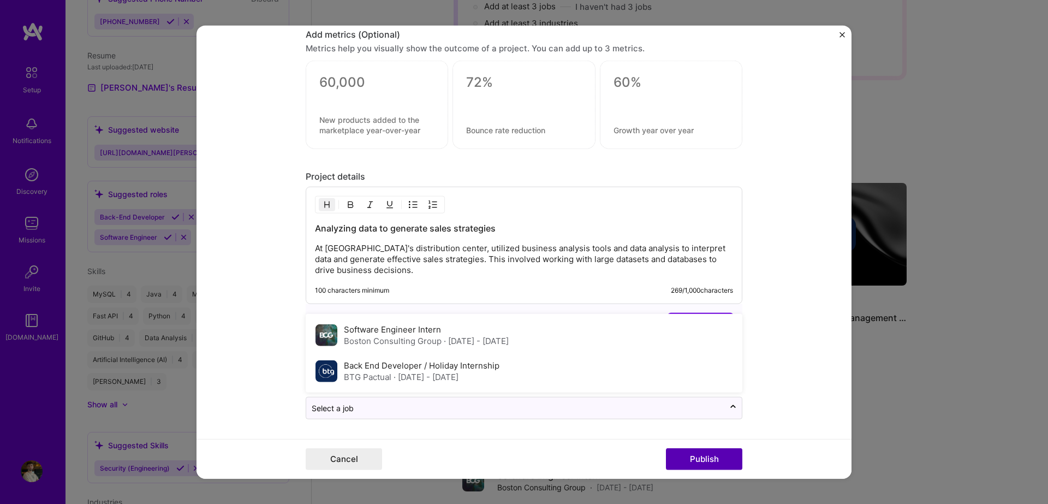
click at [706, 459] on button "Publish" at bounding box center [704, 459] width 76 height 22
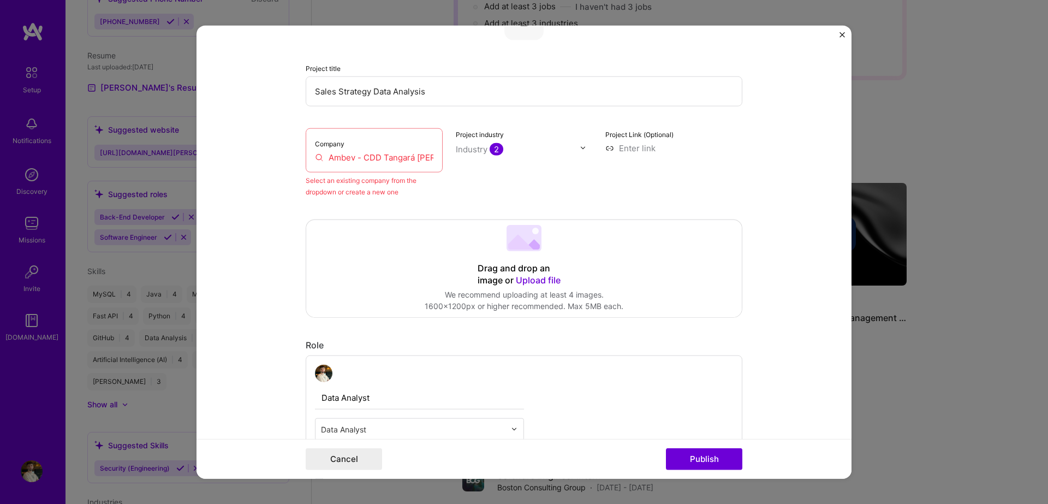
scroll to position [72, 0]
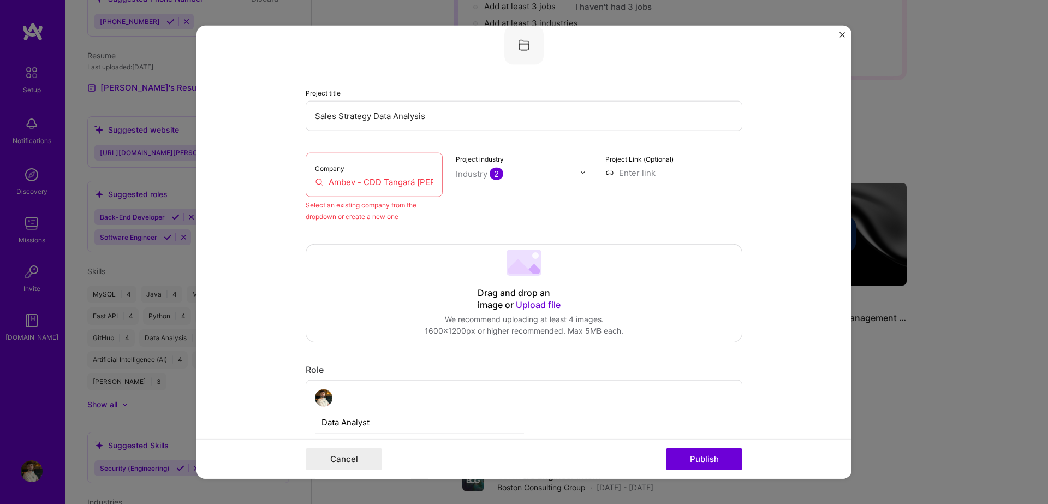
click at [387, 186] on input "Ambev - CDD Tangará da Serra" at bounding box center [374, 181] width 118 height 11
click at [369, 187] on input "Ambev - CDD Tangará da Serra" at bounding box center [374, 181] width 118 height 11
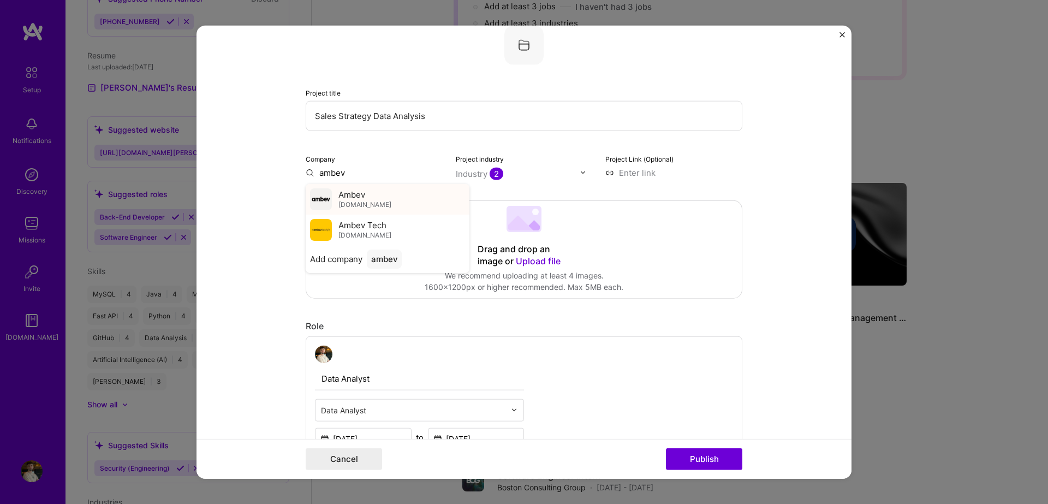
click at [396, 204] on div "Ambev ambev.com.br" at bounding box center [388, 198] width 164 height 31
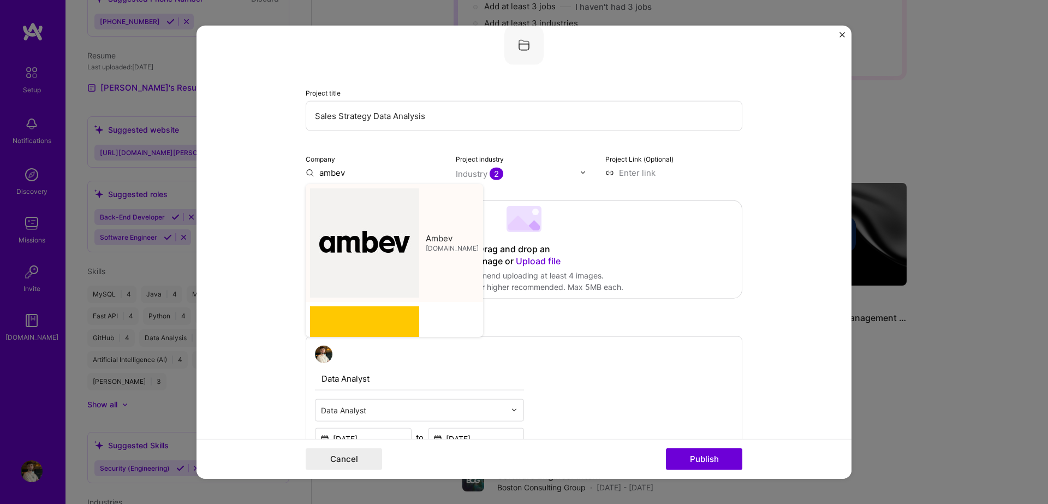
type input "Ambev"
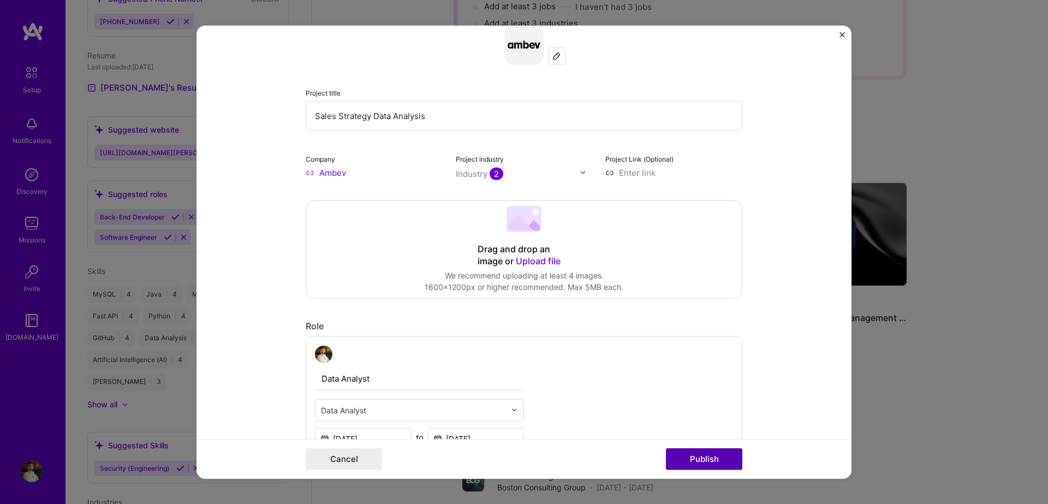
click at [710, 461] on button "Publish" at bounding box center [704, 459] width 76 height 22
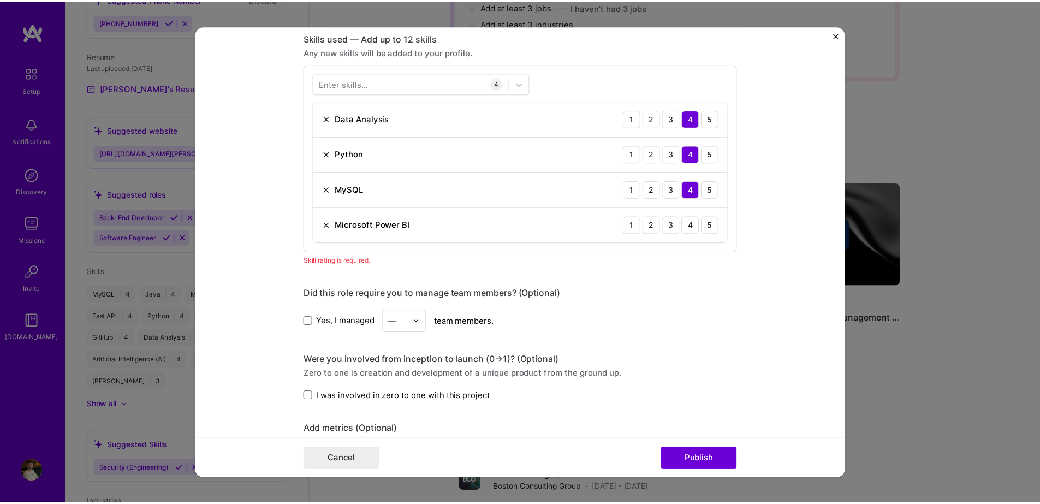
scroll to position [546, 0]
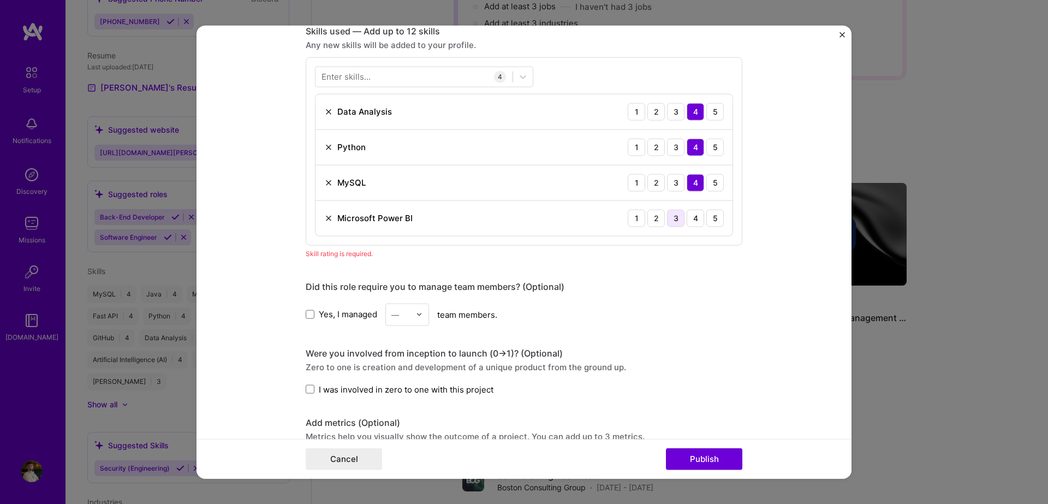
click at [674, 217] on div "3" at bounding box center [675, 217] width 17 height 17
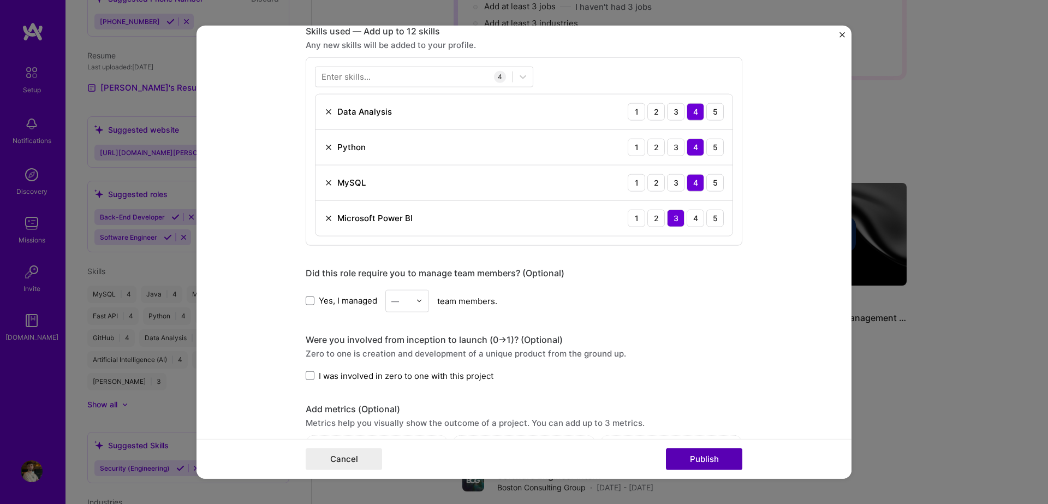
click at [712, 459] on button "Publish" at bounding box center [704, 459] width 76 height 22
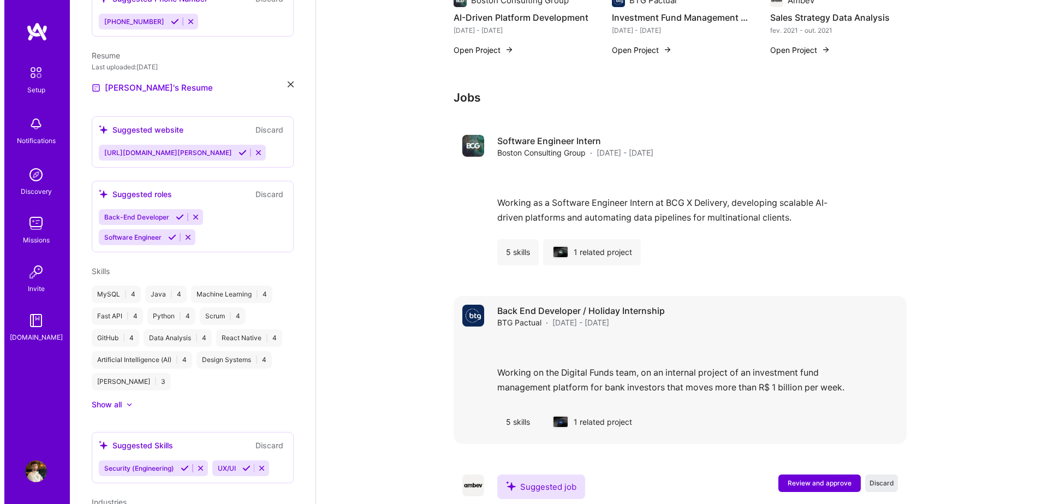
scroll to position [523, 0]
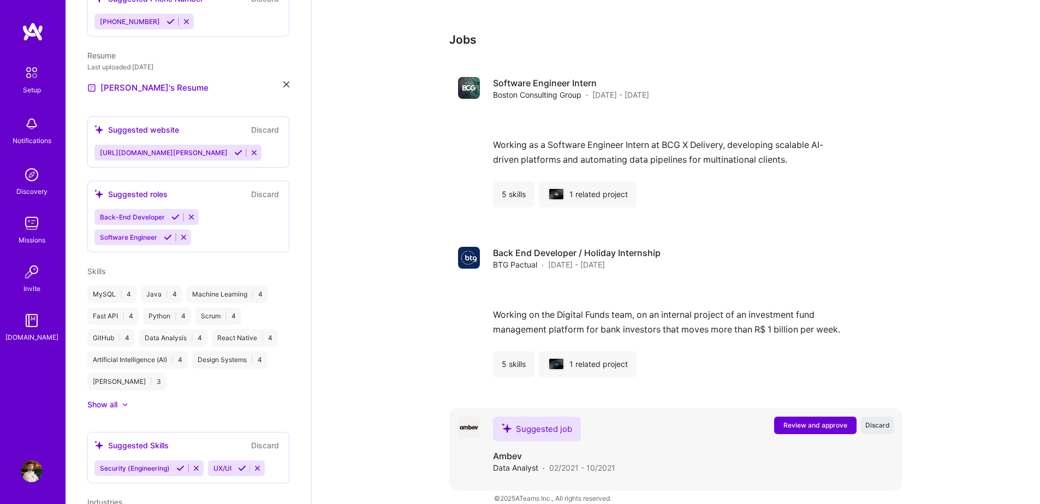
click at [803, 420] on span "Review and approve" at bounding box center [815, 424] width 64 height 9
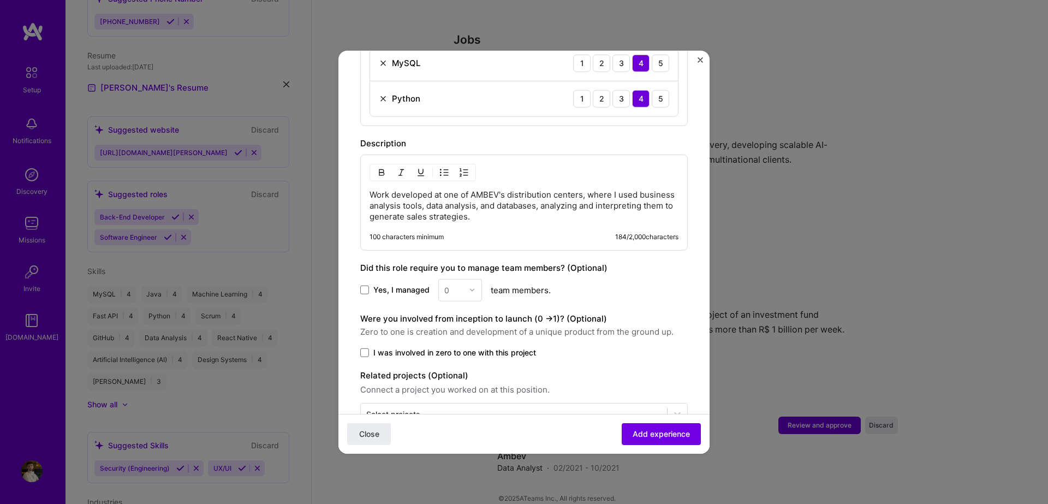
scroll to position [523, 0]
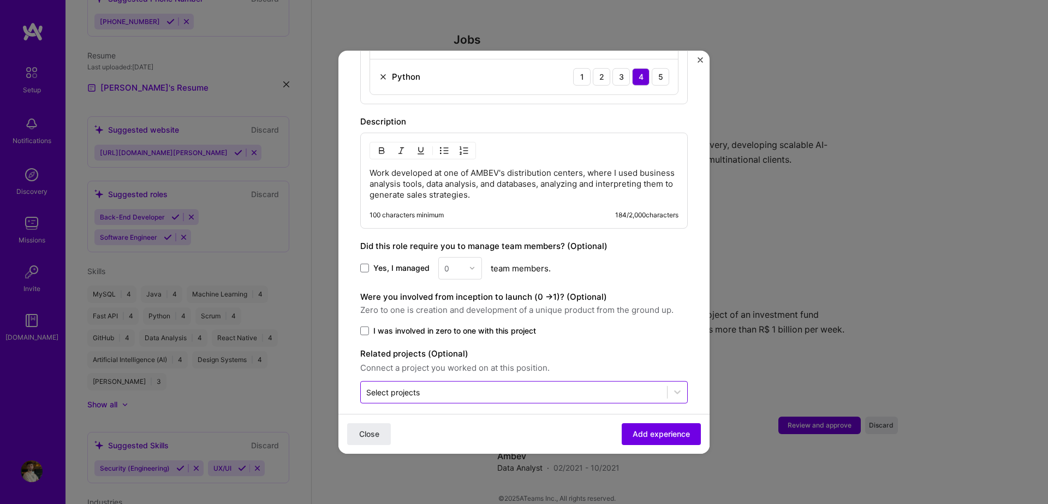
click at [550, 386] on input "text" at bounding box center [513, 391] width 295 height 11
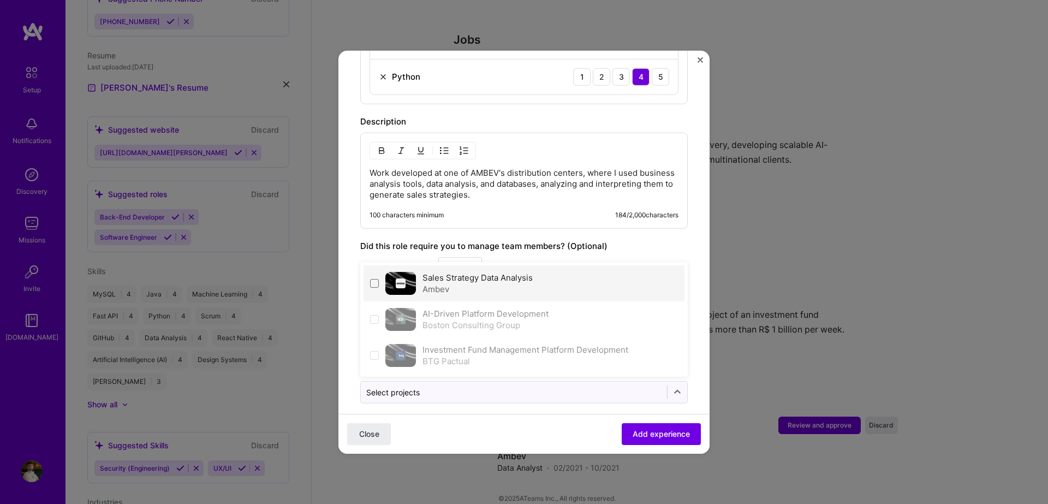
click at [505, 288] on div "Sales Strategy Data Analysis Ambev" at bounding box center [524, 283] width 321 height 36
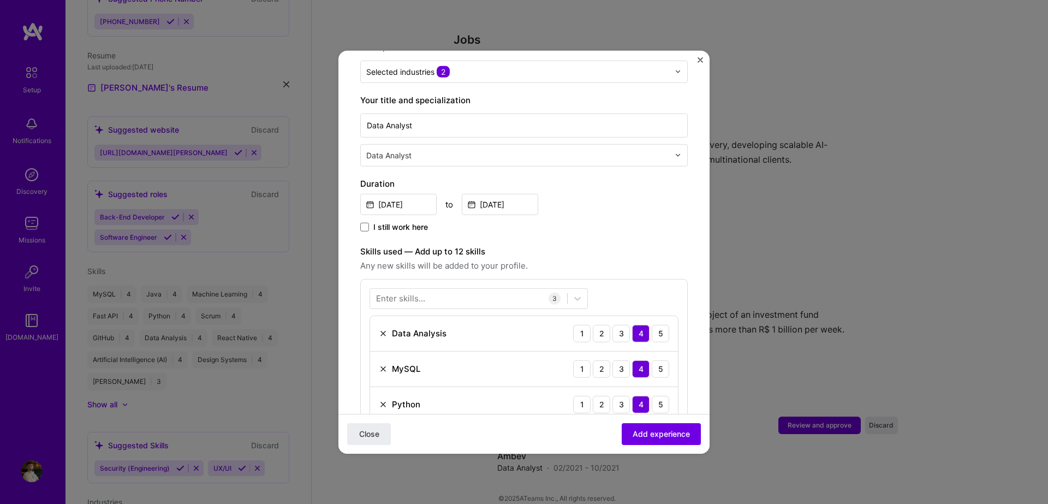
scroll to position [0, 0]
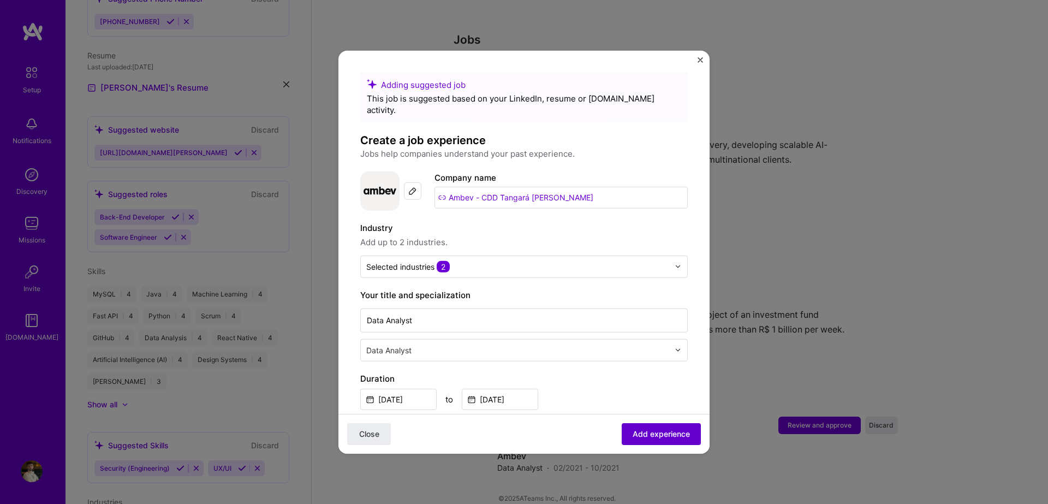
click at [663, 430] on span "Add experience" at bounding box center [661, 434] width 57 height 11
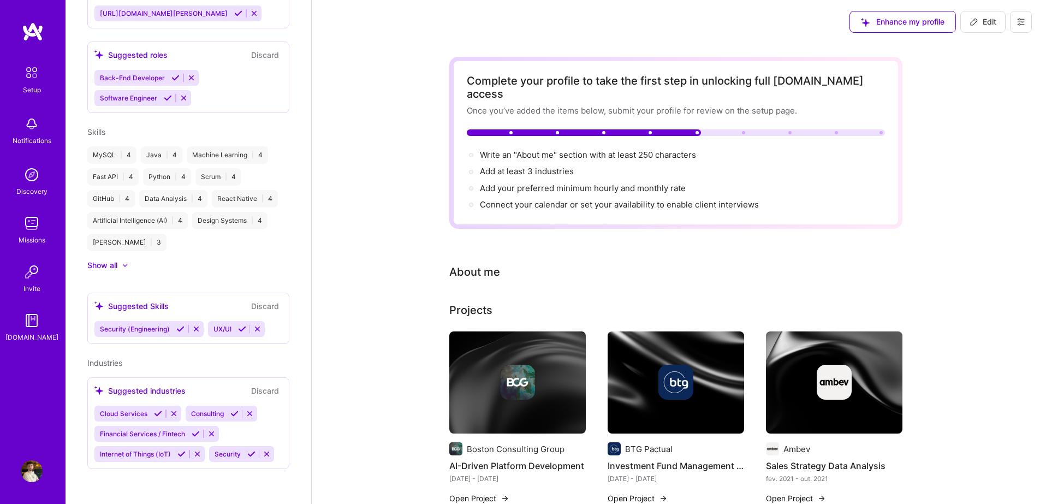
drag, startPoint x: 741, startPoint y: 119, endPoint x: 729, endPoint y: 120, distance: 12.6
click at [742, 131] on div at bounding box center [743, 132] width 3 height 3
click at [668, 129] on div at bounding box center [584, 132] width 234 height 7
click at [691, 129] on div at bounding box center [584, 132] width 234 height 7
click at [889, 20] on div "Enhance my profile" at bounding box center [903, 22] width 106 height 22
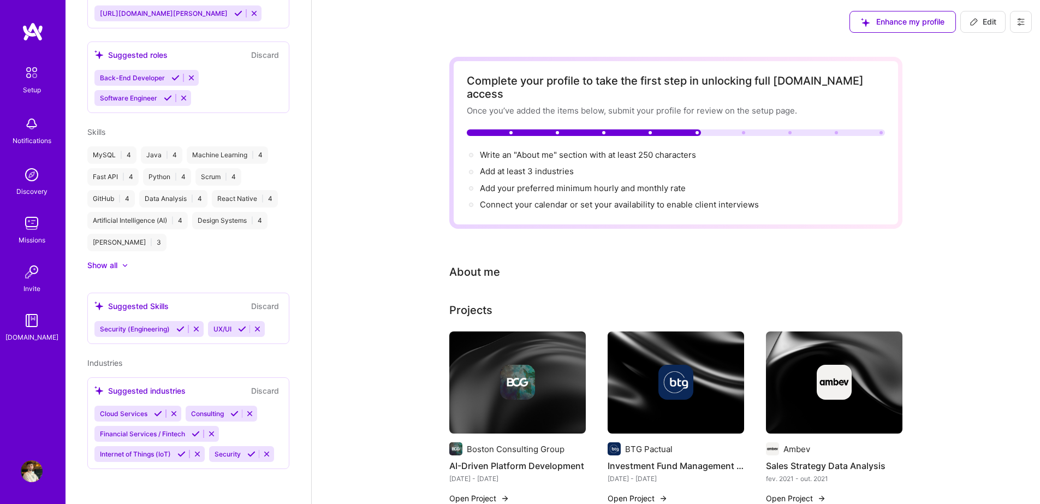
click at [894, 23] on div "Enhance my profile" at bounding box center [903, 22] width 106 height 22
click at [977, 25] on icon at bounding box center [974, 21] width 9 height 9
select select "US"
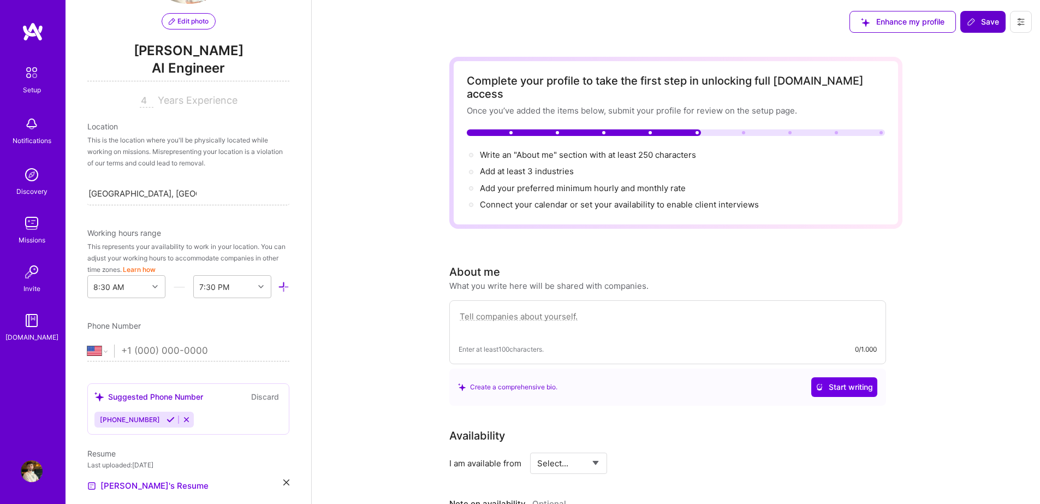
scroll to position [164, 0]
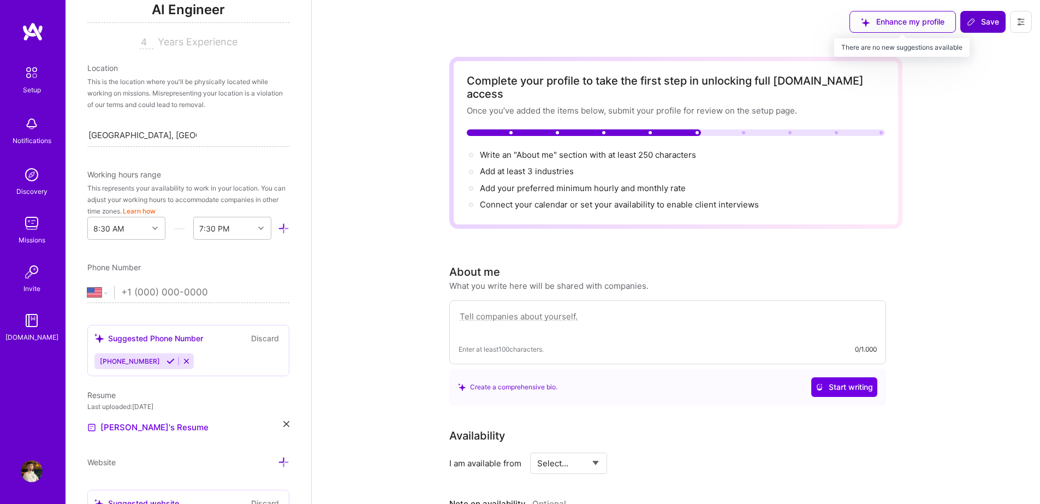
click at [922, 20] on div "Enhance my profile" at bounding box center [903, 22] width 106 height 22
click at [974, 23] on icon at bounding box center [971, 21] width 9 height 9
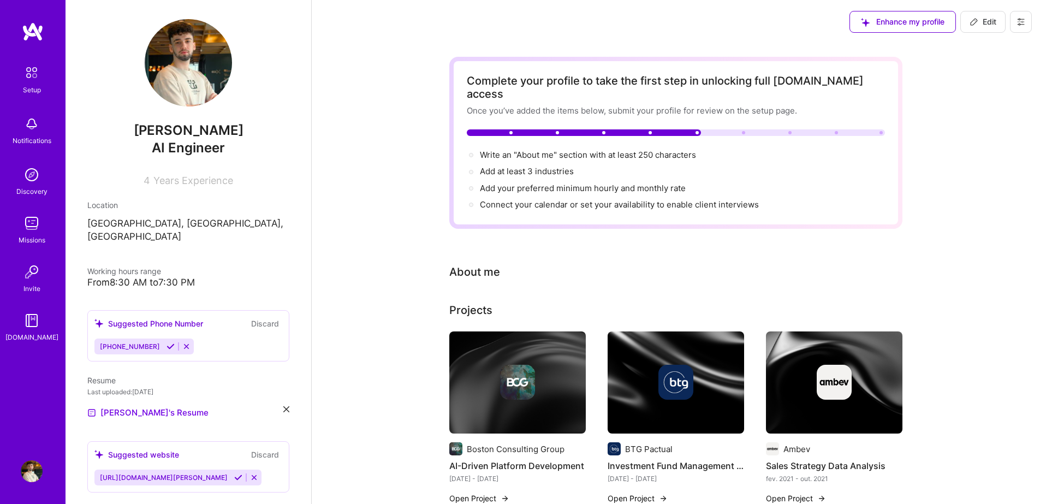
scroll to position [0, 0]
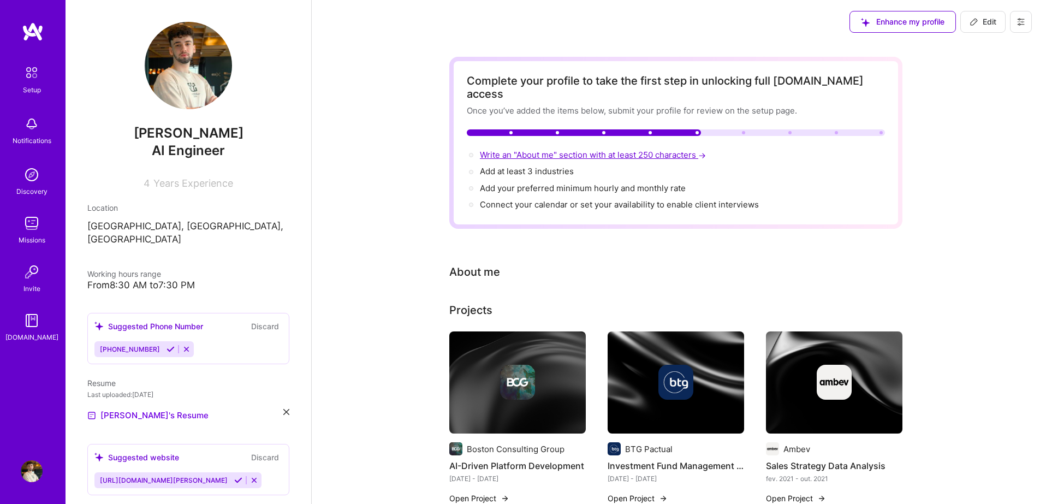
click at [675, 150] on span "Write an "About me" section with at least 250 characters →" at bounding box center [594, 155] width 228 height 10
select select "US"
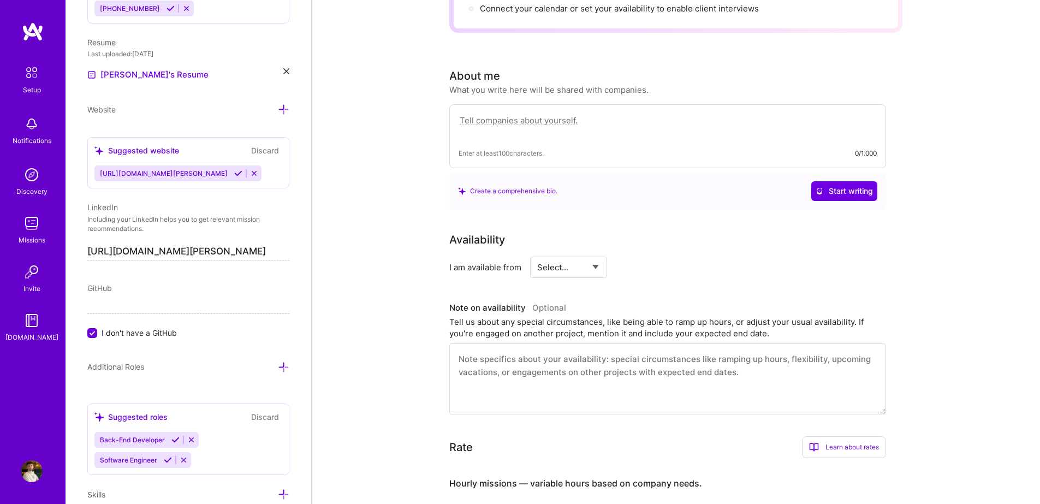
click at [587, 114] on textarea at bounding box center [668, 126] width 418 height 25
paste textarea "I build intelligent, high-impact products. My expertise lies in engineering end…"
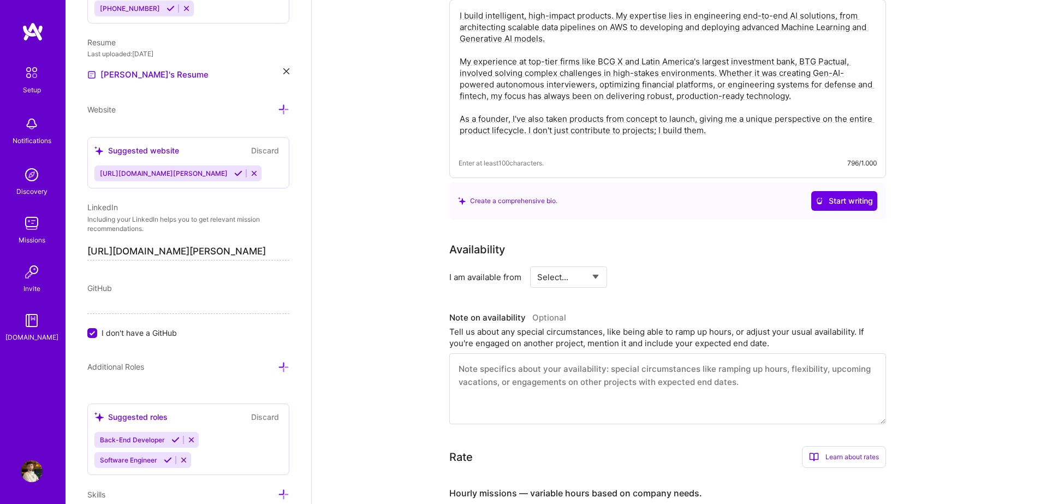
scroll to position [360, 0]
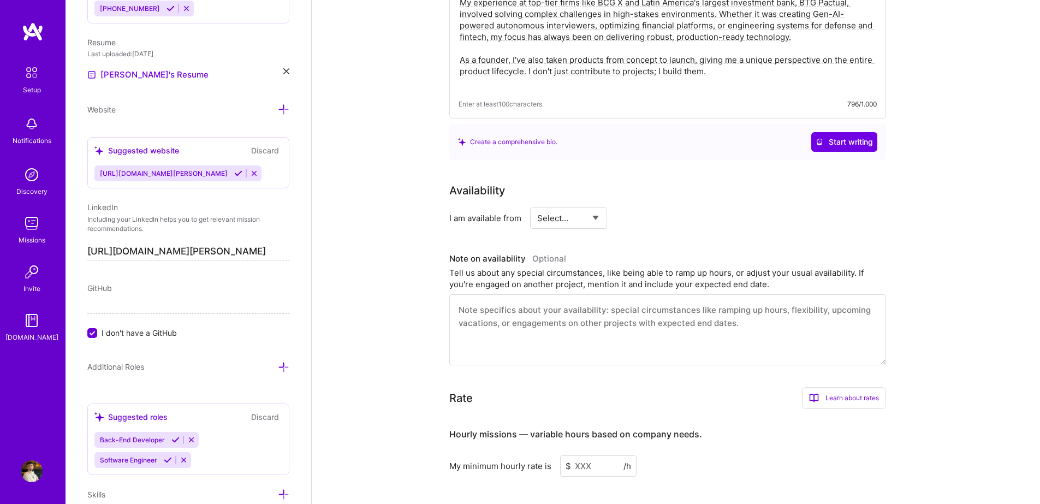
type textarea "I build intelligent, high-impact products. My expertise lies in engineering end…"
click at [605, 315] on textarea at bounding box center [667, 329] width 437 height 71
paste textarea "I am currently available for up to 15 hours per week, ideal for part-time missi…"
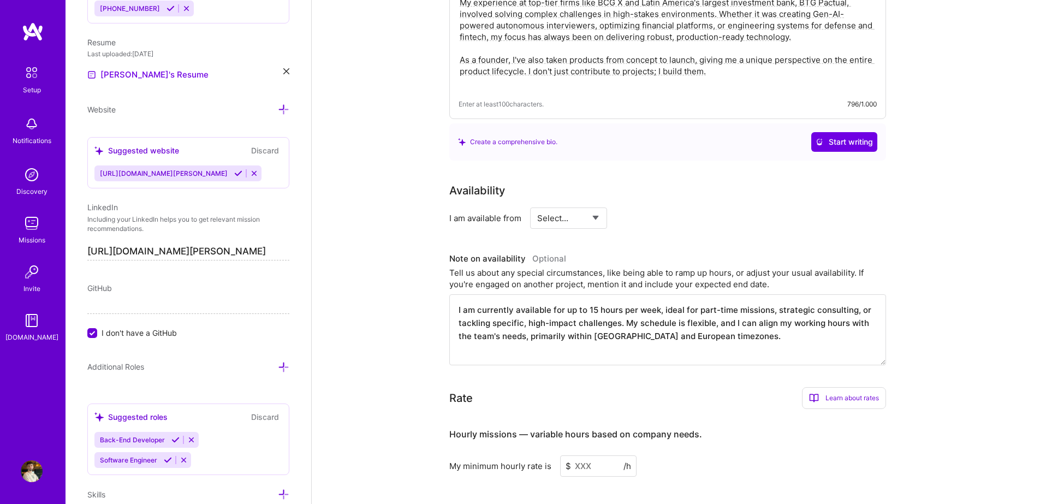
type textarea "I am currently available for up to 15 hours per week, ideal for part-time missi…"
click at [581, 212] on select "Select... Right Now Future Date Not Available" at bounding box center [568, 218] width 63 height 28
select select "Right Now"
click at [537, 204] on select "Select... Right Now Future Date Not Available" at bounding box center [568, 218] width 63 height 28
click at [655, 210] on input at bounding box center [669, 217] width 66 height 21
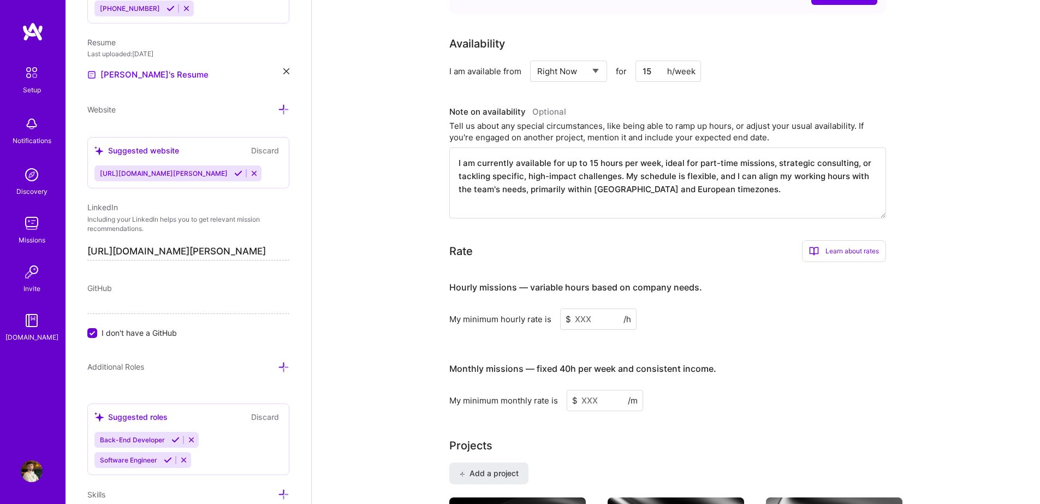
scroll to position [524, 0]
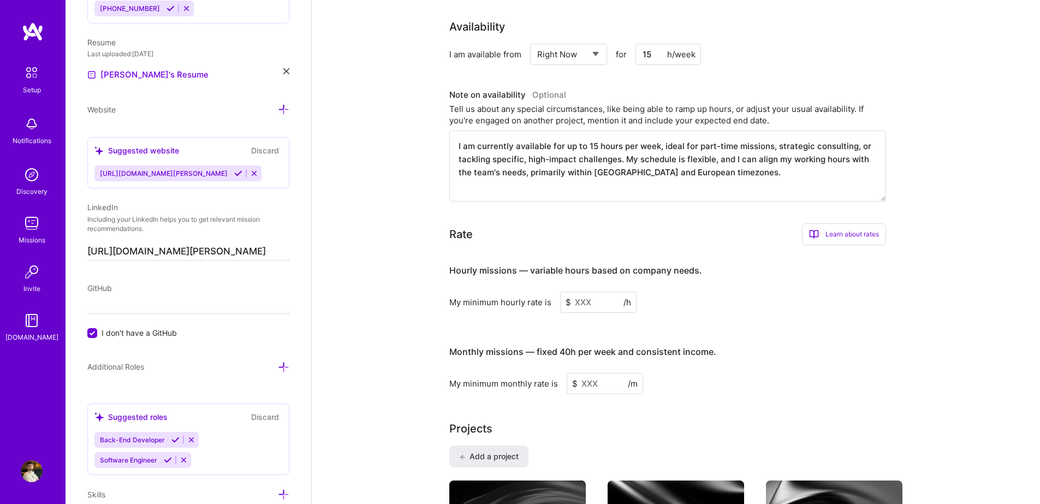
type input "15"
click at [596, 292] on input at bounding box center [598, 302] width 76 height 21
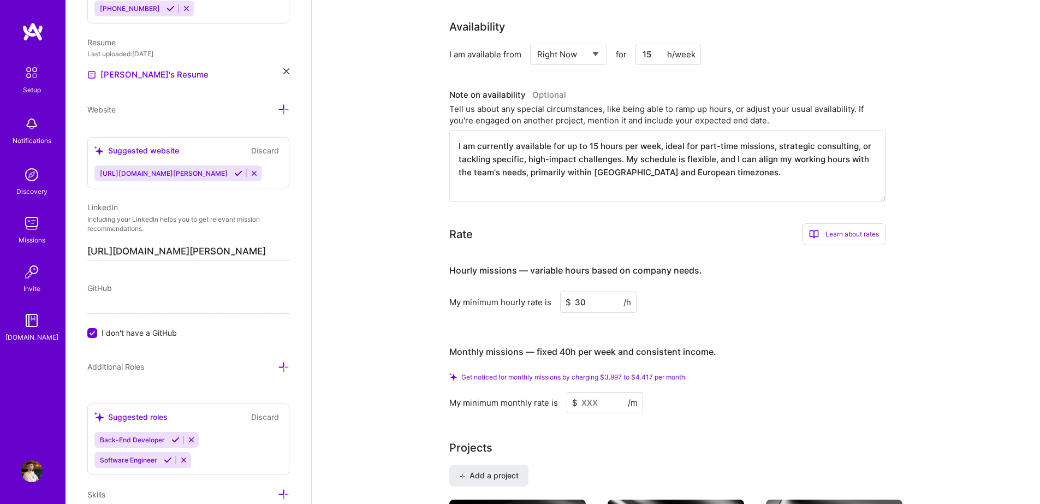
type input "30"
click at [593, 392] on input at bounding box center [605, 402] width 76 height 21
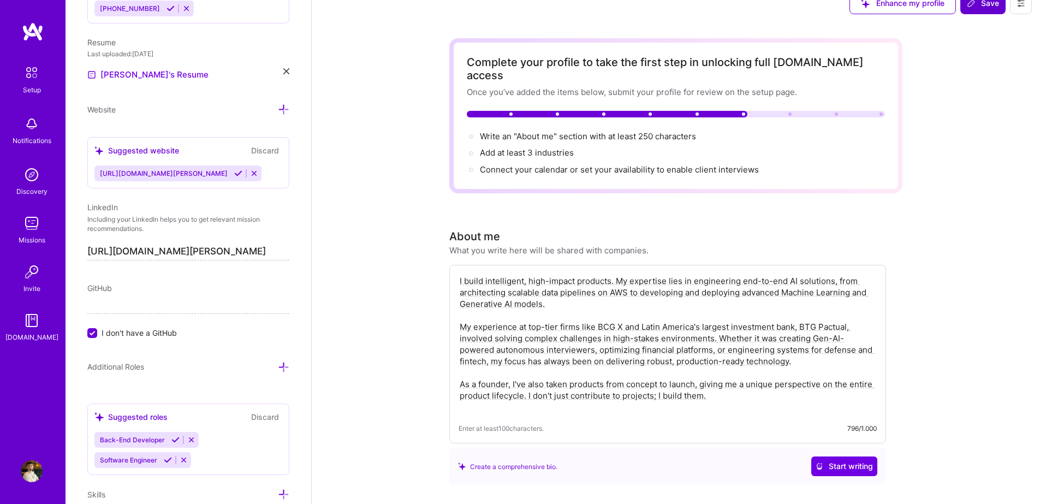
scroll to position [0, 0]
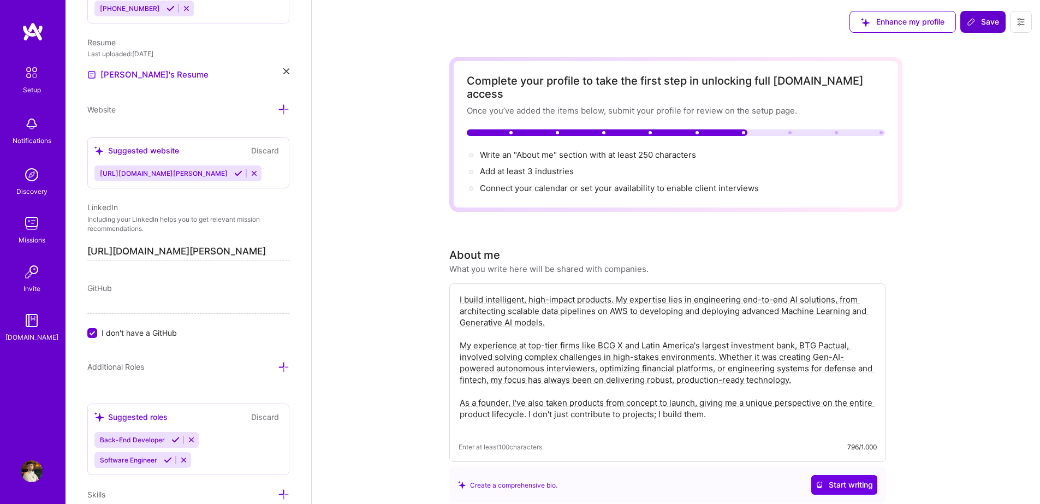
type input "3800"
click at [985, 23] on span "Save" at bounding box center [983, 21] width 32 height 11
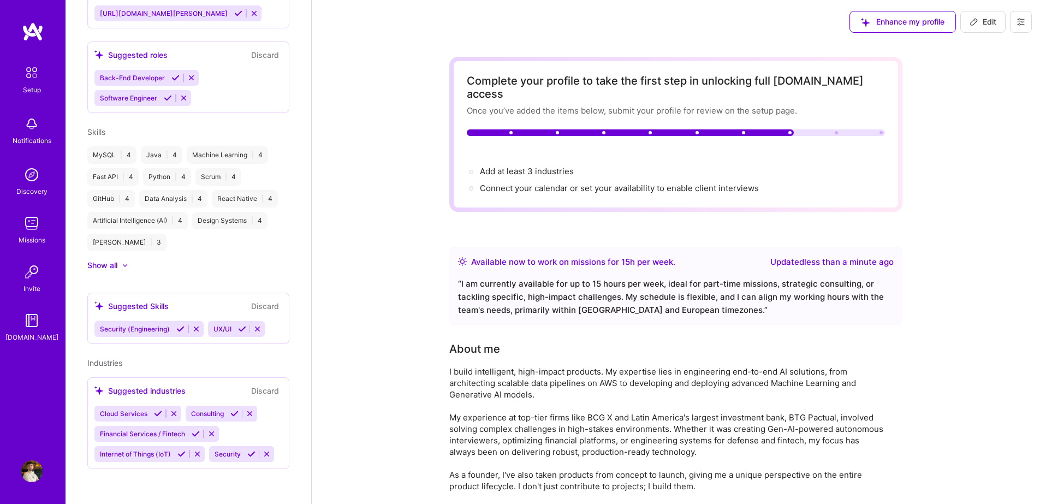
scroll to position [328, 0]
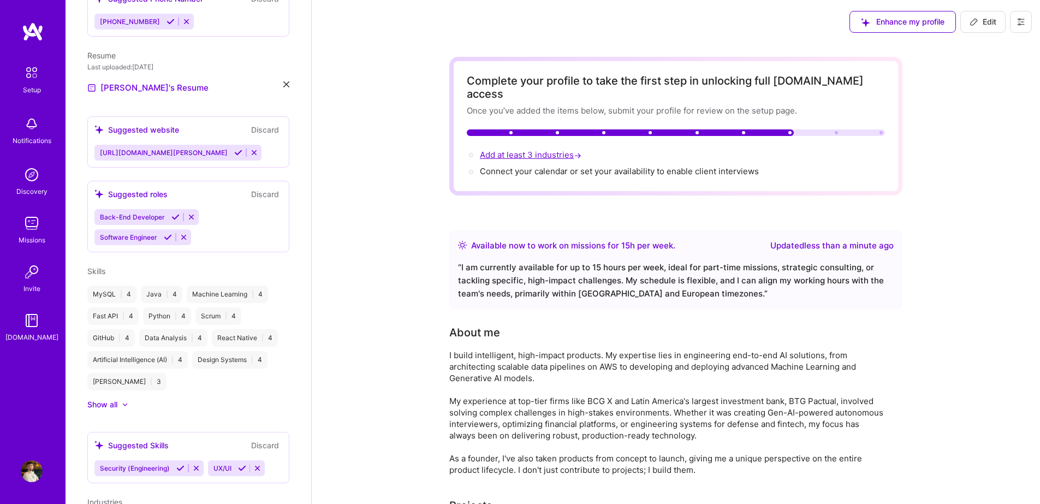
click at [537, 150] on span "Add at least 3 industries →" at bounding box center [532, 155] width 104 height 10
select select "US"
select select "Right Now"
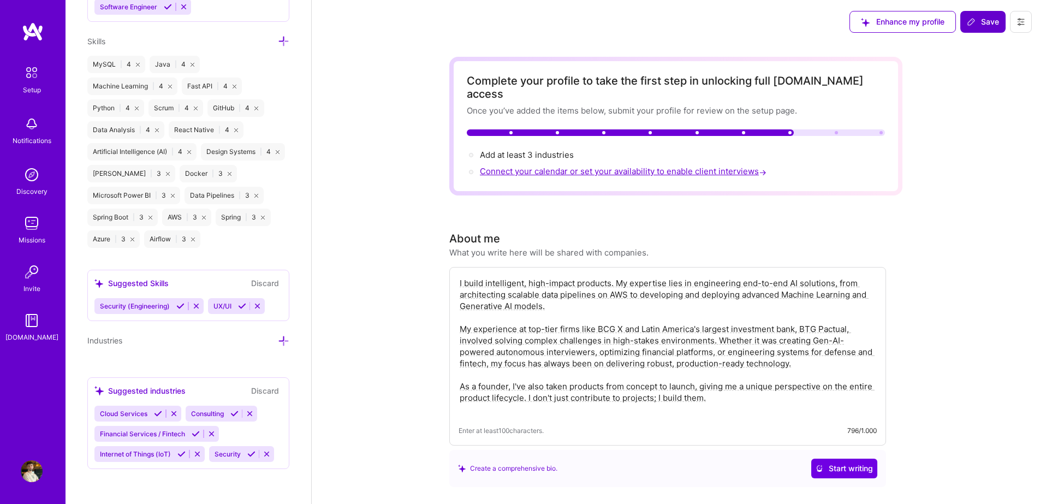
scroll to position [1012, 0]
click at [278, 335] on icon at bounding box center [283, 340] width 11 height 11
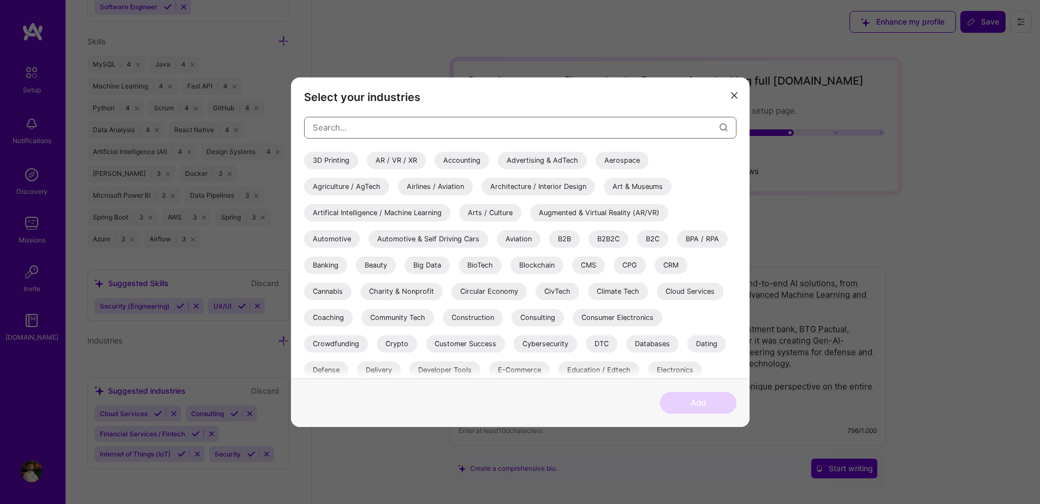
click at [391, 136] on input "modal" at bounding box center [516, 128] width 407 height 28
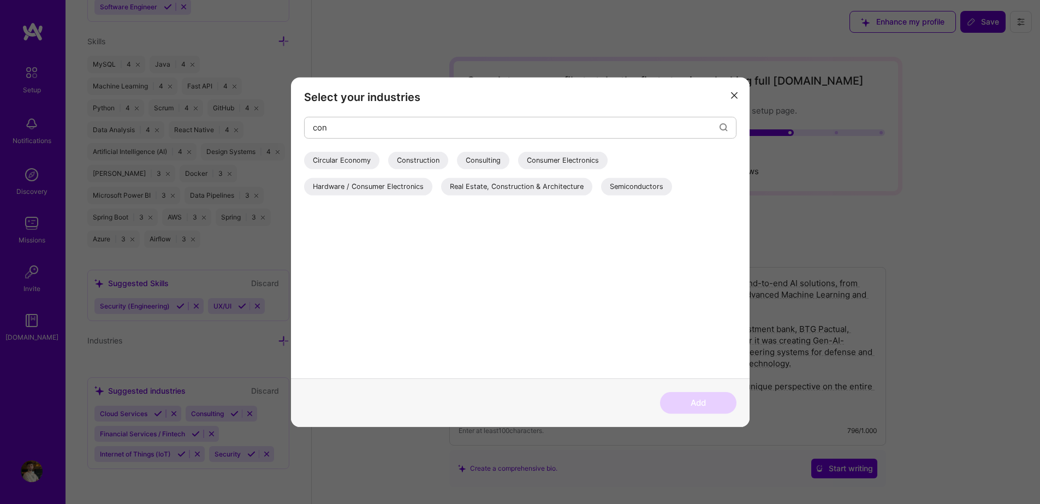
click at [472, 158] on div "Consulting" at bounding box center [483, 159] width 52 height 17
click at [455, 132] on input "con" at bounding box center [516, 128] width 407 height 28
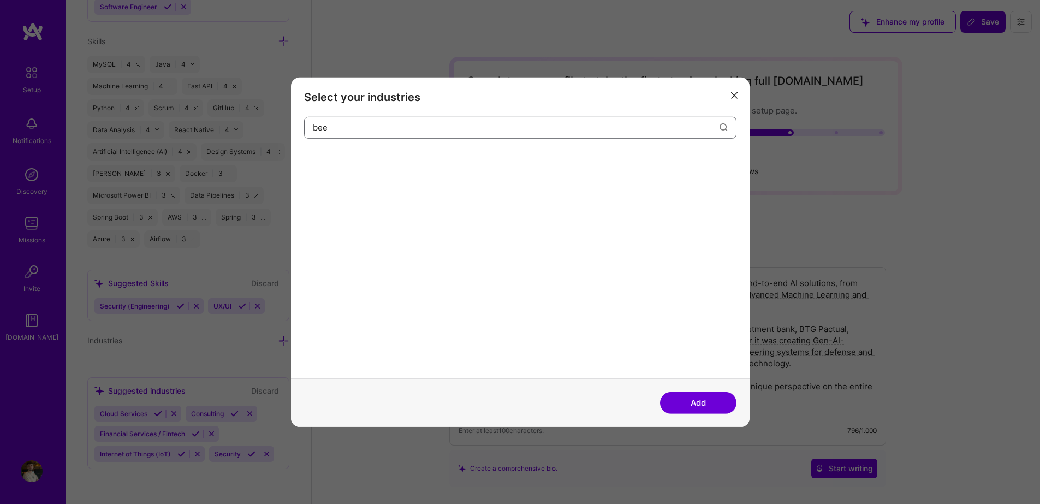
type input "beer"
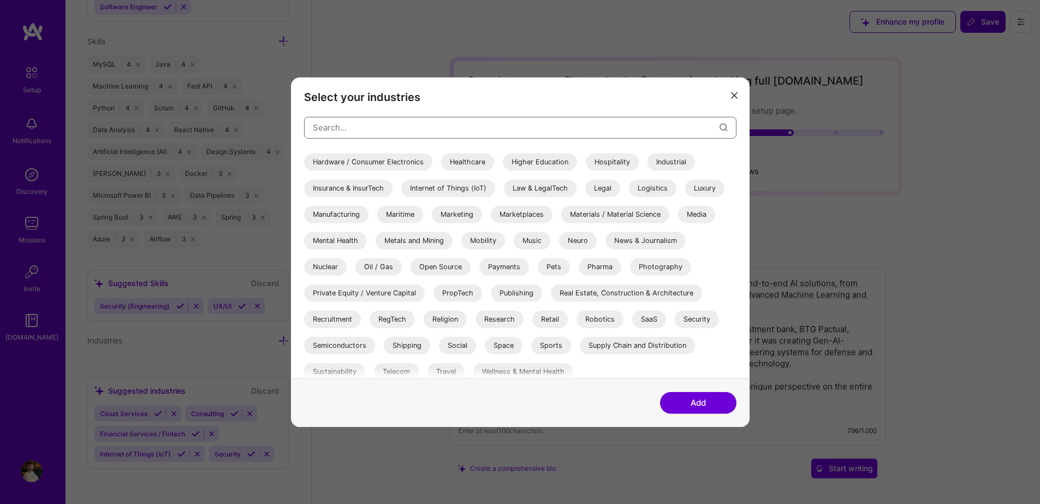
scroll to position [319, 0]
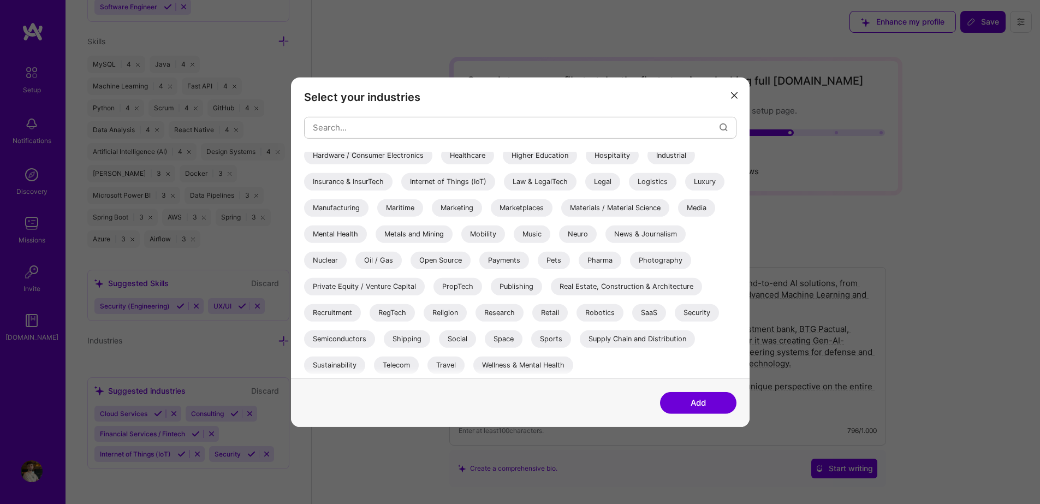
click at [548, 369] on div "Wellness & Mental Health" at bounding box center [523, 364] width 100 height 17
click at [649, 311] on div "SaaS" at bounding box center [649, 312] width 34 height 17
drag, startPoint x: 348, startPoint y: 237, endPoint x: 381, endPoint y: 267, distance: 44.0
click at [348, 236] on div "Mental Health" at bounding box center [335, 233] width 63 height 17
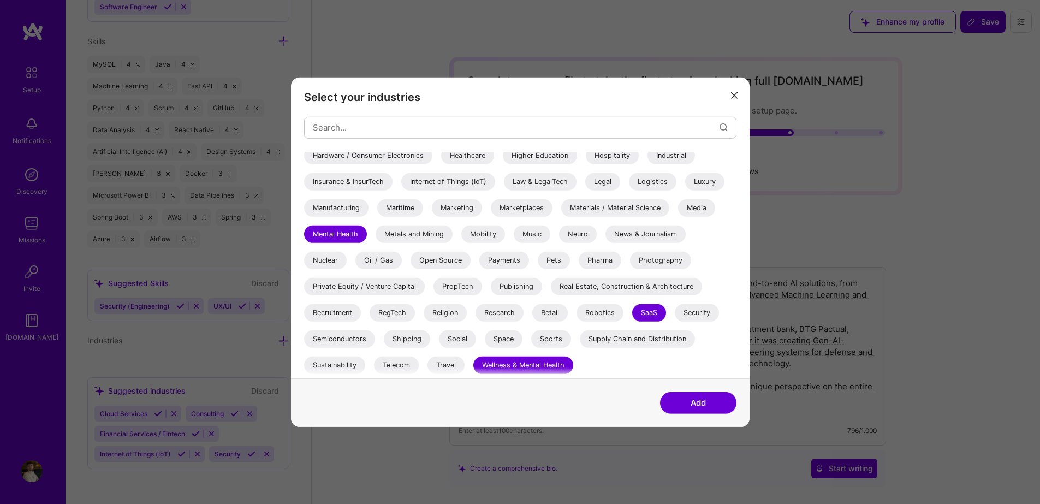
click at [553, 361] on div "Wellness & Mental Health" at bounding box center [523, 364] width 100 height 17
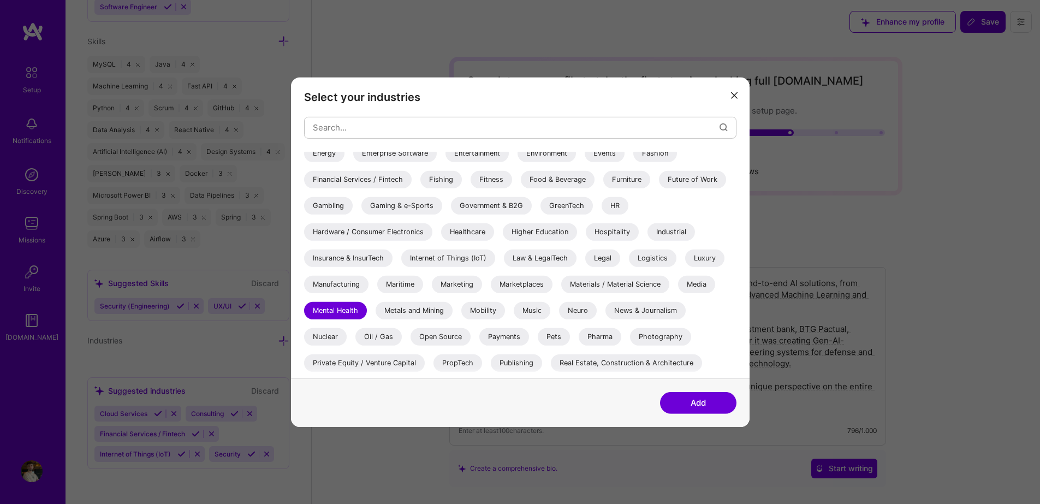
scroll to position [210, 0]
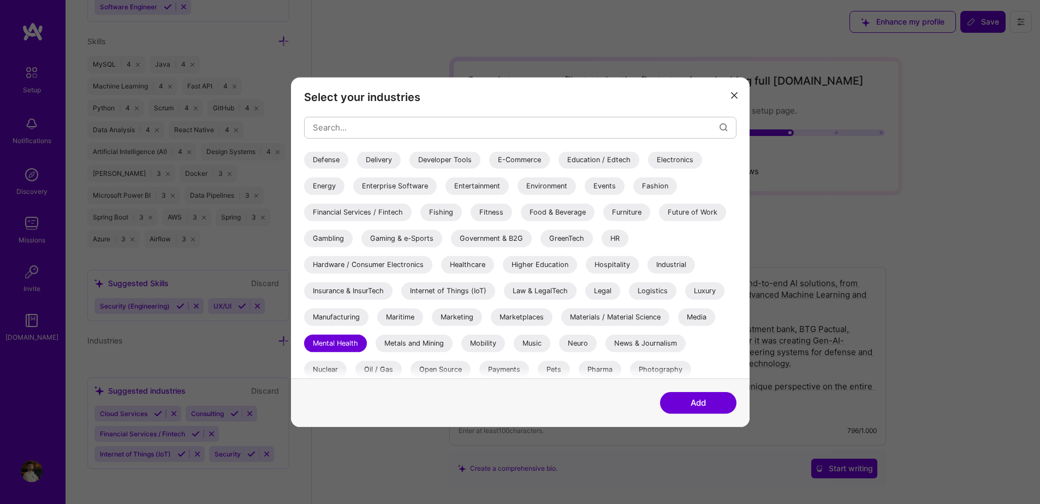
click at [572, 217] on div "Food & Beverage" at bounding box center [558, 211] width 74 height 17
click at [483, 132] on input "modal" at bounding box center [516, 128] width 407 height 28
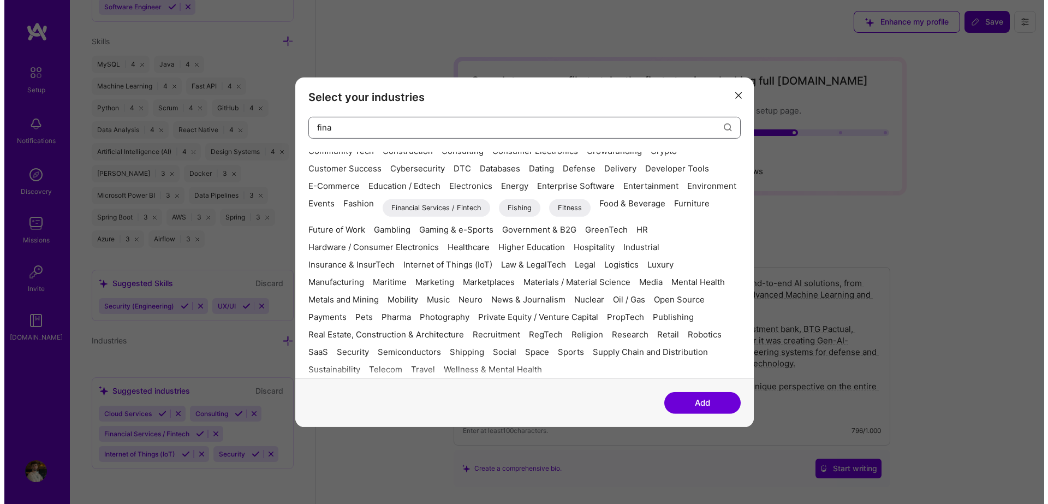
scroll to position [0, 0]
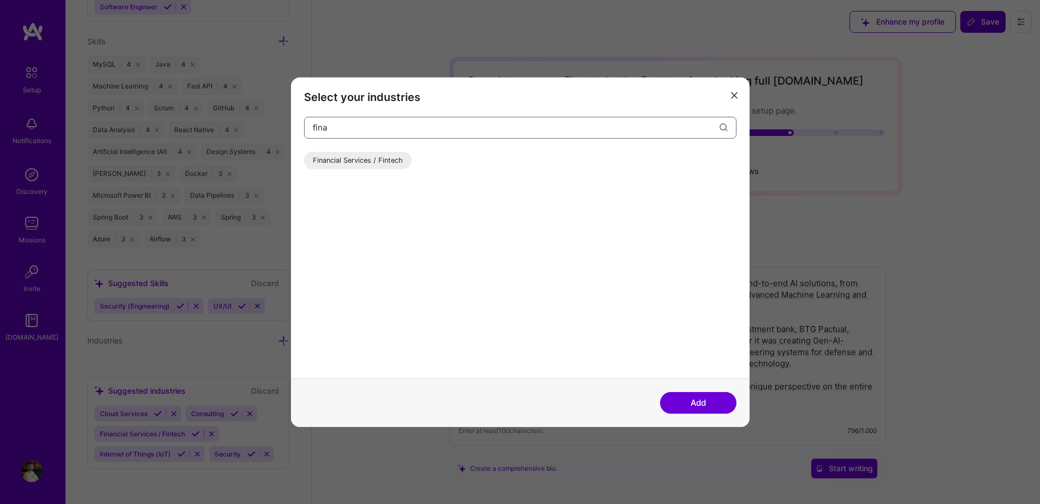
type input "fina"
click at [385, 157] on div "Financial Services / Fintech" at bounding box center [358, 159] width 108 height 17
click at [697, 400] on button "Add" at bounding box center [698, 403] width 76 height 22
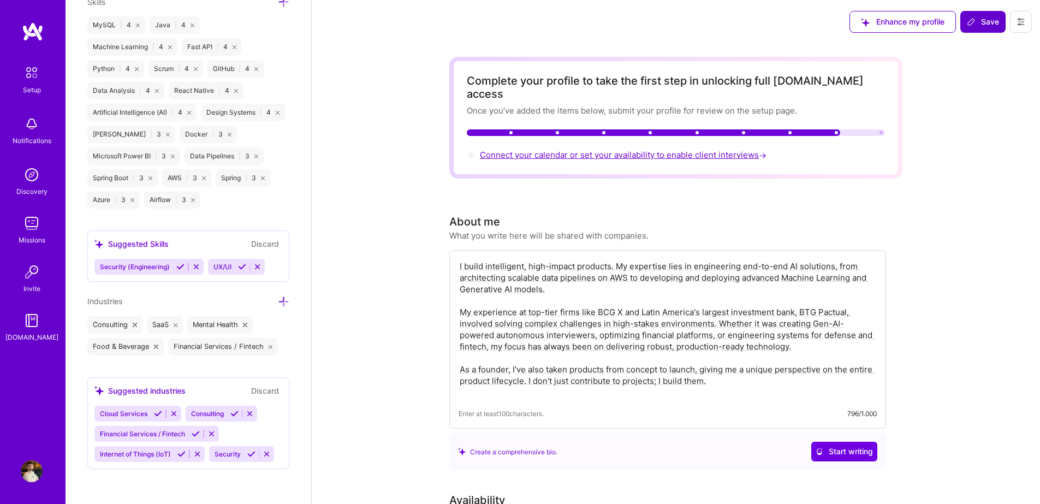
click at [581, 150] on span "Connect your calendar or set your availability to enable client interviews →" at bounding box center [624, 155] width 289 height 10
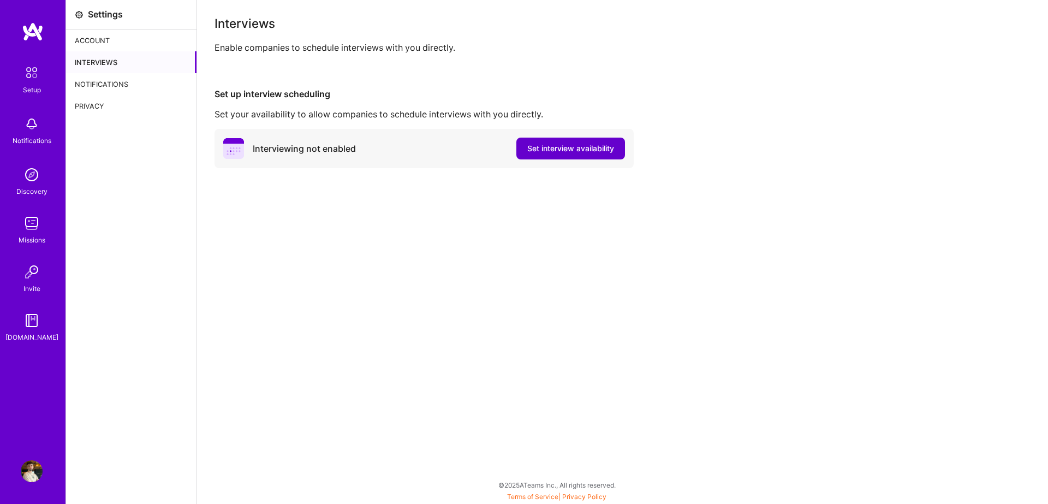
click at [573, 153] on span "Set interview availability" at bounding box center [570, 148] width 87 height 11
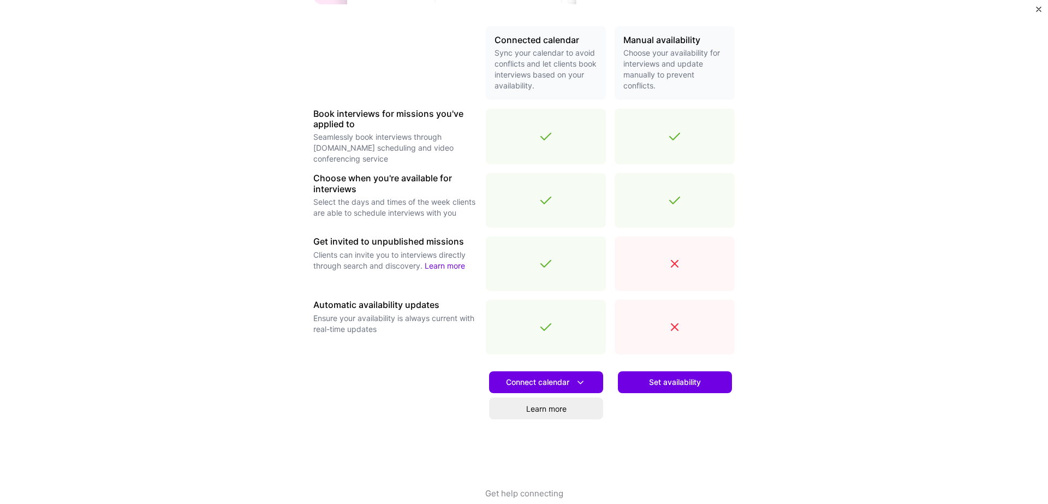
scroll to position [261, 0]
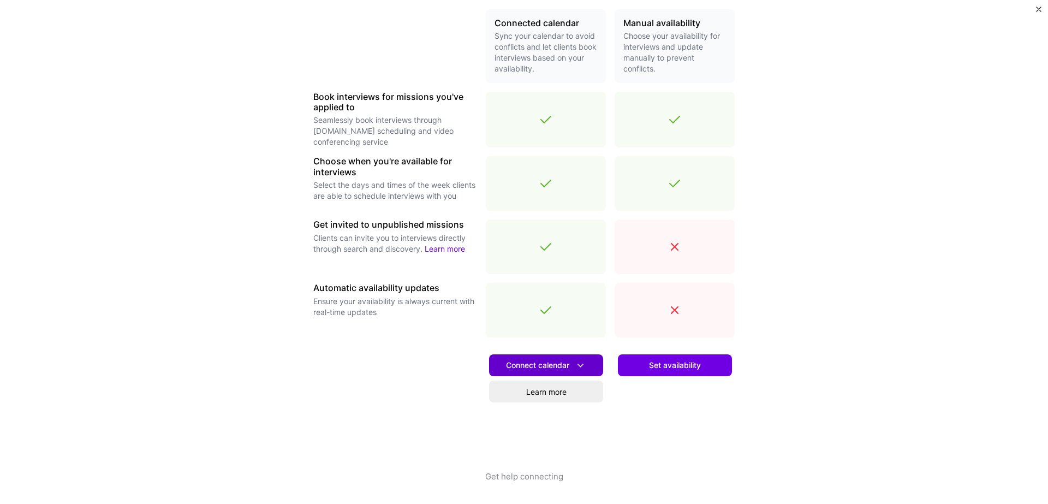
click at [560, 366] on span "Connect calendar" at bounding box center [546, 365] width 80 height 11
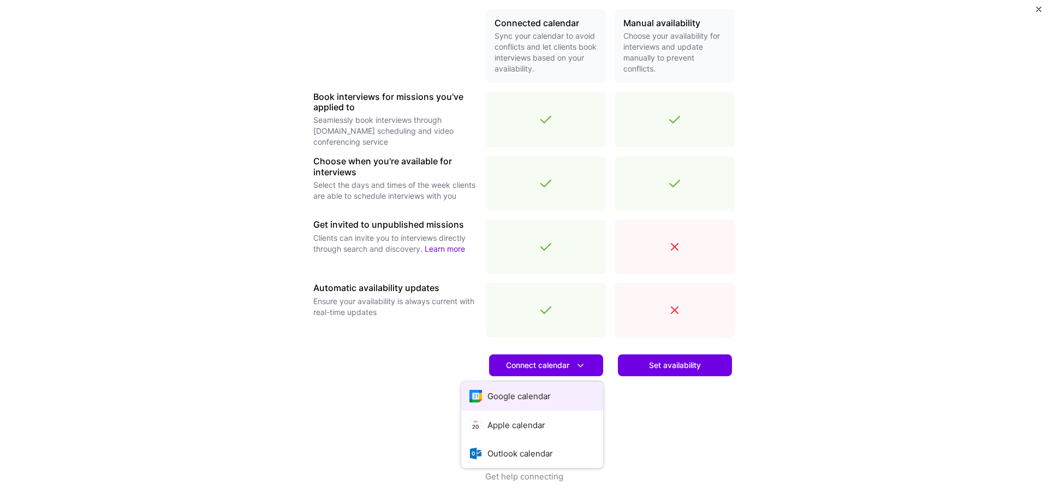
click at [545, 400] on button "Google calendar" at bounding box center [532, 396] width 142 height 29
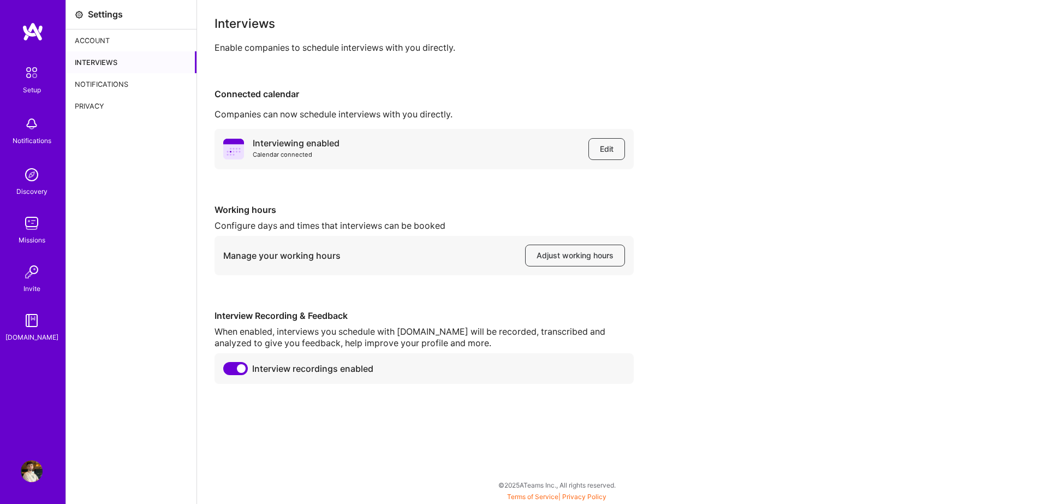
click at [715, 161] on div "Interviewing enabled Calendar connected Edit Working hours Configure days and t…" at bounding box center [623, 256] width 816 height 255
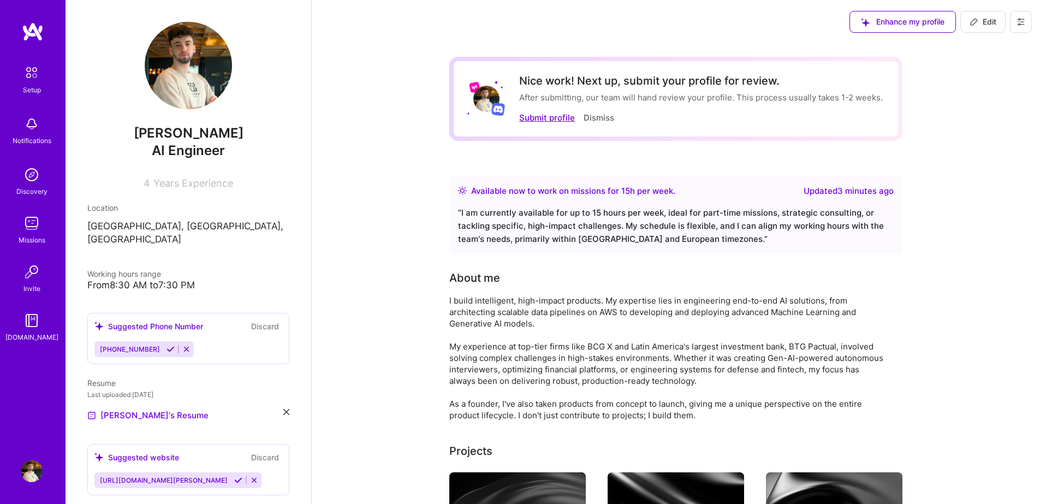
click at [552, 115] on button "Submit profile" at bounding box center [547, 117] width 56 height 11
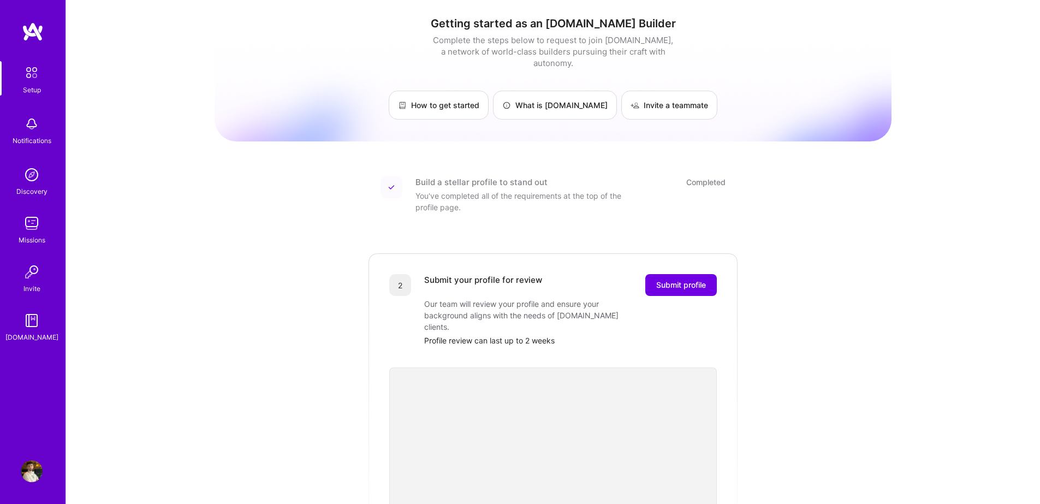
click at [31, 473] on img at bounding box center [32, 471] width 22 height 22
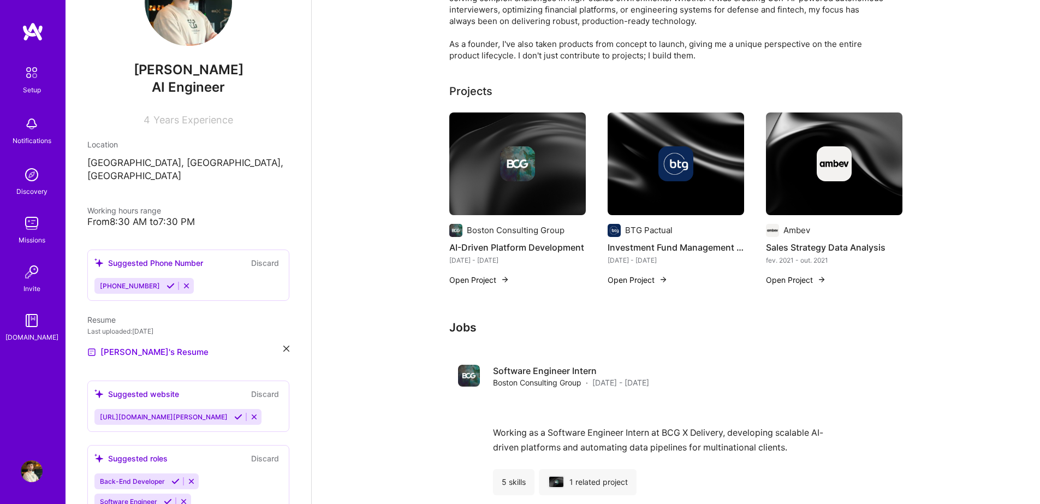
scroll to position [382, 0]
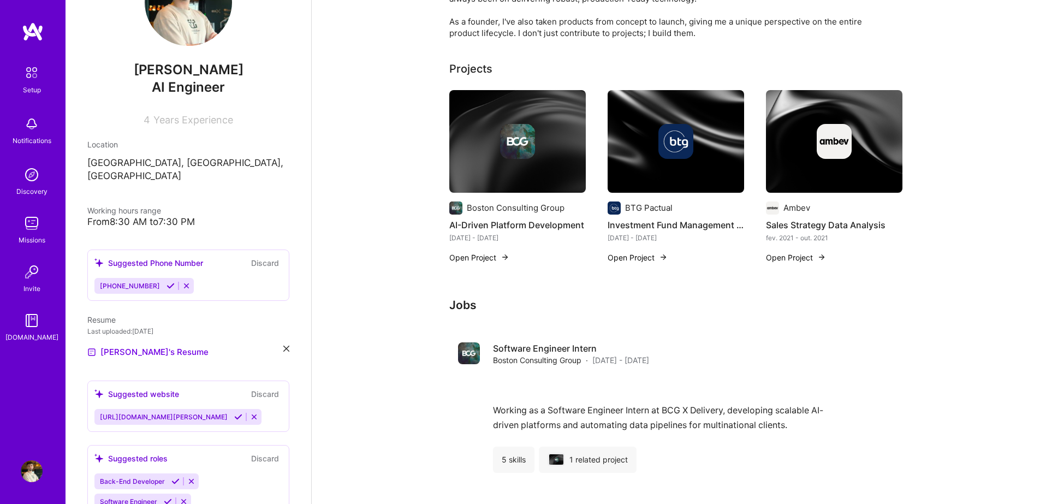
click at [29, 69] on img at bounding box center [31, 72] width 23 height 23
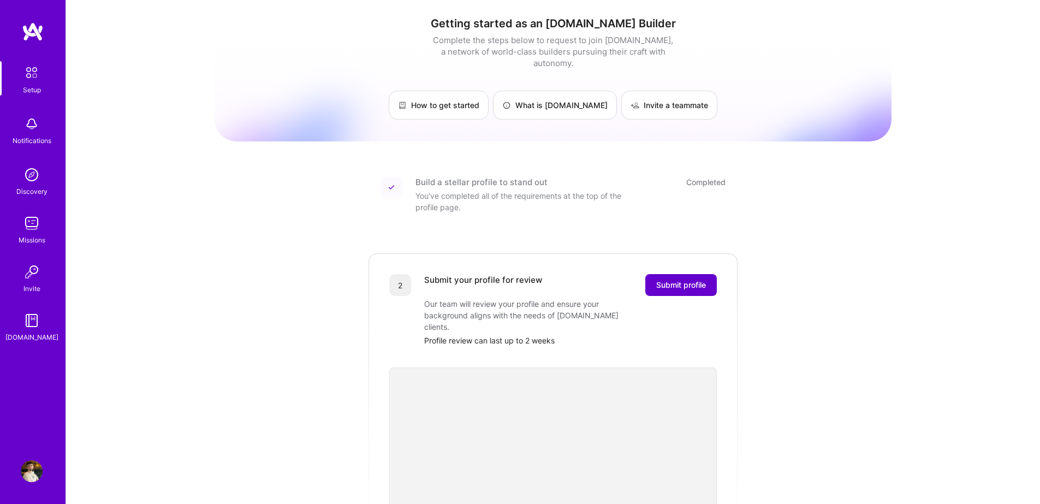
click at [685, 280] on span "Submit profile" at bounding box center [681, 285] width 50 height 11
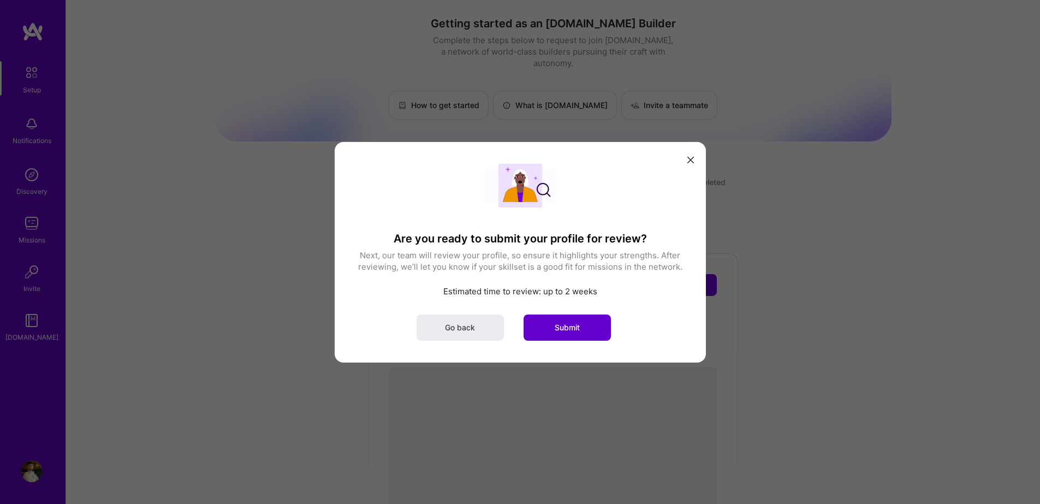
click at [564, 321] on button "Submit" at bounding box center [567, 327] width 87 height 26
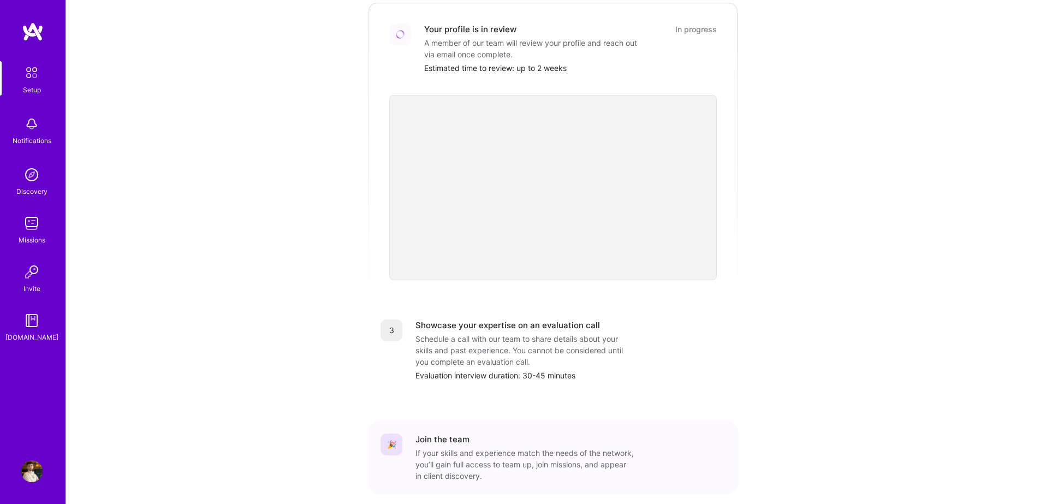
scroll to position [290, 0]
